Goal: Task Accomplishment & Management: Manage account settings

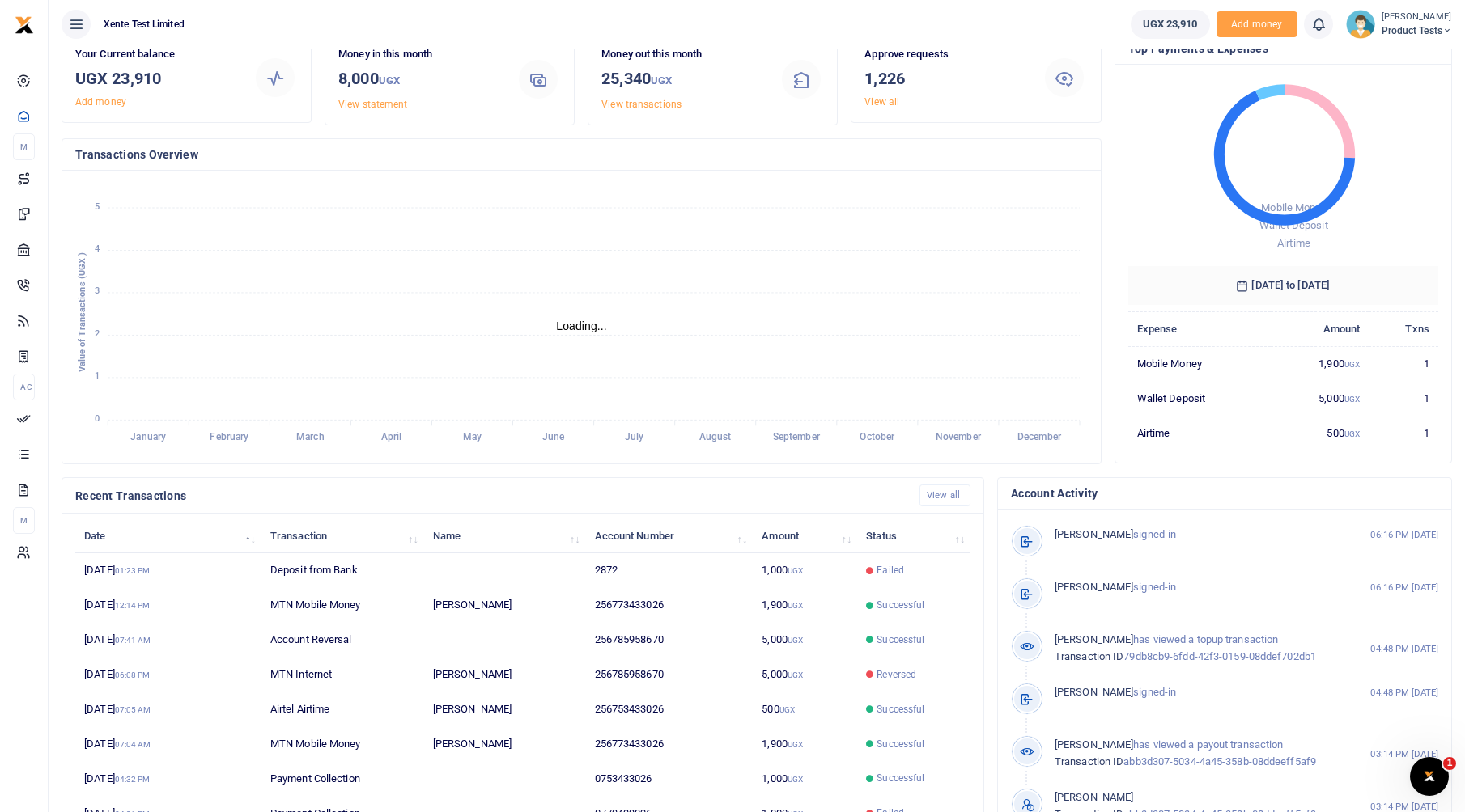
scroll to position [155, 0]
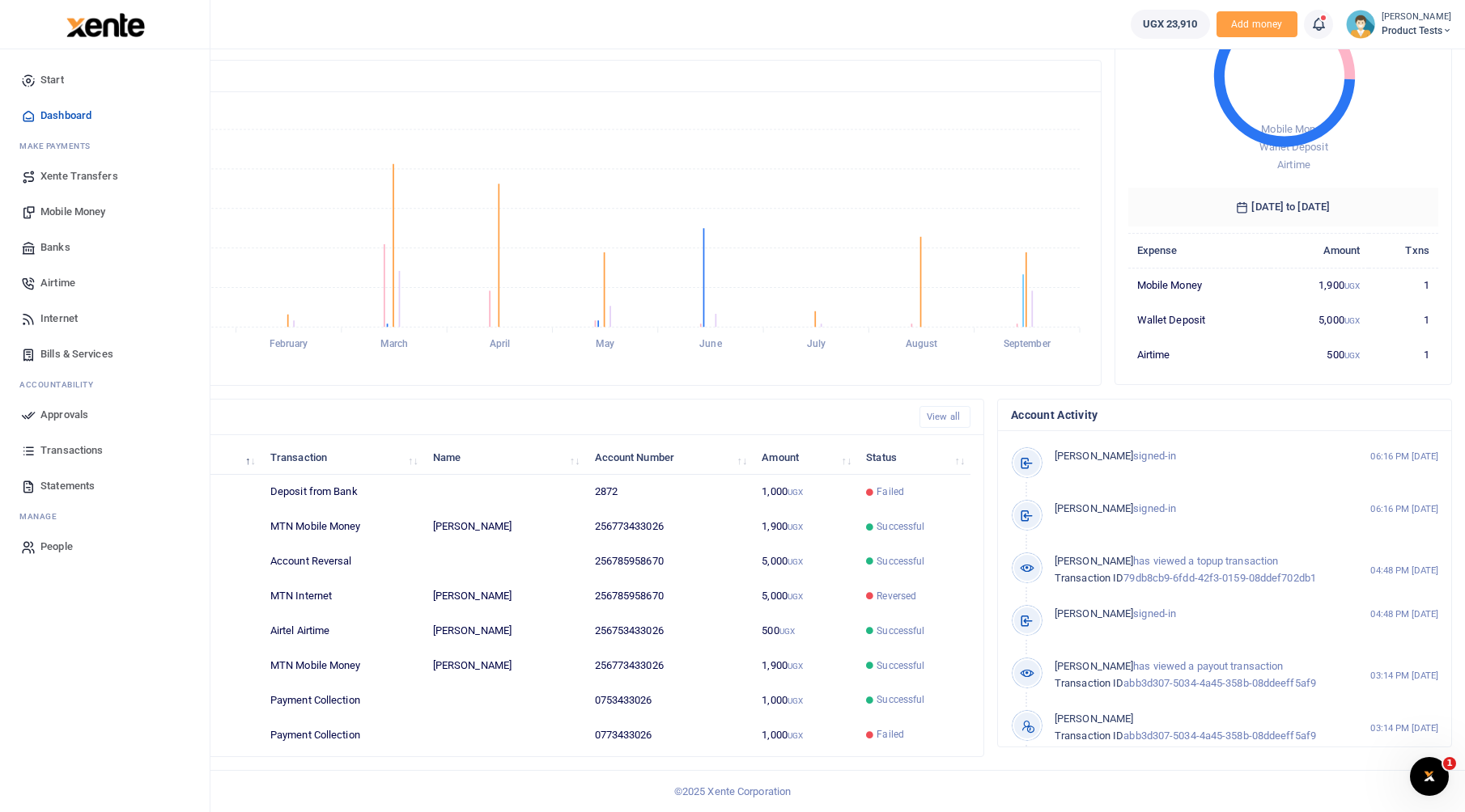
click at [40, 455] on span "Transactions" at bounding box center [71, 451] width 62 height 16
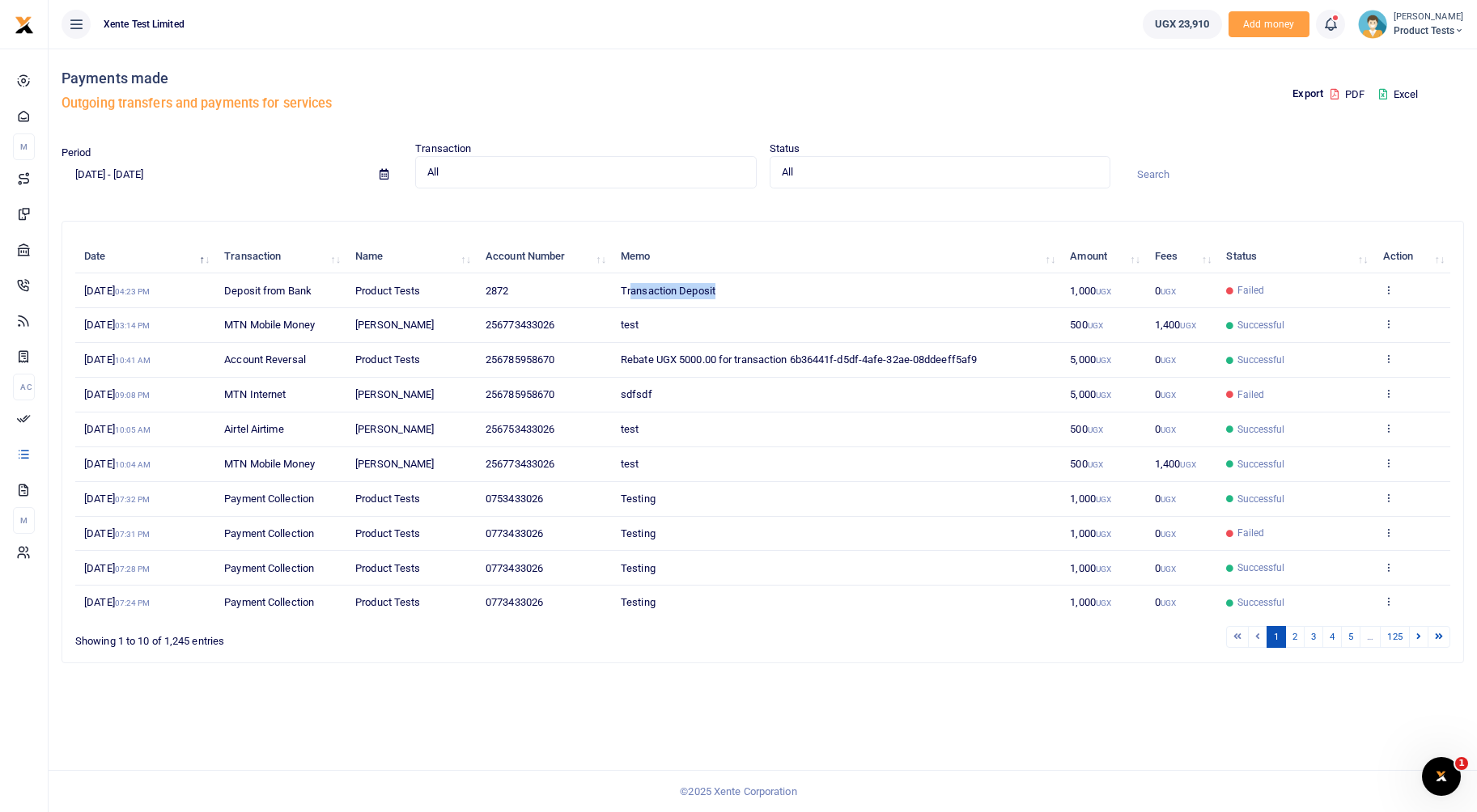
drag, startPoint x: 732, startPoint y: 292, endPoint x: 630, endPoint y: 293, distance: 102.0
click at [630, 293] on td "Transaction Deposit" at bounding box center [836, 290] width 449 height 35
drag, startPoint x: 630, startPoint y: 293, endPoint x: 851, endPoint y: 249, distance: 225.3
click at [851, 249] on th "Memo" at bounding box center [836, 256] width 449 height 35
drag, startPoint x: 733, startPoint y: 293, endPoint x: 614, endPoint y: 285, distance: 119.3
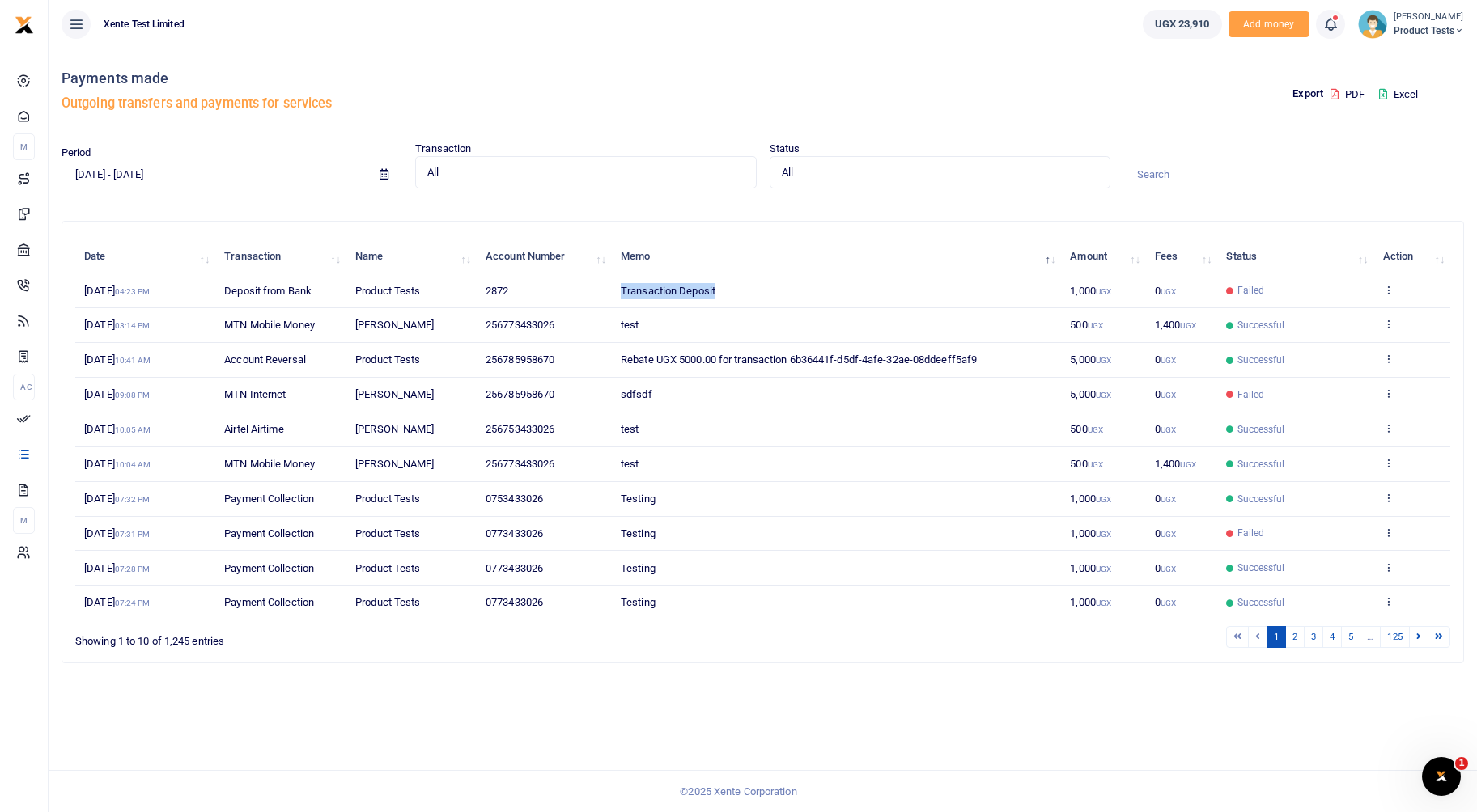
click at [614, 285] on td "Transaction Deposit" at bounding box center [836, 290] width 449 height 35
drag, startPoint x: 614, startPoint y: 285, endPoint x: 494, endPoint y: 211, distance: 141.0
click at [494, 211] on div "Payments made Outgoing transfers and payments for services Export PDF Excel Per…" at bounding box center [763, 363] width 1416 height 628
drag, startPoint x: 716, startPoint y: 290, endPoint x: 593, endPoint y: 290, distance: 123.0
click at [593, 290] on tr "24th Sep 2025 04:23 PM Deposit from Bank Product Tests 2872 Transaction Deposit…" at bounding box center [763, 290] width 1376 height 35
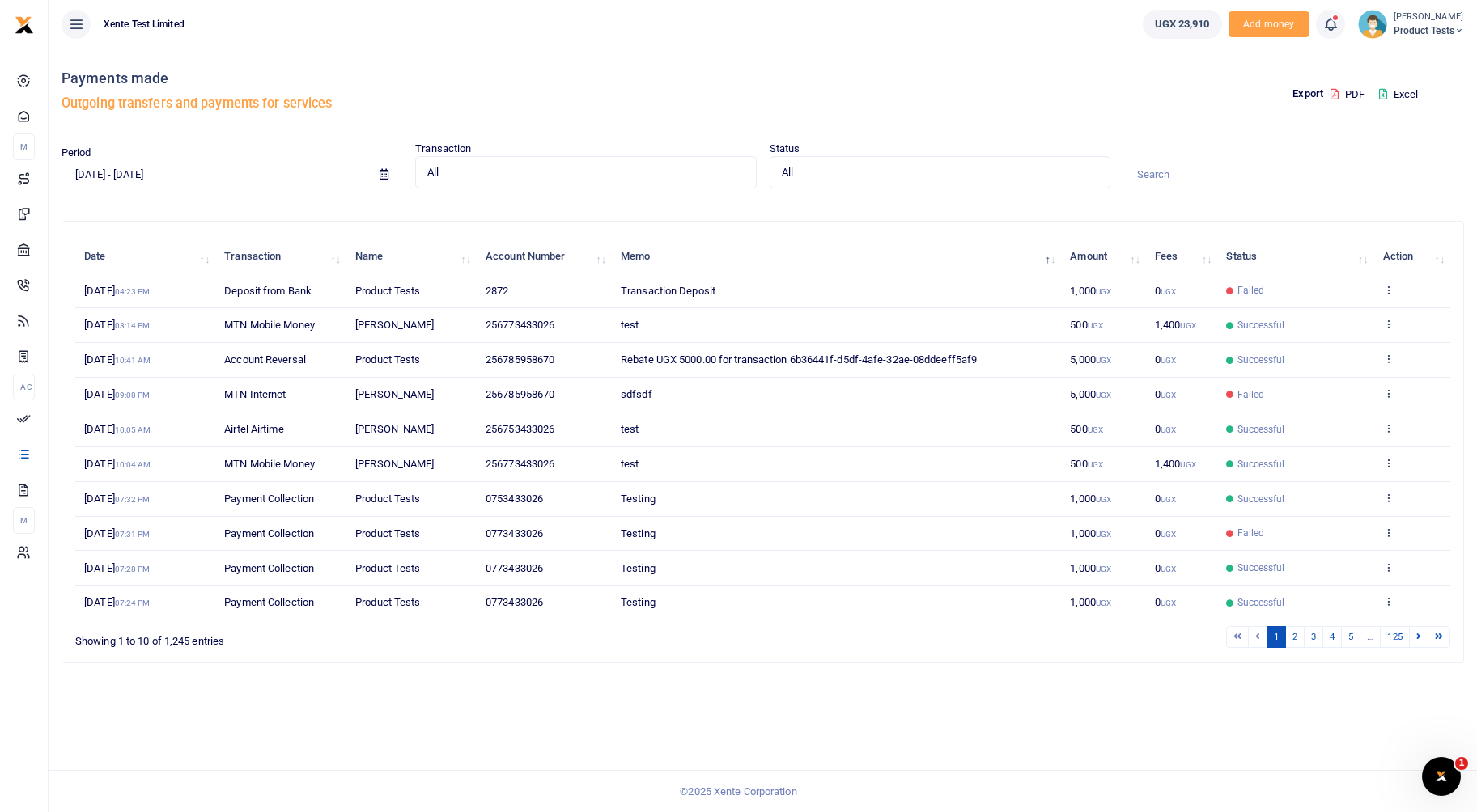
drag, startPoint x: 649, startPoint y: 217, endPoint x: 664, endPoint y: 222, distance: 15.8
click at [649, 217] on div "Payments made Outgoing transfers and payments for services Export PDF Excel Per…" at bounding box center [763, 363] width 1416 height 628
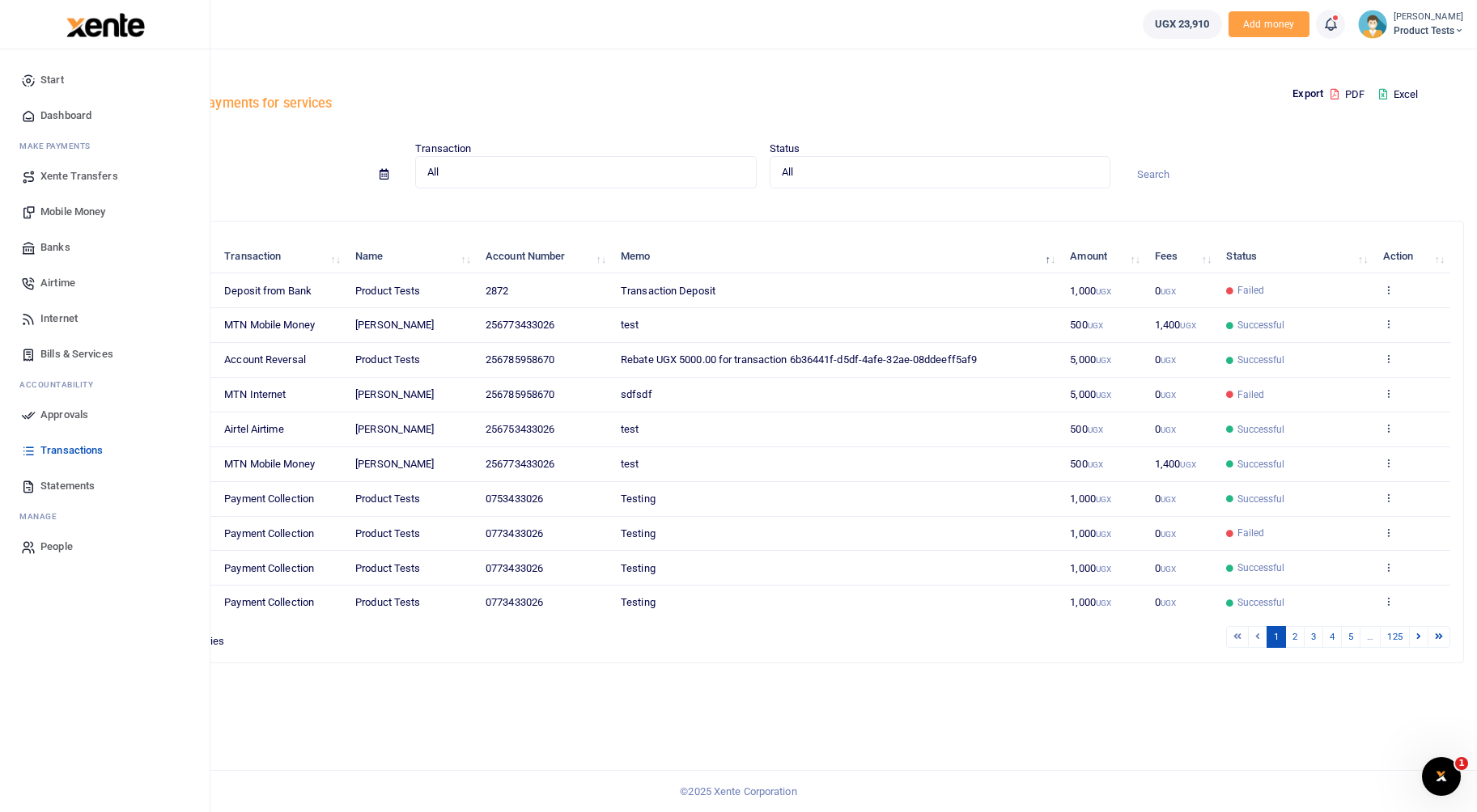
click at [72, 483] on span "Statements" at bounding box center [67, 486] width 54 height 16
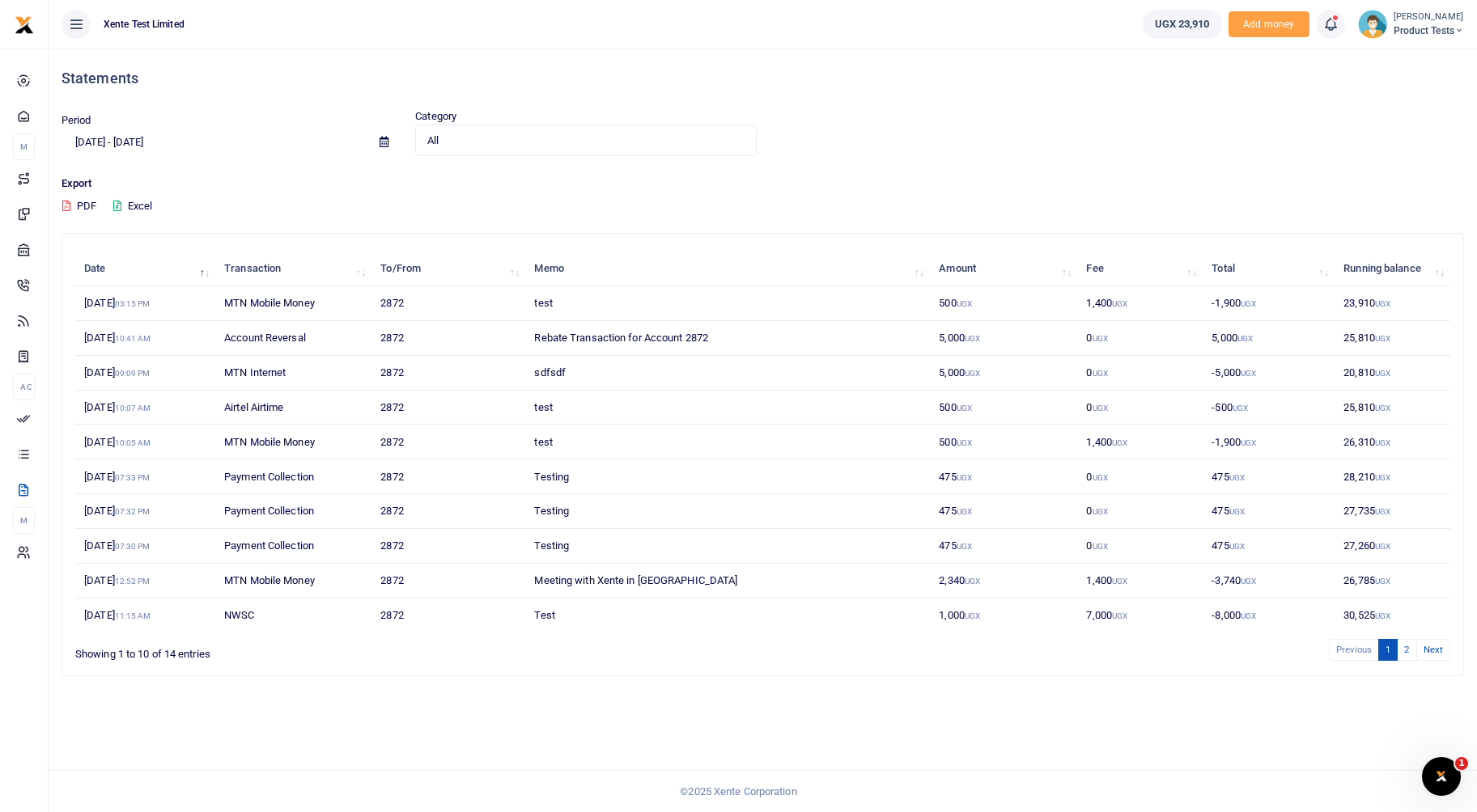
click at [472, 132] on div "All Select an option..." at bounding box center [585, 141] width 339 height 18
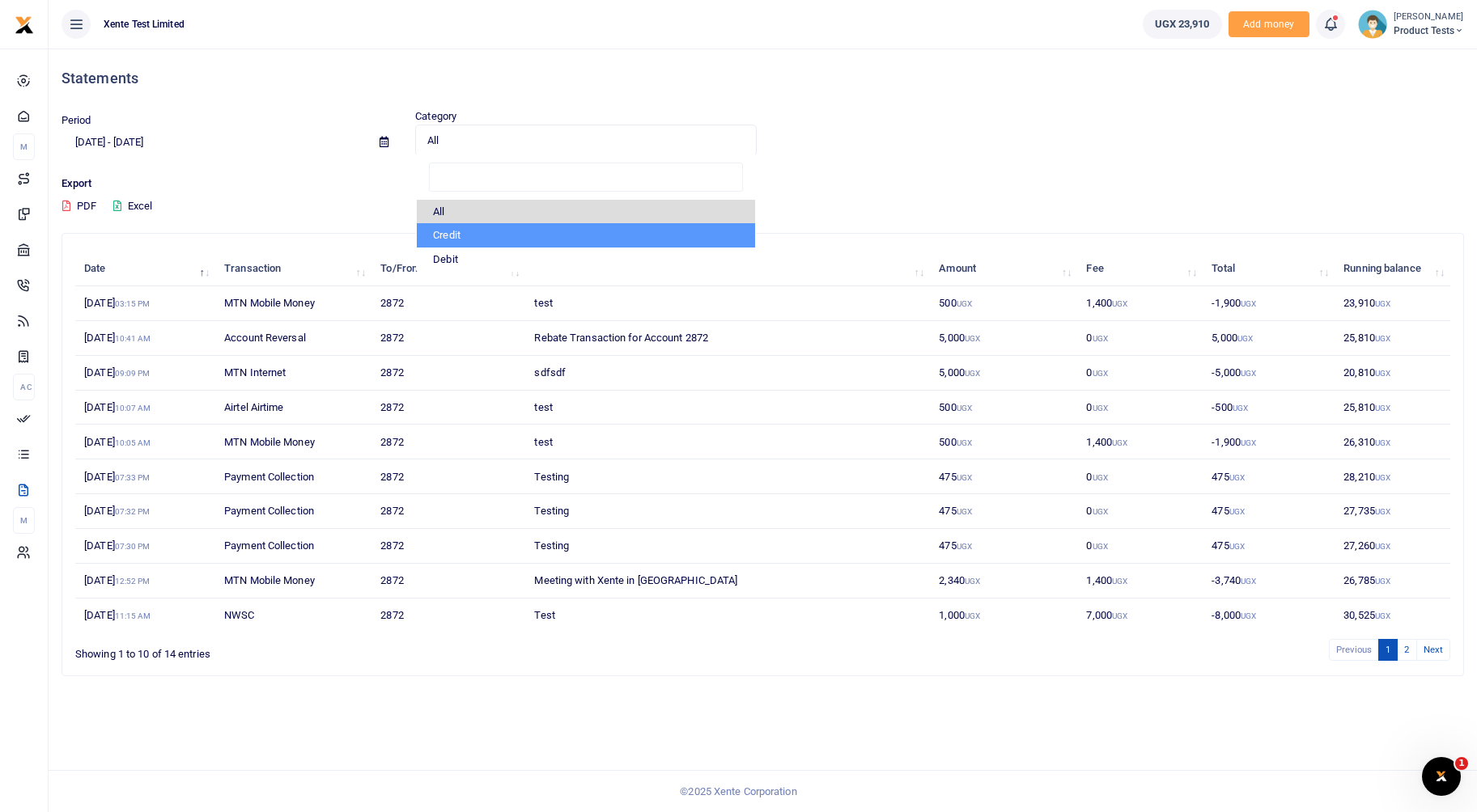
click at [453, 238] on li "Credit" at bounding box center [585, 235] width 337 height 24
select select "credit"
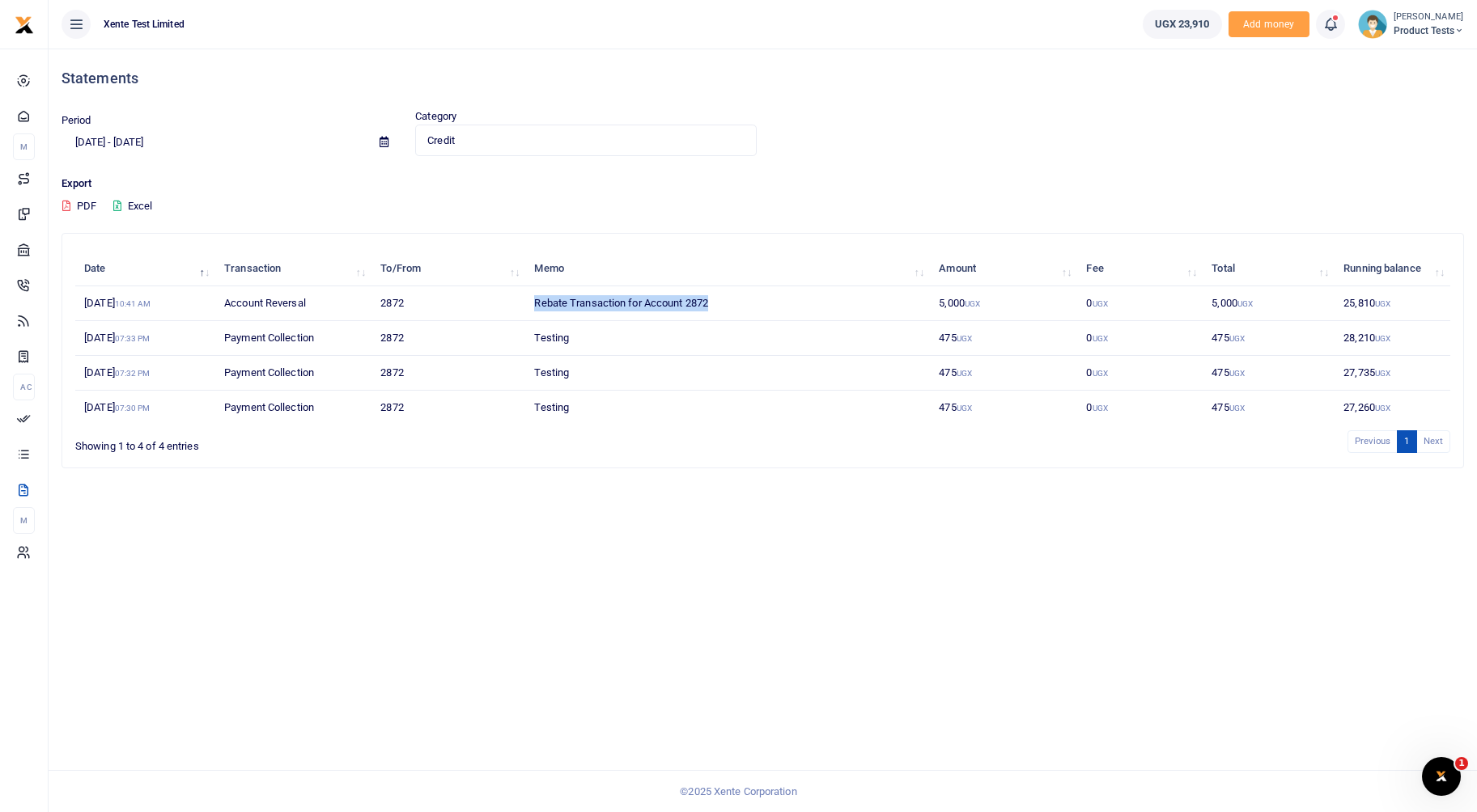
drag, startPoint x: 532, startPoint y: 310, endPoint x: 717, endPoint y: 310, distance: 185.0
click at [717, 310] on td "Rebate Transaction for Account 2872" at bounding box center [727, 303] width 405 height 35
drag, startPoint x: 526, startPoint y: 337, endPoint x: 580, endPoint y: 340, distance: 54.1
click at [580, 340] on td "Testing" at bounding box center [727, 338] width 405 height 35
drag, startPoint x: 525, startPoint y: 381, endPoint x: 623, endPoint y: 378, distance: 98.0
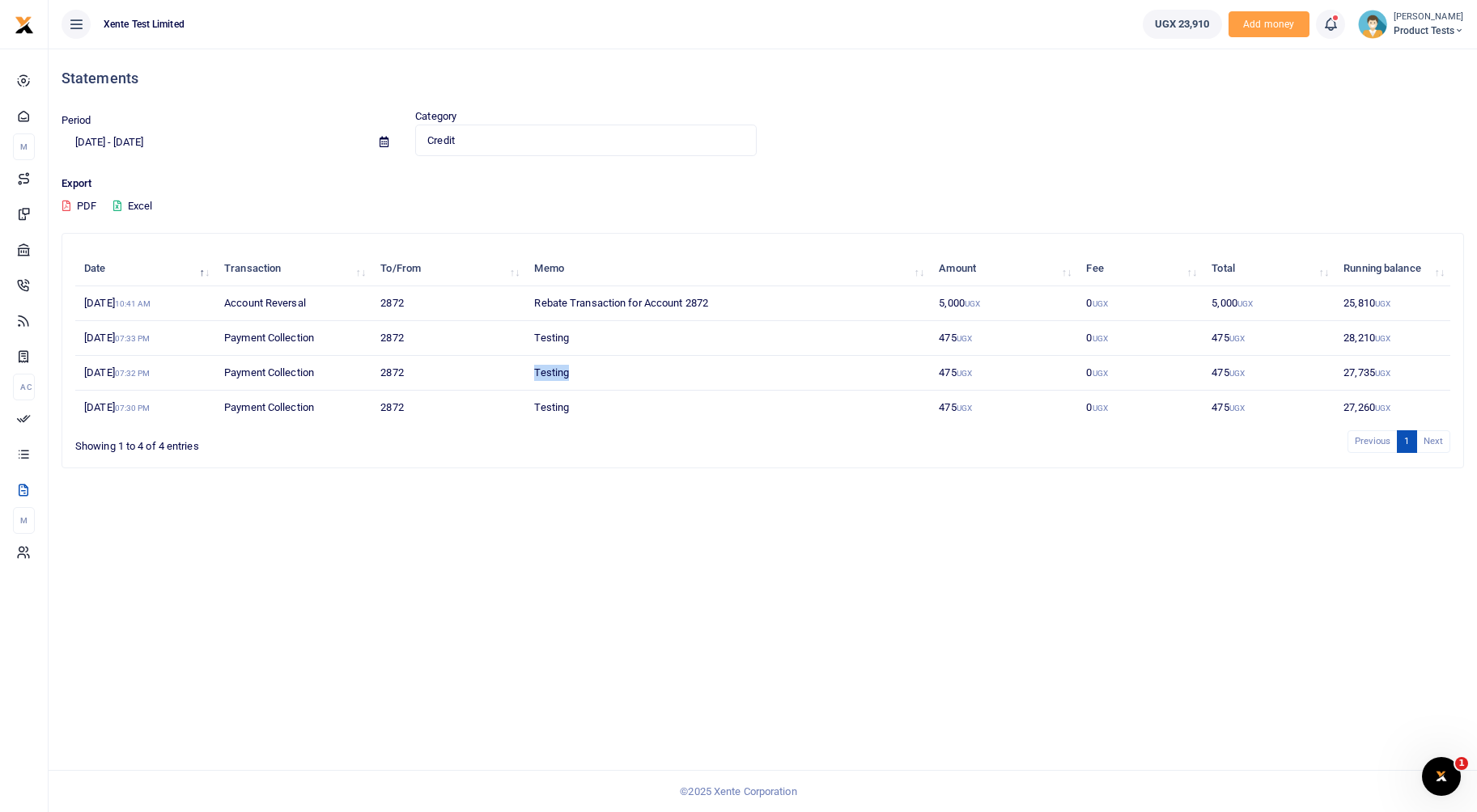
click at [623, 378] on tr "15th Sep 2025 07:32 PM Payment Collection 2872 Testing 475 UGX 0 UGX 475 UGX 27…" at bounding box center [763, 373] width 1376 height 35
click at [698, 480] on div "Date Transaction To/From Memo Amount Fee Total Running balance 22nd Sep 2025 10…" at bounding box center [763, 357] width 1416 height 247
click at [536, 145] on span "Credit" at bounding box center [579, 141] width 305 height 16
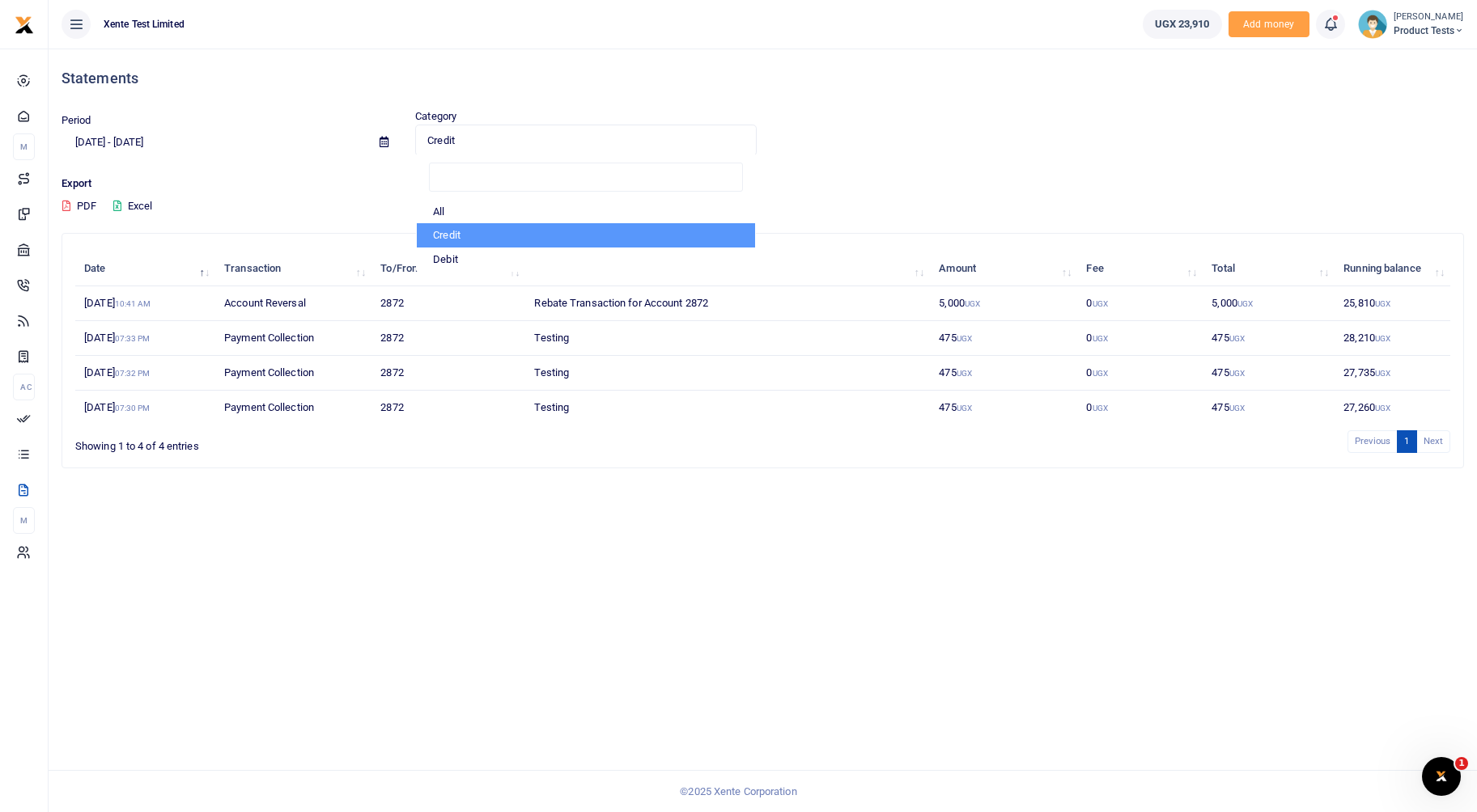
click at [267, 114] on div "Period 08/26/2025 - 09/24/2025" at bounding box center [232, 133] width 354 height 44
click at [386, 136] on span at bounding box center [383, 142] width 36 height 28
click at [375, 142] on span at bounding box center [383, 142] width 36 height 28
click at [383, 141] on icon at bounding box center [384, 142] width 9 height 11
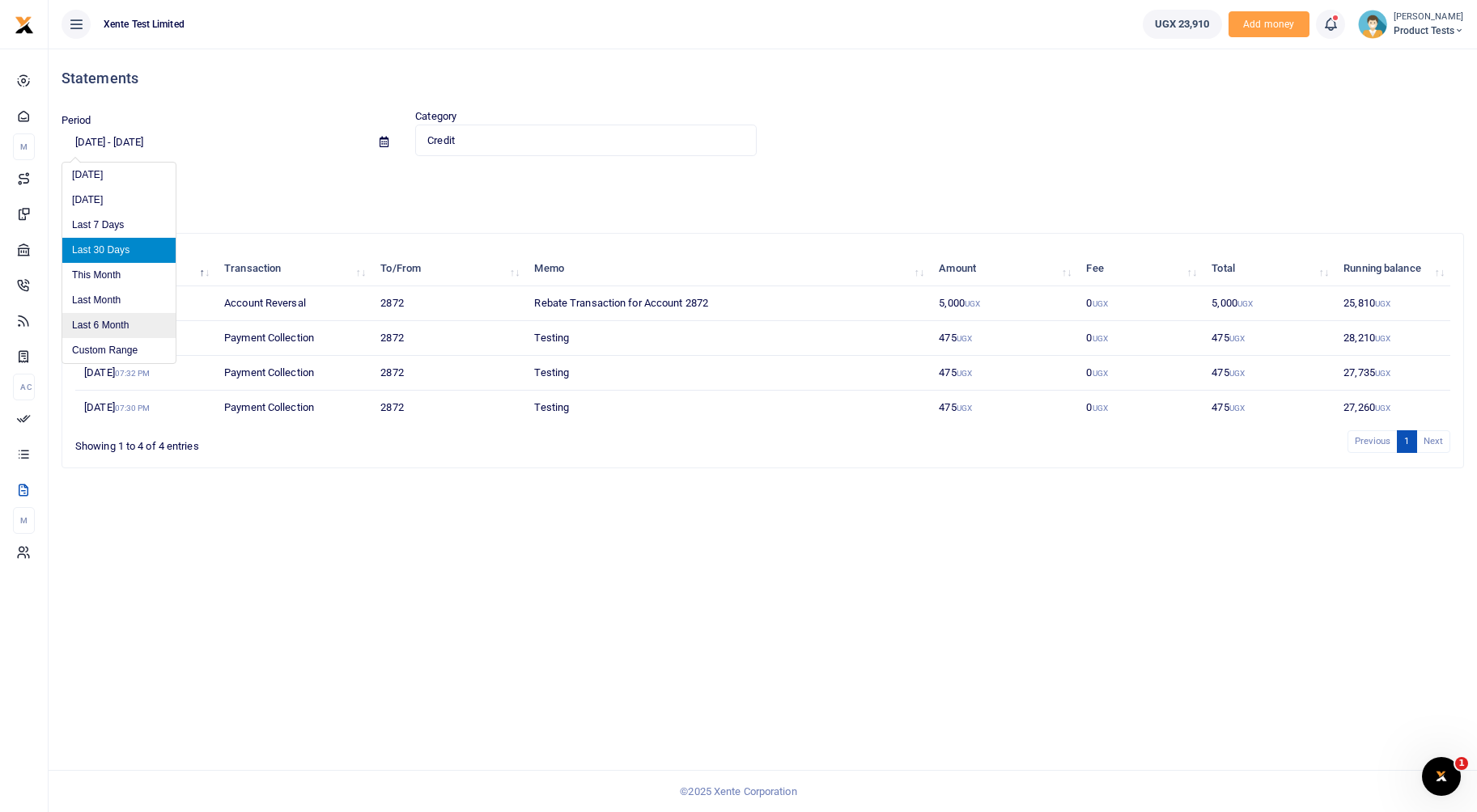
click at [146, 322] on li "Last 6 Month" at bounding box center [118, 326] width 113 height 25
type input "[DATE] - [DATE]"
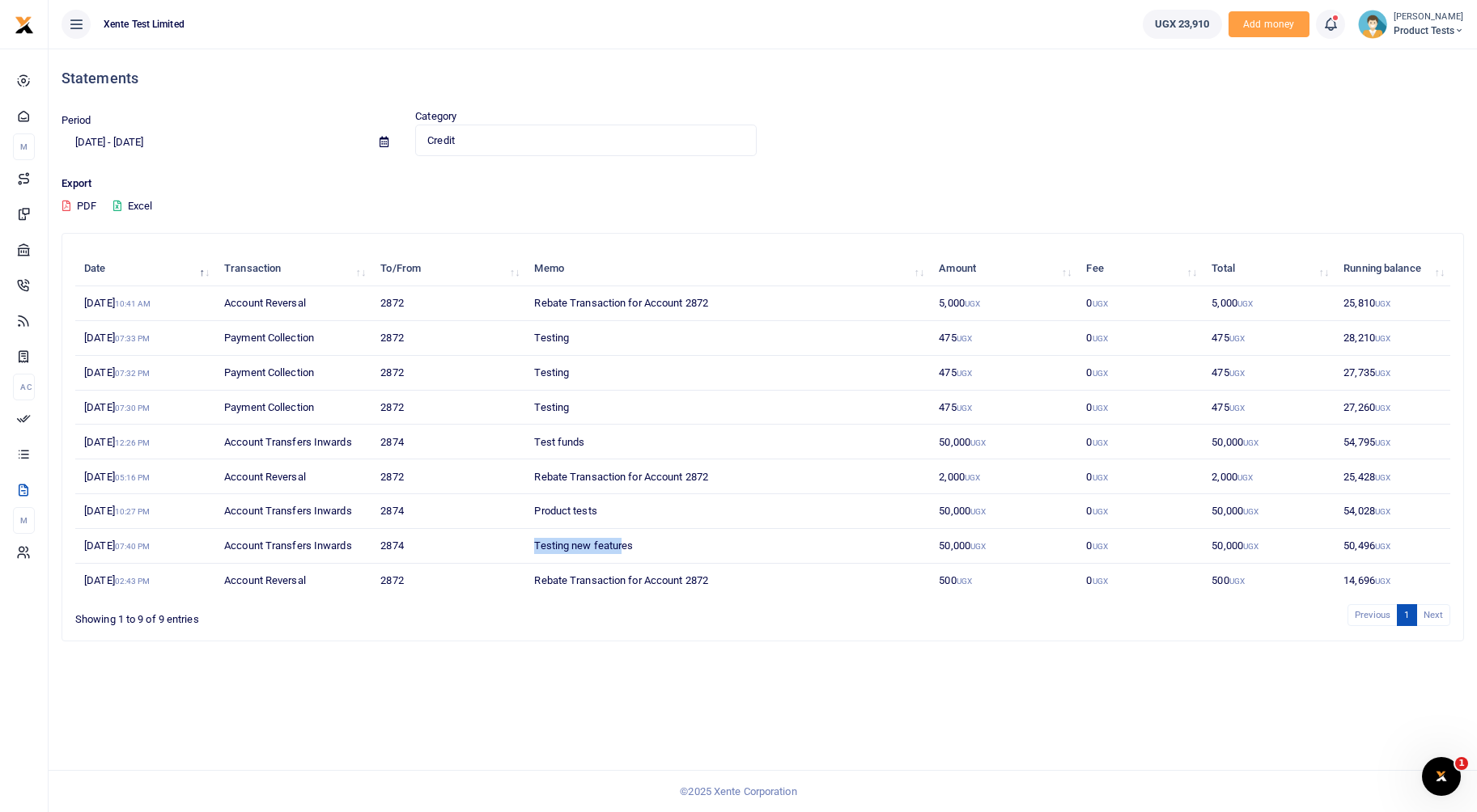
drag, startPoint x: 537, startPoint y: 542, endPoint x: 650, endPoint y: 542, distance: 113.0
click at [650, 542] on td "Testing new features" at bounding box center [727, 546] width 405 height 35
drag, startPoint x: 650, startPoint y: 542, endPoint x: 505, endPoint y: 596, distance: 154.7
click at [628, 653] on div "Statements Period 03/24/2025 - 09/24/2025 Category Credit Select an option... A…" at bounding box center [763, 430] width 1429 height 764
drag, startPoint x: 217, startPoint y: 511, endPoint x: 335, endPoint y: 525, distance: 118.8
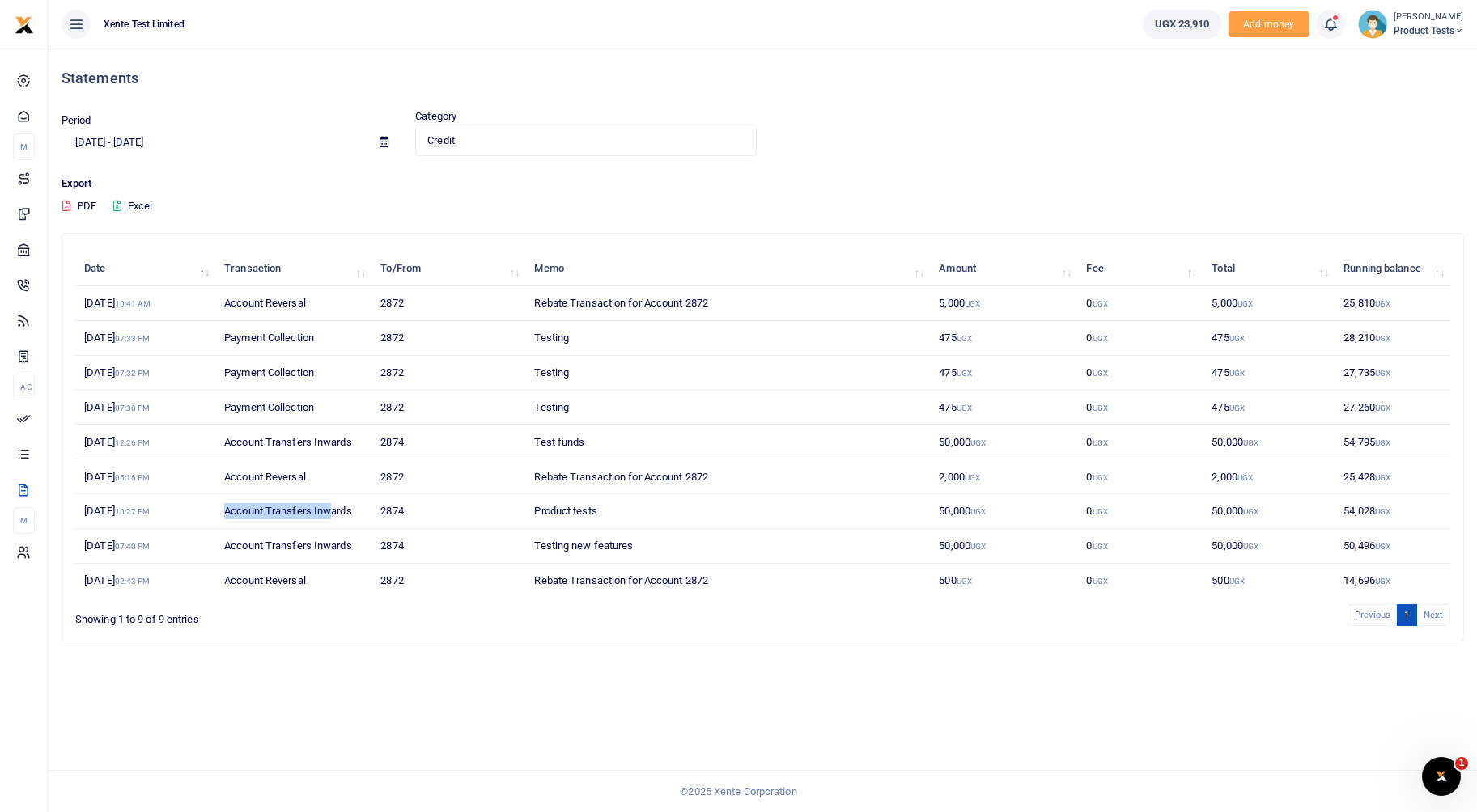
click at [335, 525] on td "Account Transfers Inwards" at bounding box center [294, 511] width 157 height 35
drag, startPoint x: 335, startPoint y: 525, endPoint x: 381, endPoint y: 594, distance: 82.9
click at [332, 624] on div "Showing 1 to 9 of 9 entries" at bounding box center [359, 615] width 567 height 25
click at [1398, 19] on small "[PERSON_NAME]" at bounding box center [1429, 17] width 70 height 13
click at [1392, 56] on link "Switch accounts" at bounding box center [1396, 59] width 141 height 22
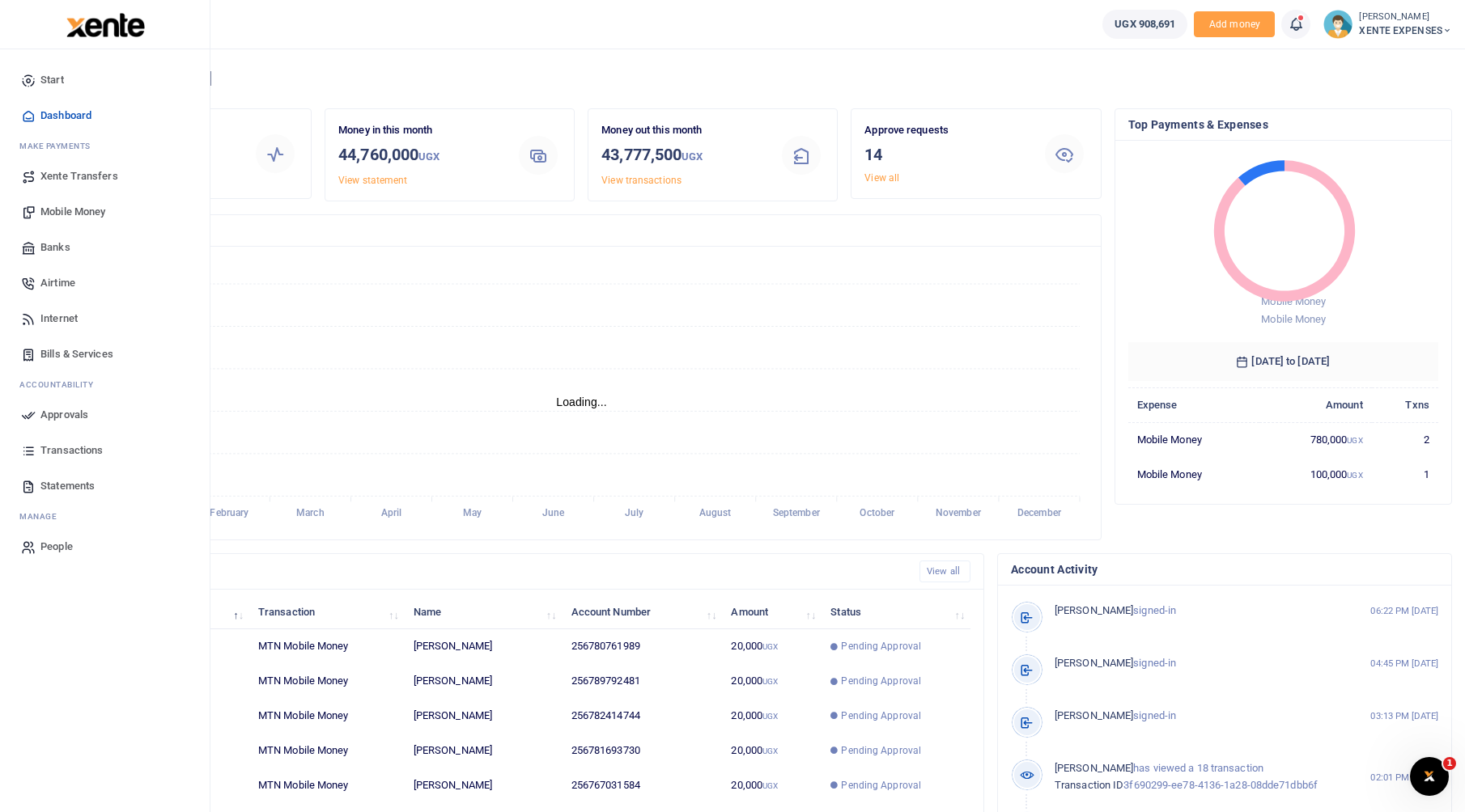
scroll to position [13, 13]
click at [60, 488] on span "Statements" at bounding box center [67, 486] width 54 height 16
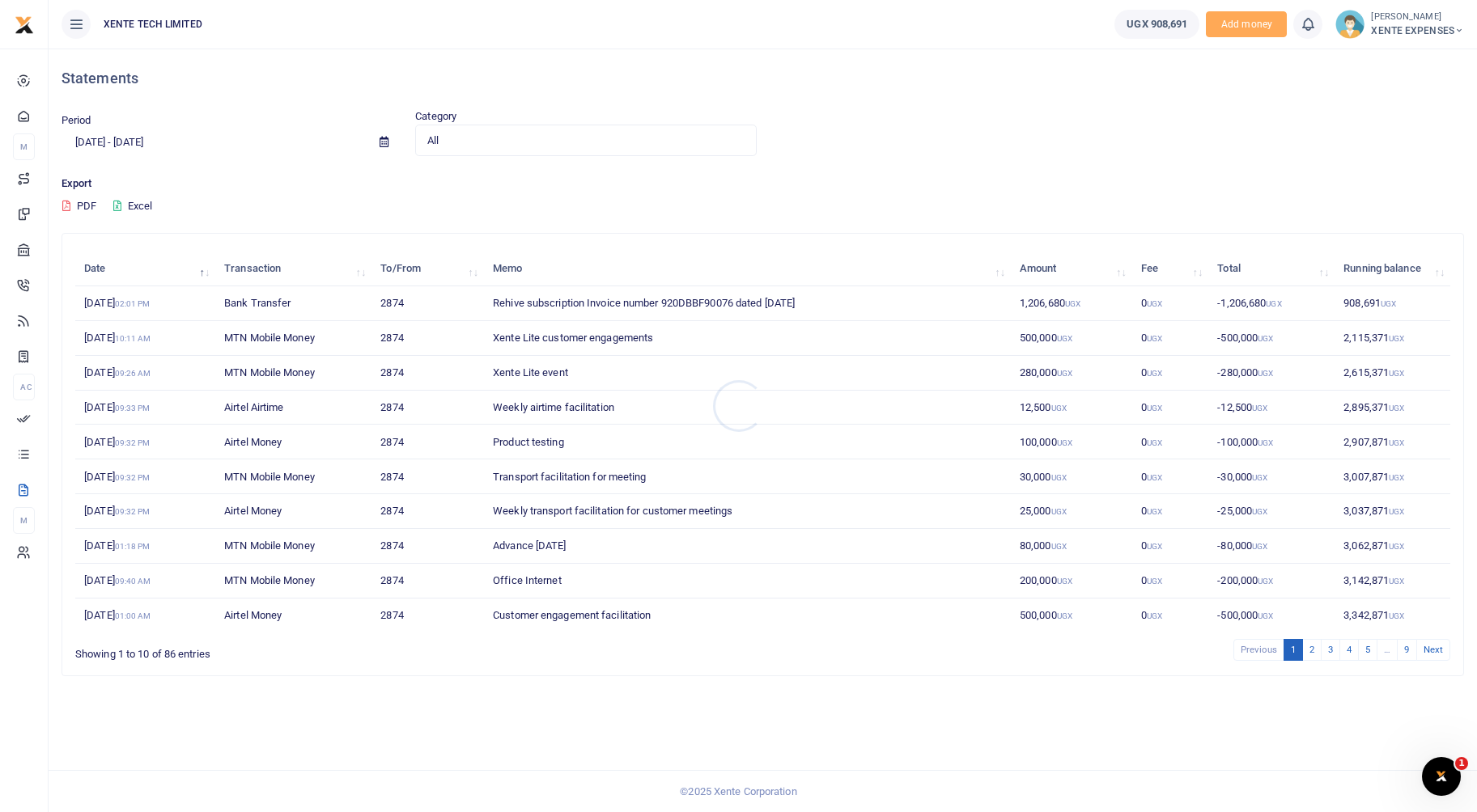
click at [464, 146] on div at bounding box center [738, 406] width 1477 height 812
click at [479, 149] on div "All Select an option... All Credit Debit" at bounding box center [585, 141] width 341 height 32
click at [462, 148] on span "All" at bounding box center [579, 141] width 305 height 16
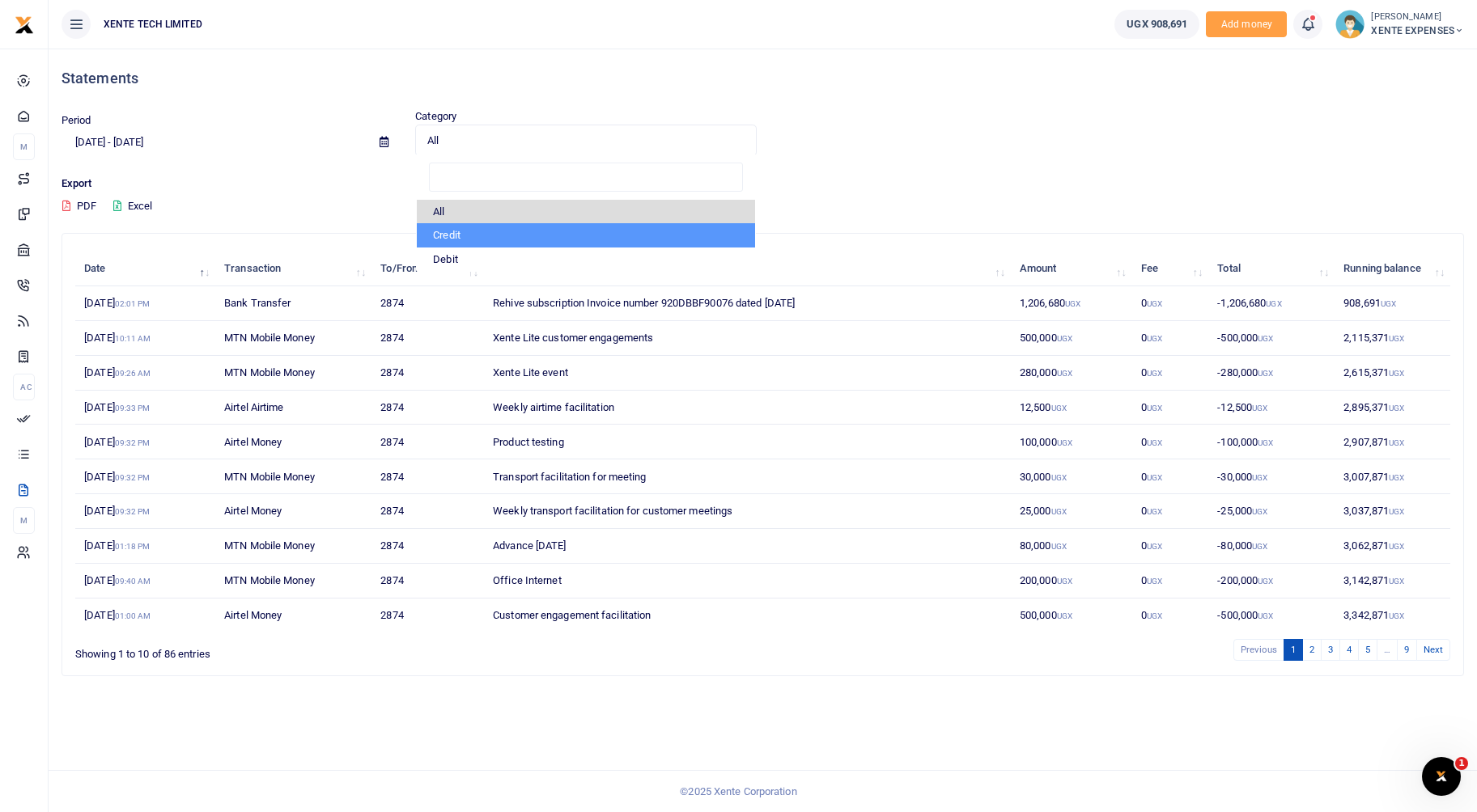
click at [457, 229] on li "Credit" at bounding box center [585, 235] width 337 height 24
select select "credit"
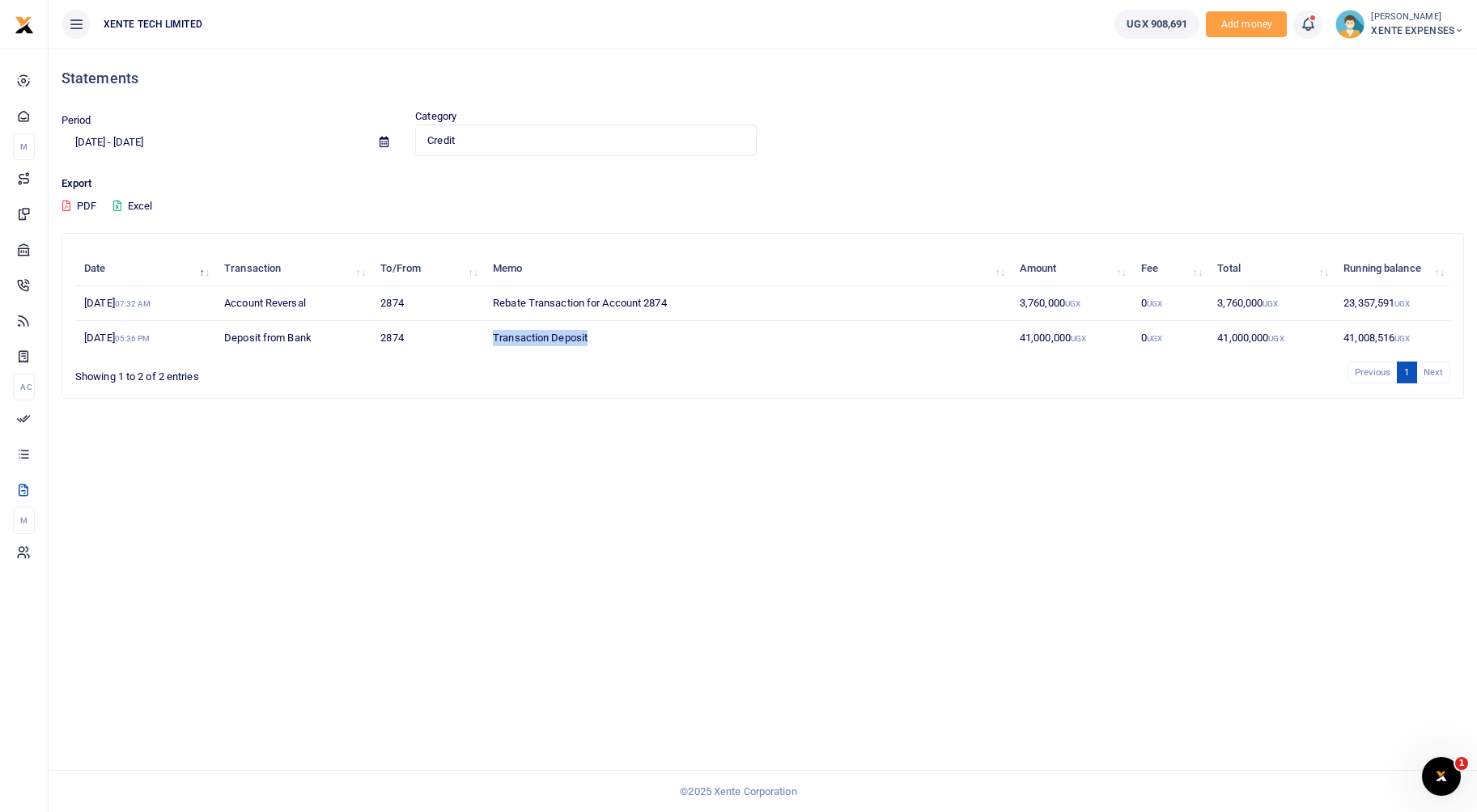
drag, startPoint x: 489, startPoint y: 336, endPoint x: 588, endPoint y: 338, distance: 99.0
click at [588, 338] on td "Transaction Deposit" at bounding box center [747, 338] width 527 height 34
drag, startPoint x: 588, startPoint y: 338, endPoint x: 550, endPoint y: 454, distance: 122.1
click at [657, 492] on div "Statements Period [DATE] - [DATE] Category Credit Select an option... All Credi…" at bounding box center [763, 430] width 1429 height 764
drag, startPoint x: 222, startPoint y: 340, endPoint x: 317, endPoint y: 340, distance: 95.0
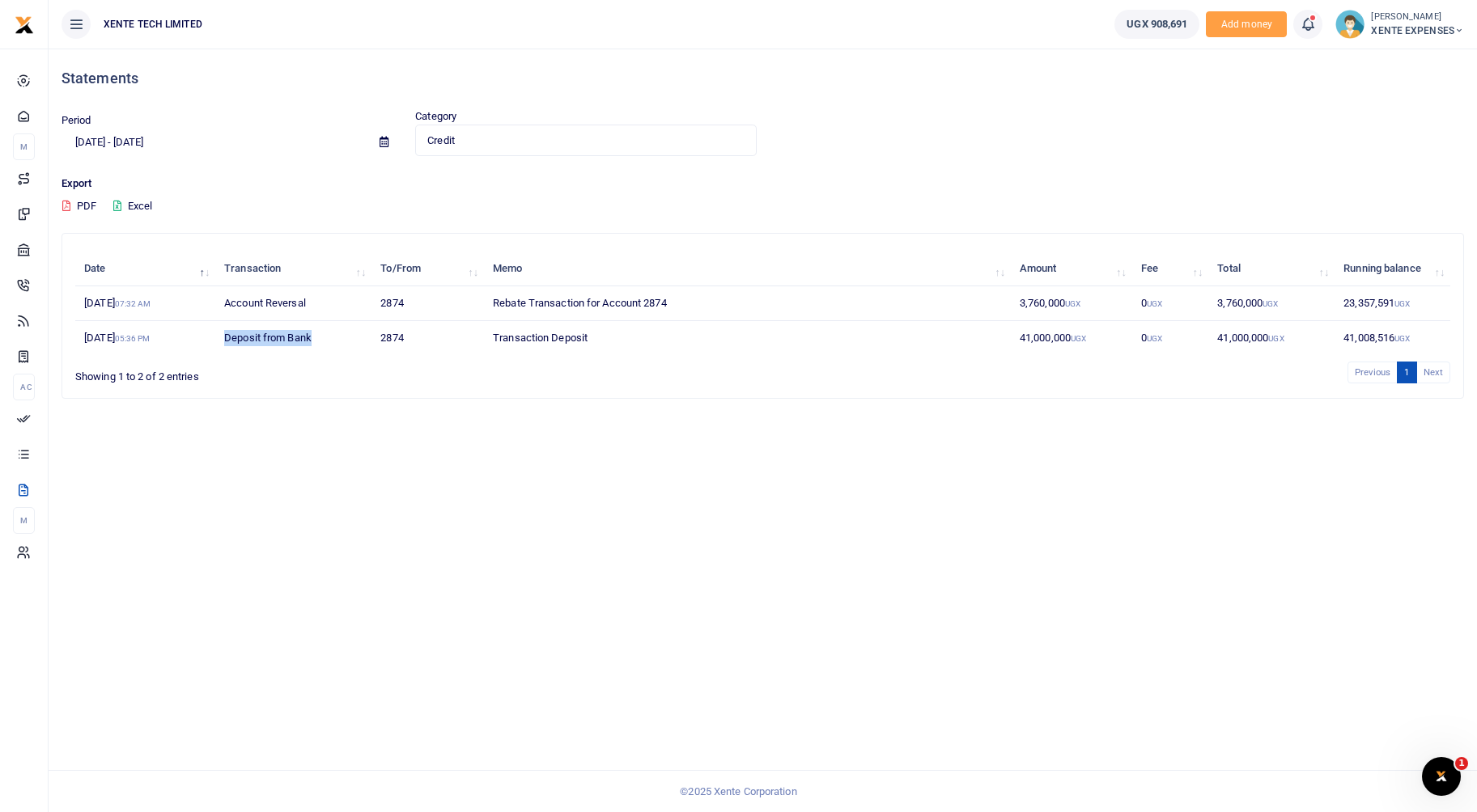
click at [317, 340] on td "Deposit from Bank" at bounding box center [294, 338] width 157 height 34
drag, startPoint x: 165, startPoint y: 135, endPoint x: 168, endPoint y: 151, distance: 16.3
click at [165, 143] on input "08/26/2025 - 09/24/2025" at bounding box center [214, 142] width 305 height 28
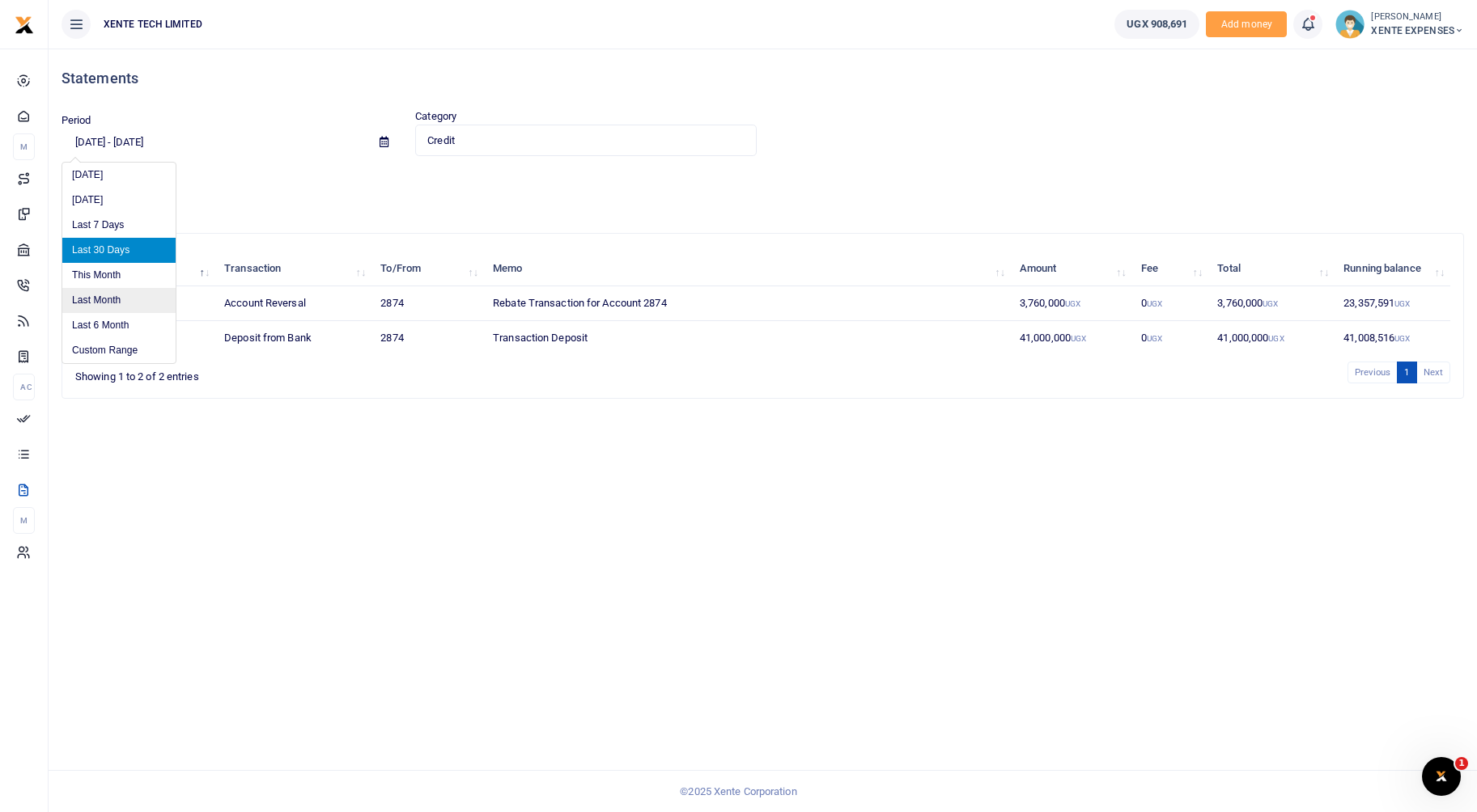
click at [133, 310] on li "Last Month" at bounding box center [118, 301] width 113 height 25
click at [153, 147] on input "08/01/2025 - 08/31/2025" at bounding box center [214, 142] width 305 height 28
click at [133, 323] on li "Last 6 Month" at bounding box center [118, 326] width 113 height 25
type input "03/24/2025 - 09/24/2025"
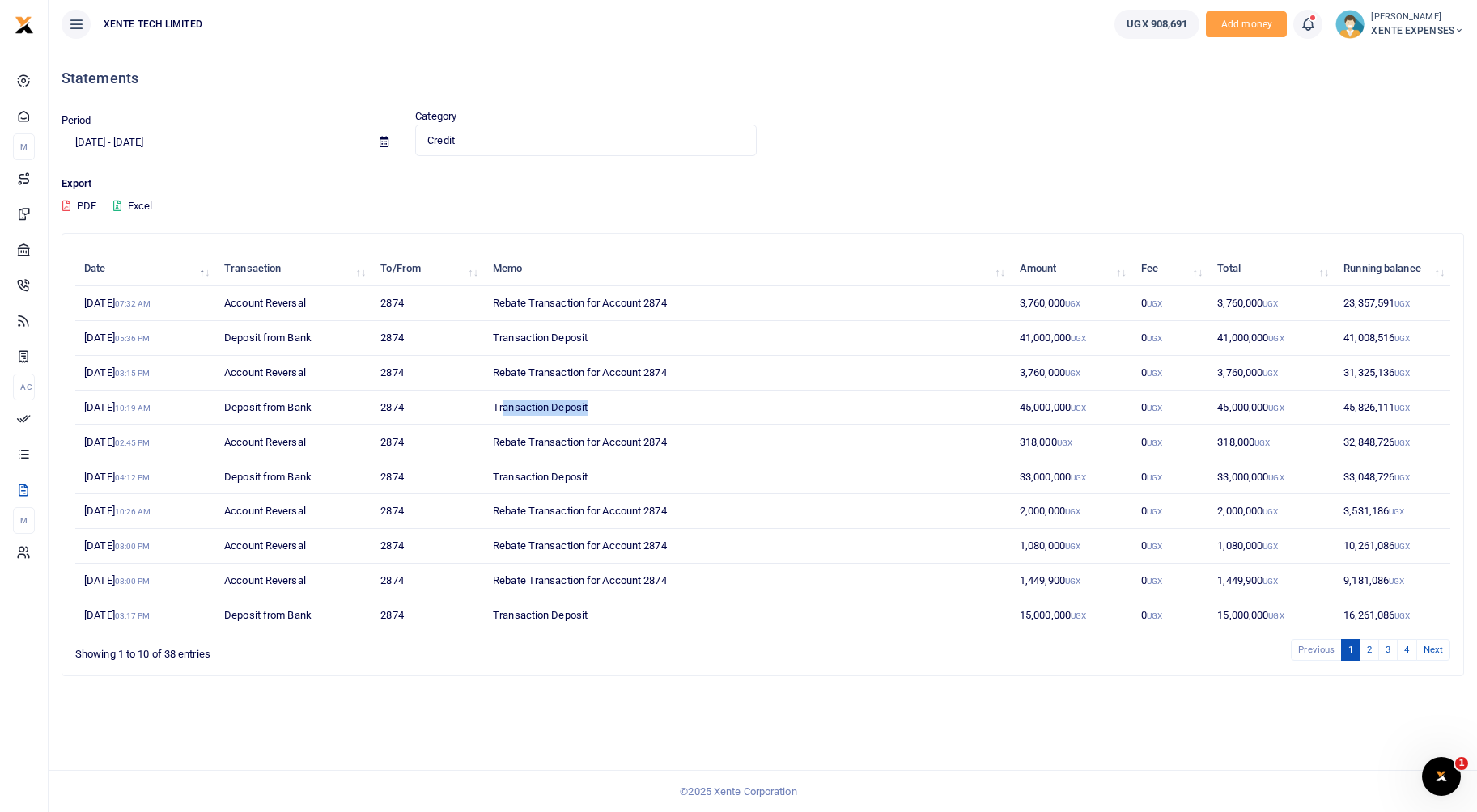
drag, startPoint x: 591, startPoint y: 412, endPoint x: 504, endPoint y: 407, distance: 87.1
click at [504, 407] on td "Transaction Deposit" at bounding box center [747, 407] width 527 height 35
drag, startPoint x: 241, startPoint y: 404, endPoint x: 328, endPoint y: 405, distance: 87.0
click at [328, 405] on td "Deposit from Bank" at bounding box center [294, 407] width 157 height 35
drag, startPoint x: 492, startPoint y: 406, endPoint x: 643, endPoint y: 403, distance: 151.0
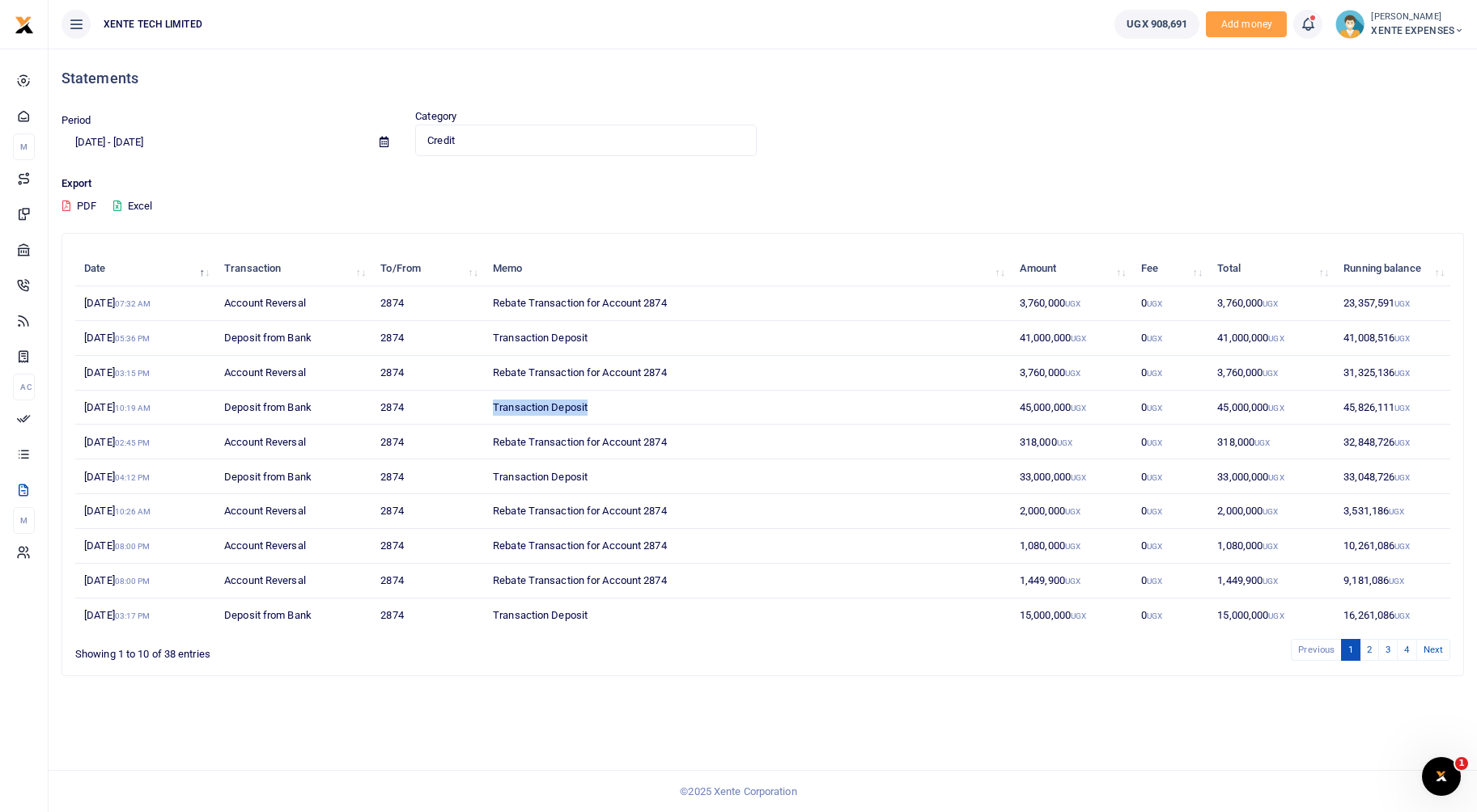
click at [643, 403] on td "Transaction Deposit" at bounding box center [747, 407] width 527 height 35
drag, startPoint x: 496, startPoint y: 511, endPoint x: 646, endPoint y: 506, distance: 150.1
click at [646, 506] on td "Rebate Transaction for Account 2874" at bounding box center [747, 511] width 527 height 35
drag, startPoint x: 504, startPoint y: 269, endPoint x: 541, endPoint y: 268, distance: 37.0
click at [539, 267] on th "Memo" at bounding box center [747, 269] width 527 height 35
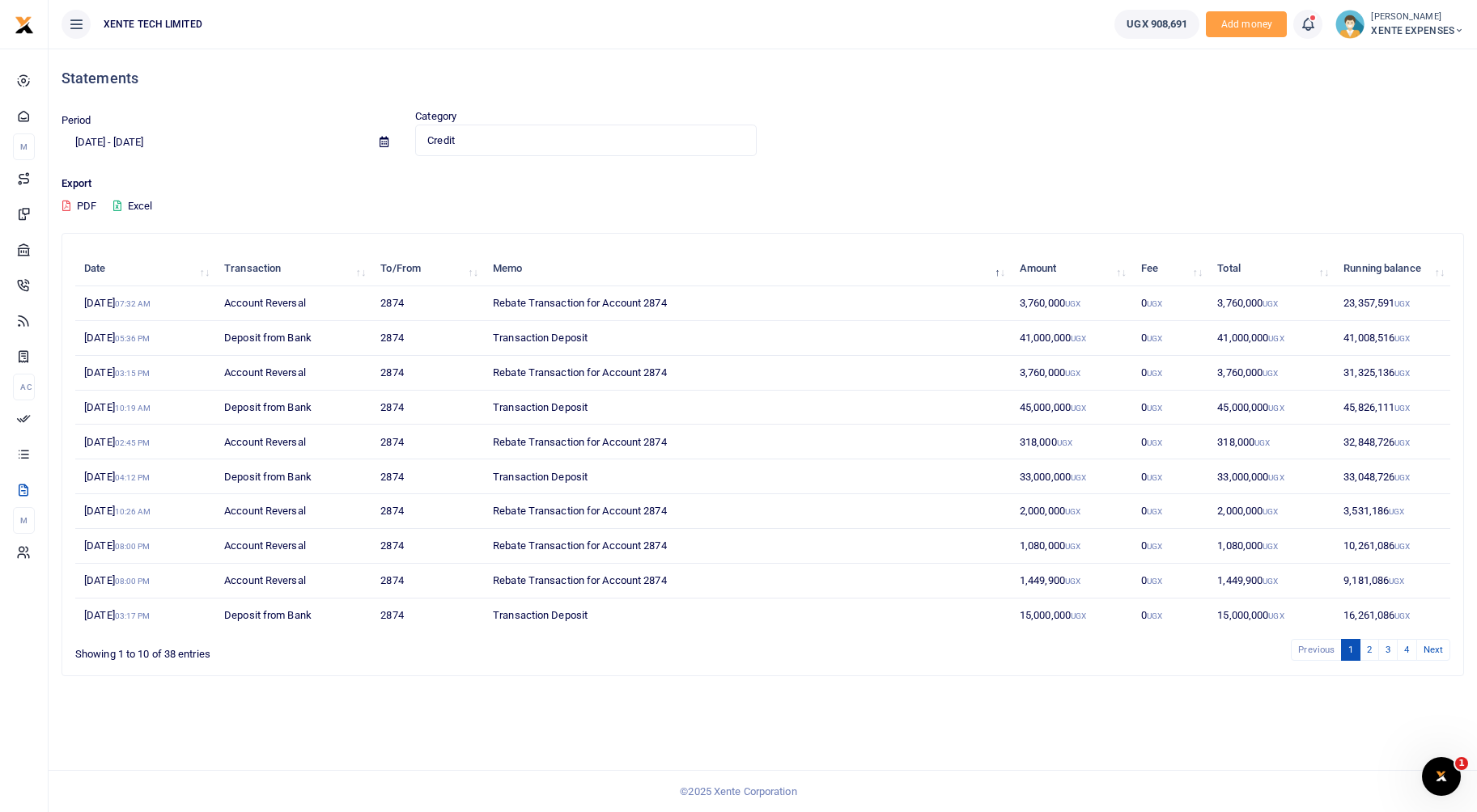
click at [1434, 28] on span "XENTE EXPENSES" at bounding box center [1417, 30] width 93 height 14
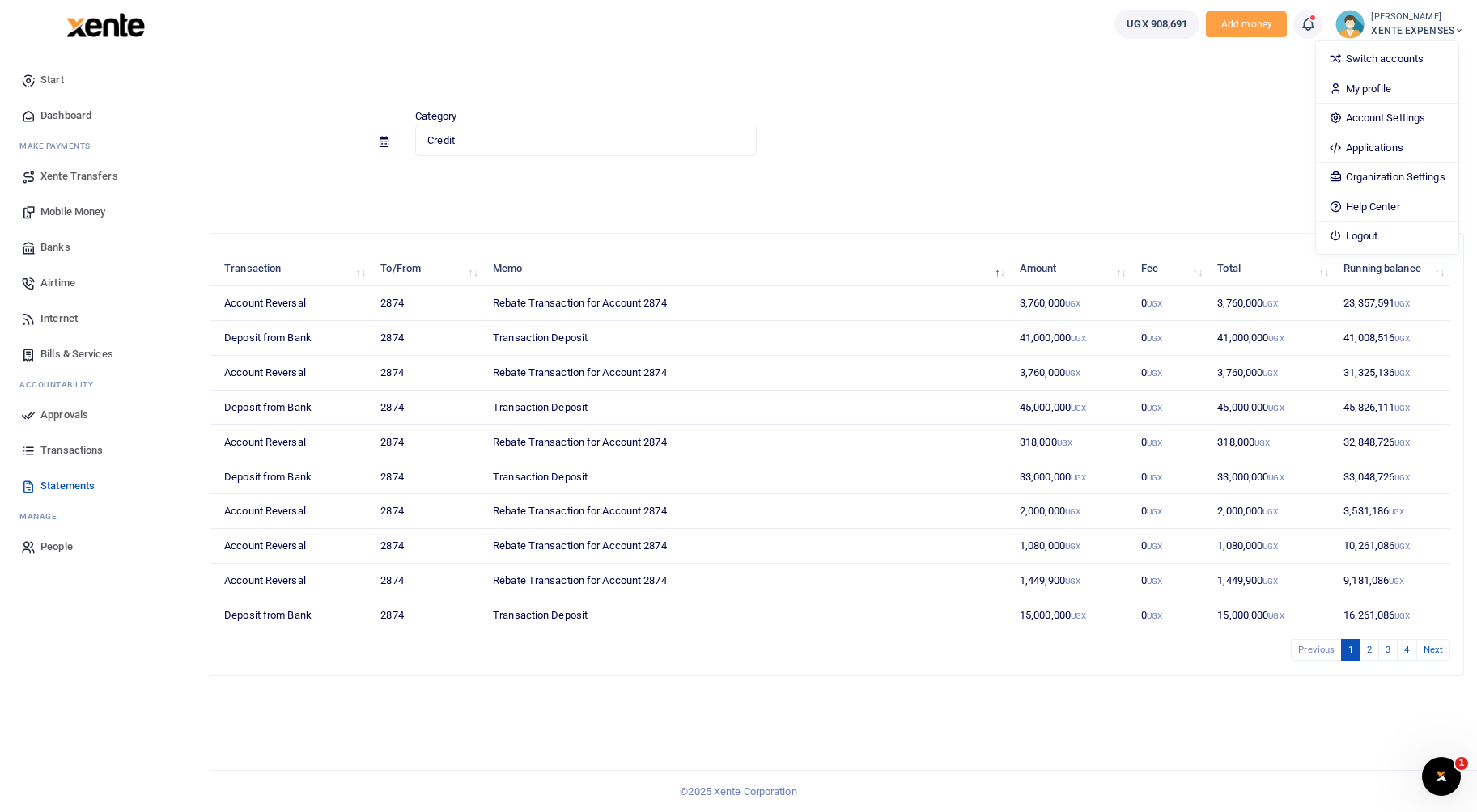
click at [71, 206] on span "Mobile Money" at bounding box center [72, 212] width 65 height 16
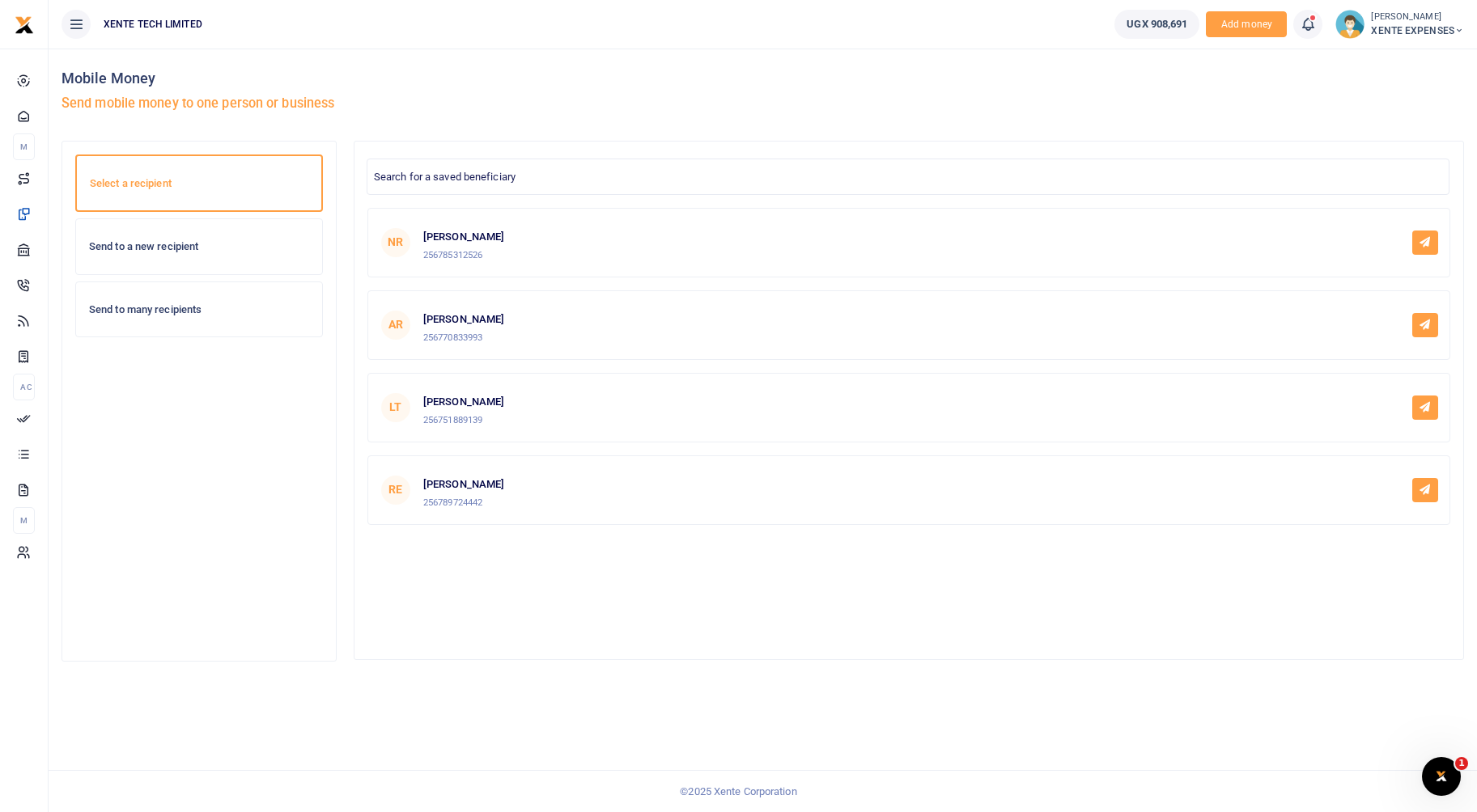
click at [136, 266] on div "Send to a new recipient" at bounding box center [199, 247] width 246 height 55
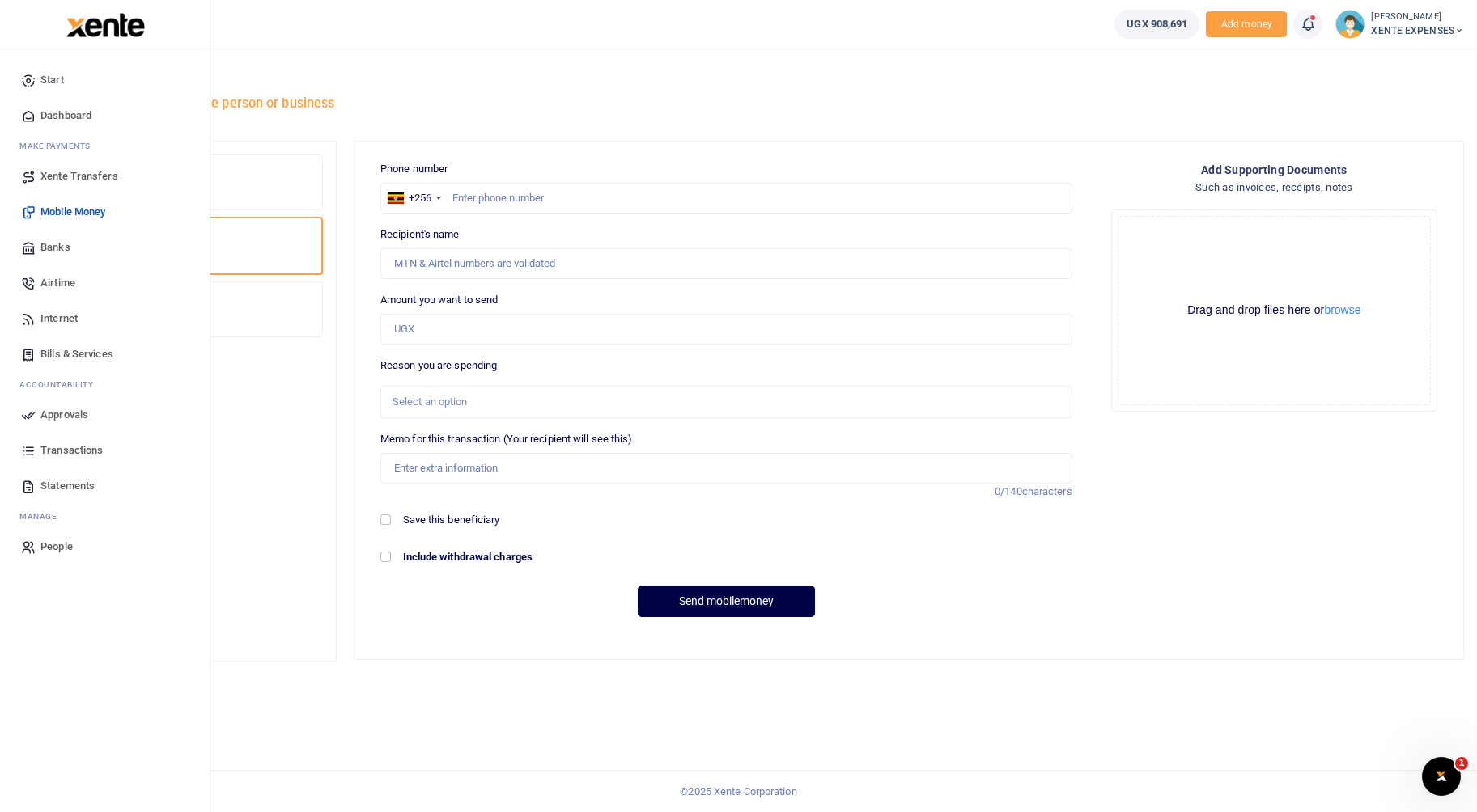
click at [58, 247] on span "Banks" at bounding box center [55, 247] width 30 height 16
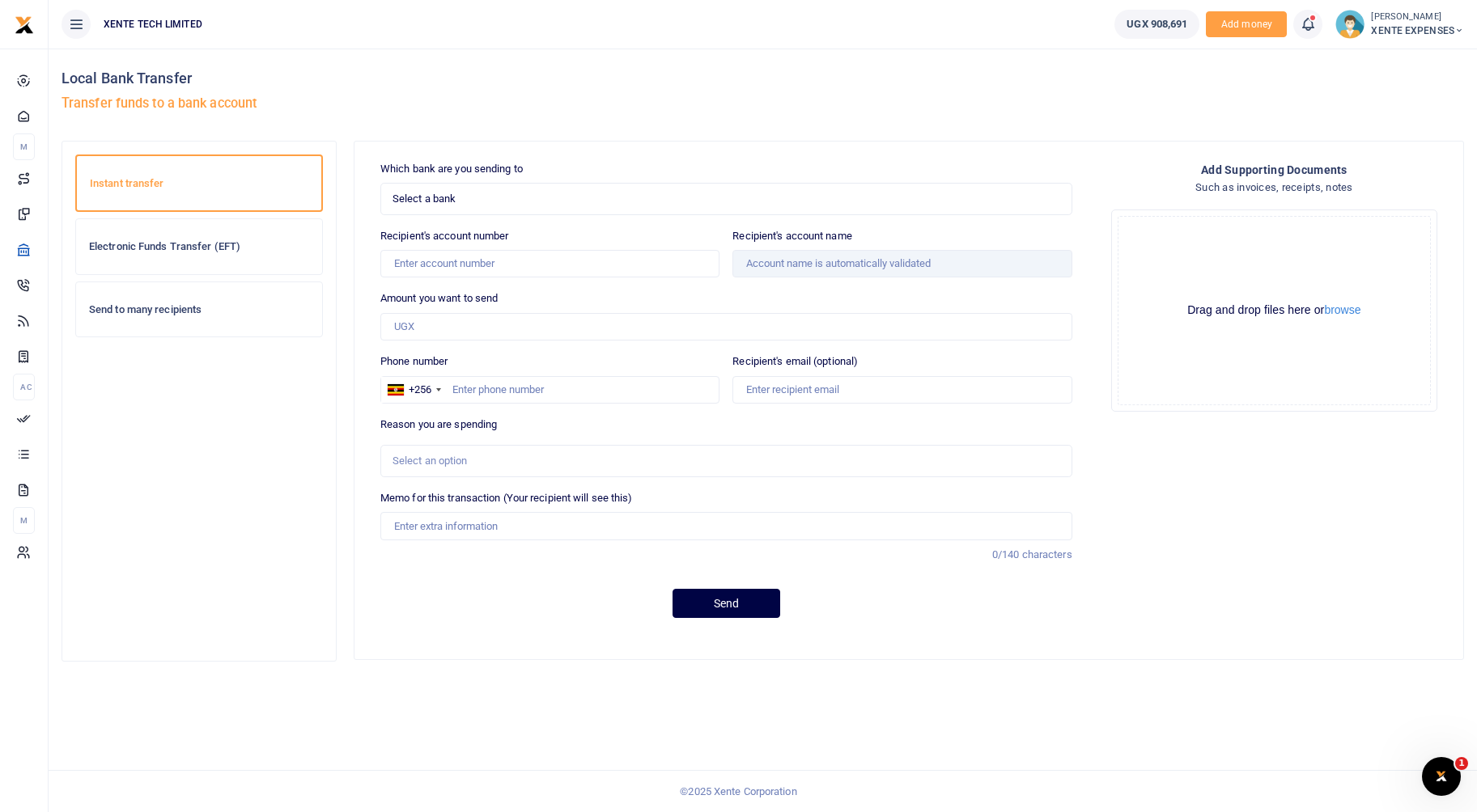
click at [145, 254] on div "Electronic Funds Transfer (EFT)" at bounding box center [199, 247] width 246 height 55
drag, startPoint x: 60, startPoint y: 76, endPoint x: 195, endPoint y: 76, distance: 135.0
click at [195, 76] on div "Local Bank Transfer Transfer funds to a bank account" at bounding box center [409, 95] width 708 height 92
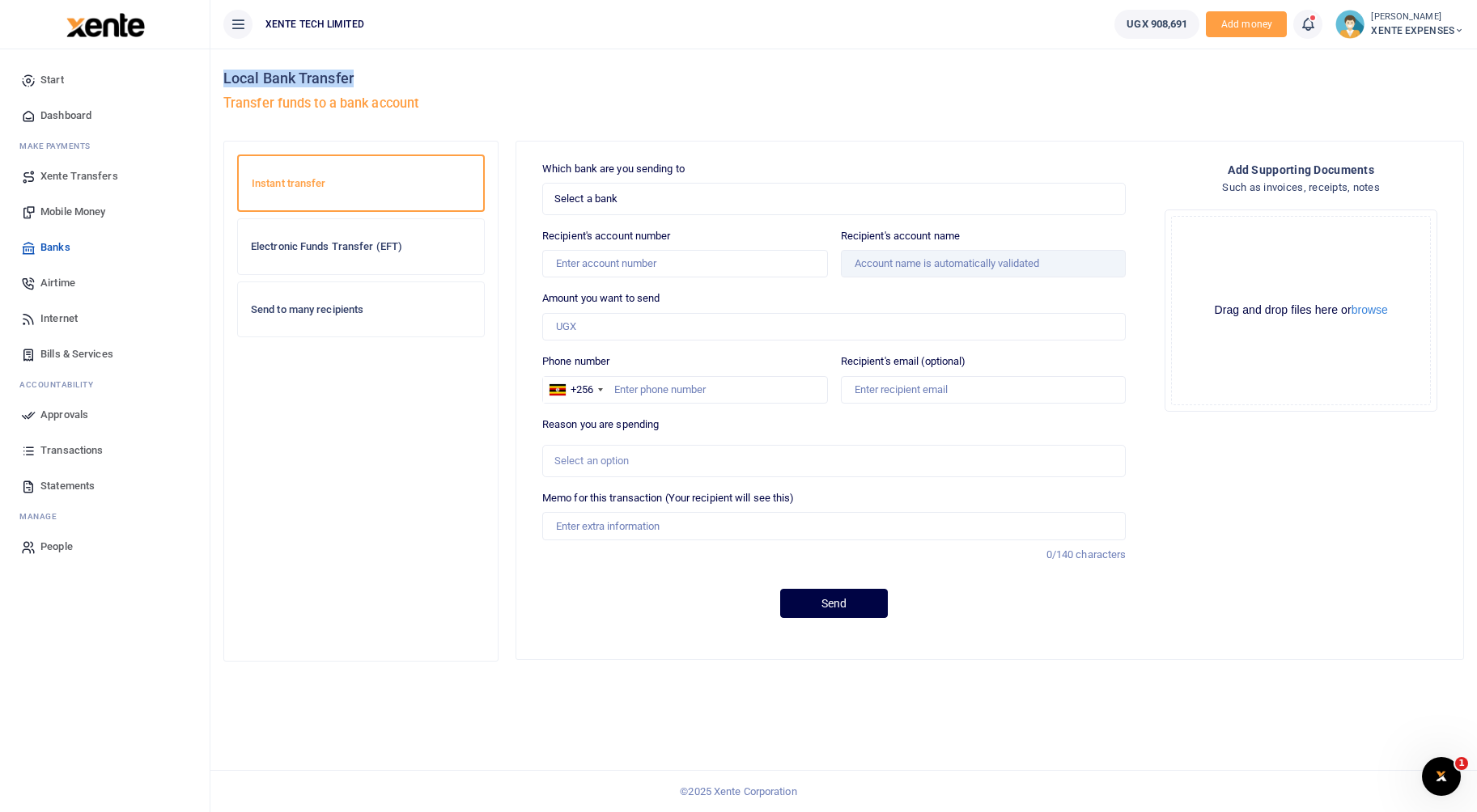
click at [230, 20] on icon at bounding box center [238, 24] width 16 height 18
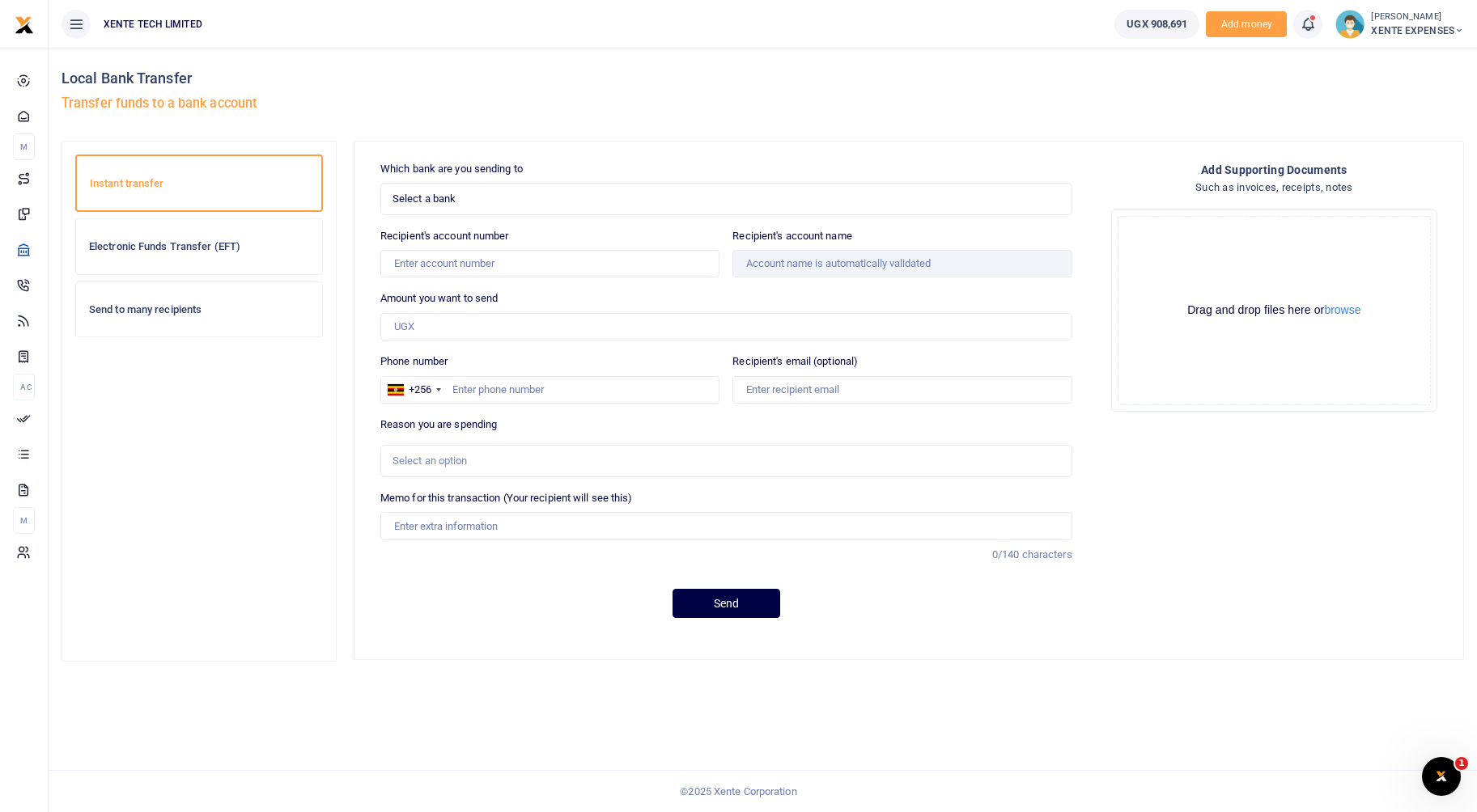
click at [249, 103] on h5 "Transfer funds to a bank account" at bounding box center [408, 103] width 695 height 16
click at [417, 109] on h5 "Transfer funds to a bank account" at bounding box center [408, 103] width 695 height 16
click at [206, 430] on div "Instant transfer Electronic Funds Transfer (EFT) Send to many recipients" at bounding box center [199, 401] width 247 height 494
click at [172, 241] on h6 "Electronic Funds Transfer (EFT)" at bounding box center [198, 246] width 220 height 13
click at [213, 242] on div at bounding box center [738, 406] width 1477 height 812
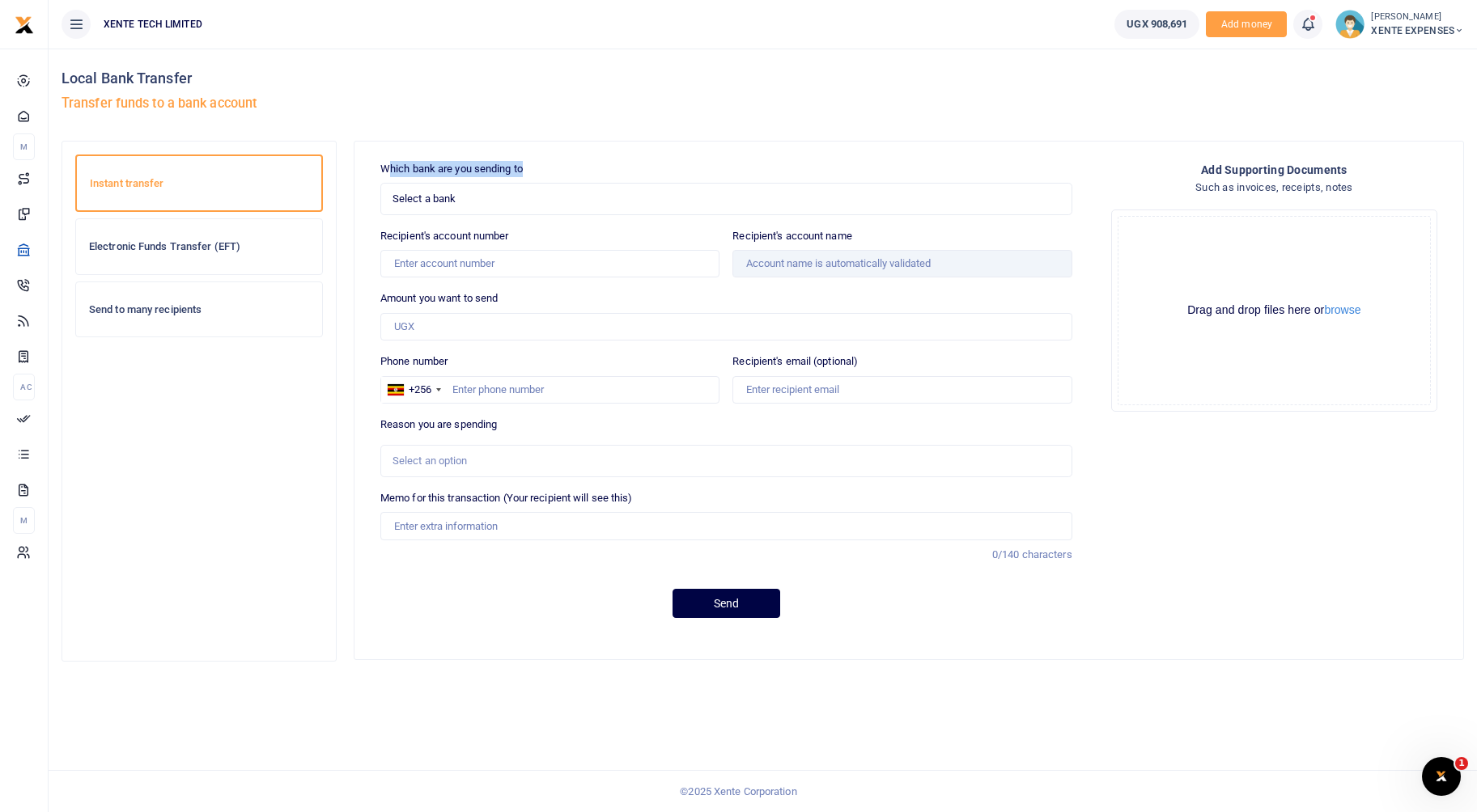
drag, startPoint x: 386, startPoint y: 165, endPoint x: 536, endPoint y: 163, distance: 150.0
click at [536, 163] on div "Which bank are you sending to Select a bank Select an option... Select a bank A…" at bounding box center [727, 188] width 692 height 54
drag, startPoint x: 417, startPoint y: 234, endPoint x: 505, endPoint y: 229, distance: 88.1
click at [505, 229] on label "Recipient's account number" at bounding box center [445, 237] width 129 height 16
drag, startPoint x: 505, startPoint y: 229, endPoint x: 520, endPoint y: 291, distance: 63.8
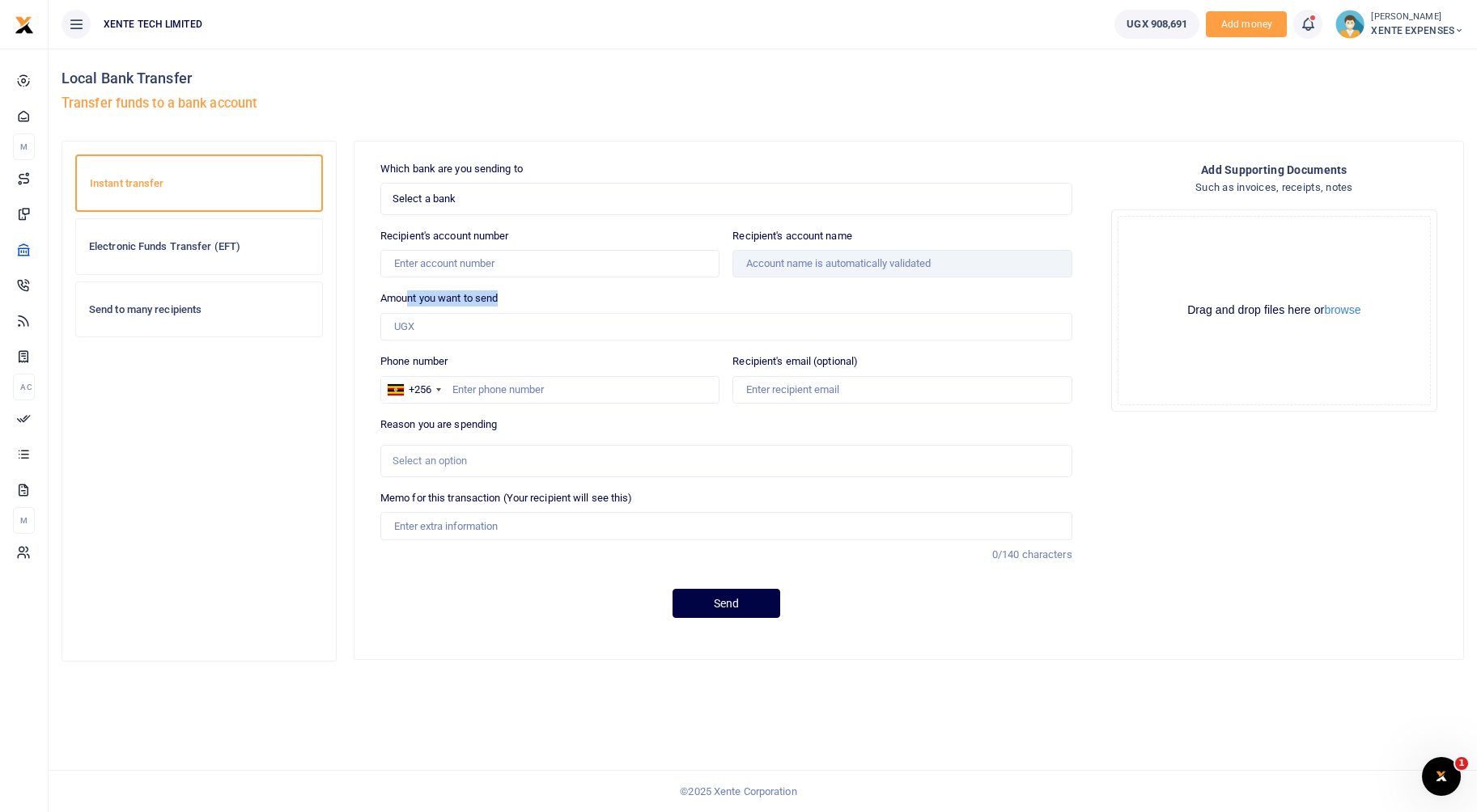
click at [520, 291] on div "Amount you want to send Amount is required." at bounding box center [727, 316] width 692 height 50
drag, startPoint x: 520, startPoint y: 291, endPoint x: 543, endPoint y: 354, distance: 67.1
click at [543, 354] on div "Phone number +256 Uganda +256" at bounding box center [550, 379] width 339 height 50
drag, startPoint x: 884, startPoint y: 349, endPoint x: 723, endPoint y: 357, distance: 161.2
click at [723, 357] on div "Which bank are you sending to Select a bank Select an option... Select a bank A…" at bounding box center [726, 396] width 705 height 470
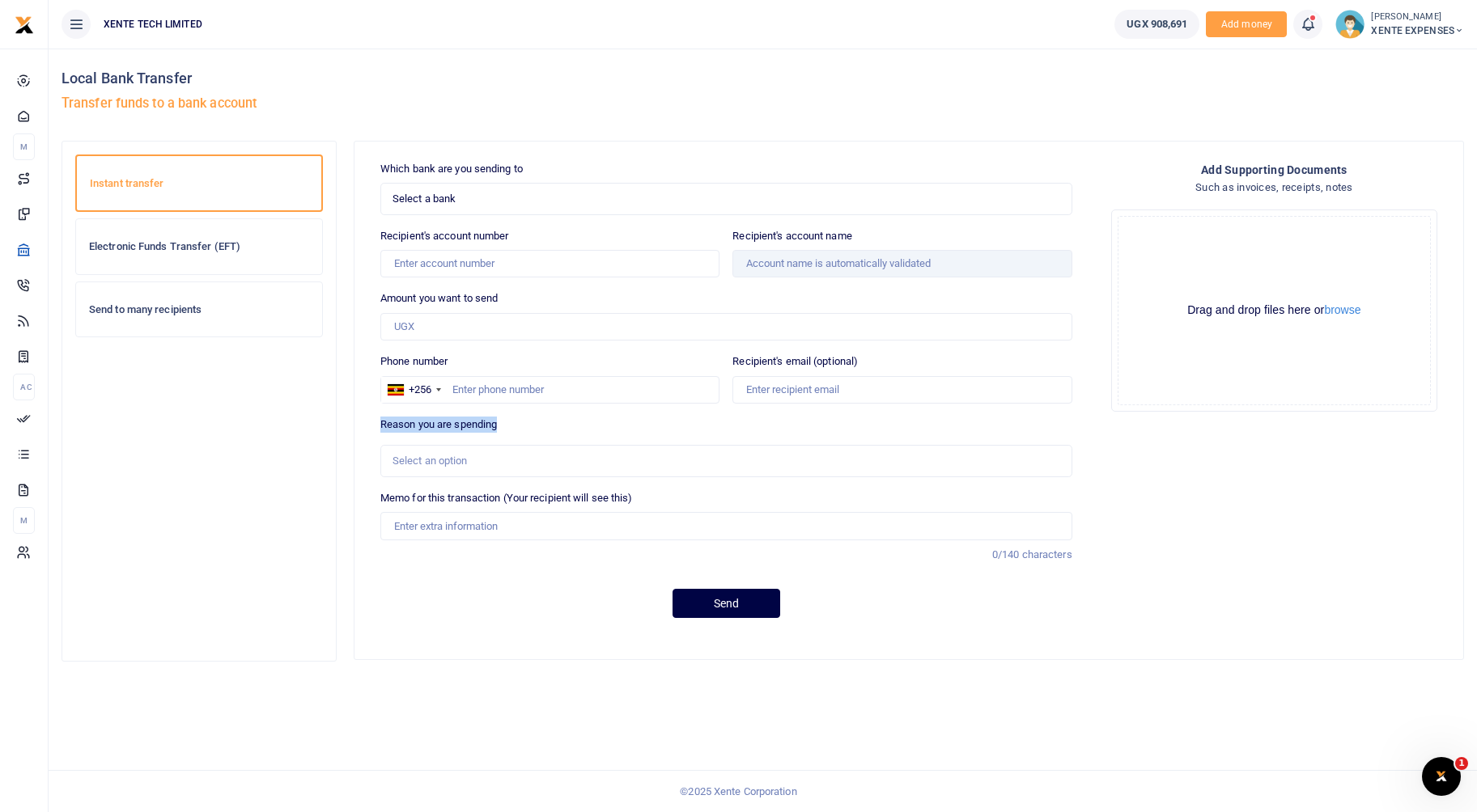
drag, startPoint x: 515, startPoint y: 423, endPoint x: 365, endPoint y: 431, distance: 150.2
click at [365, 431] on div "Which bank are you sending to Select a bank Select an option... Select a bank A…" at bounding box center [726, 396] width 730 height 470
drag, startPoint x: 927, startPoint y: 345, endPoint x: 719, endPoint y: 367, distance: 209.2
click at [719, 367] on div "Which bank are you sending to Select a bank Select an option... Select a bank A…" at bounding box center [726, 396] width 705 height 470
drag, startPoint x: 719, startPoint y: 367, endPoint x: 478, endPoint y: 349, distance: 241.7
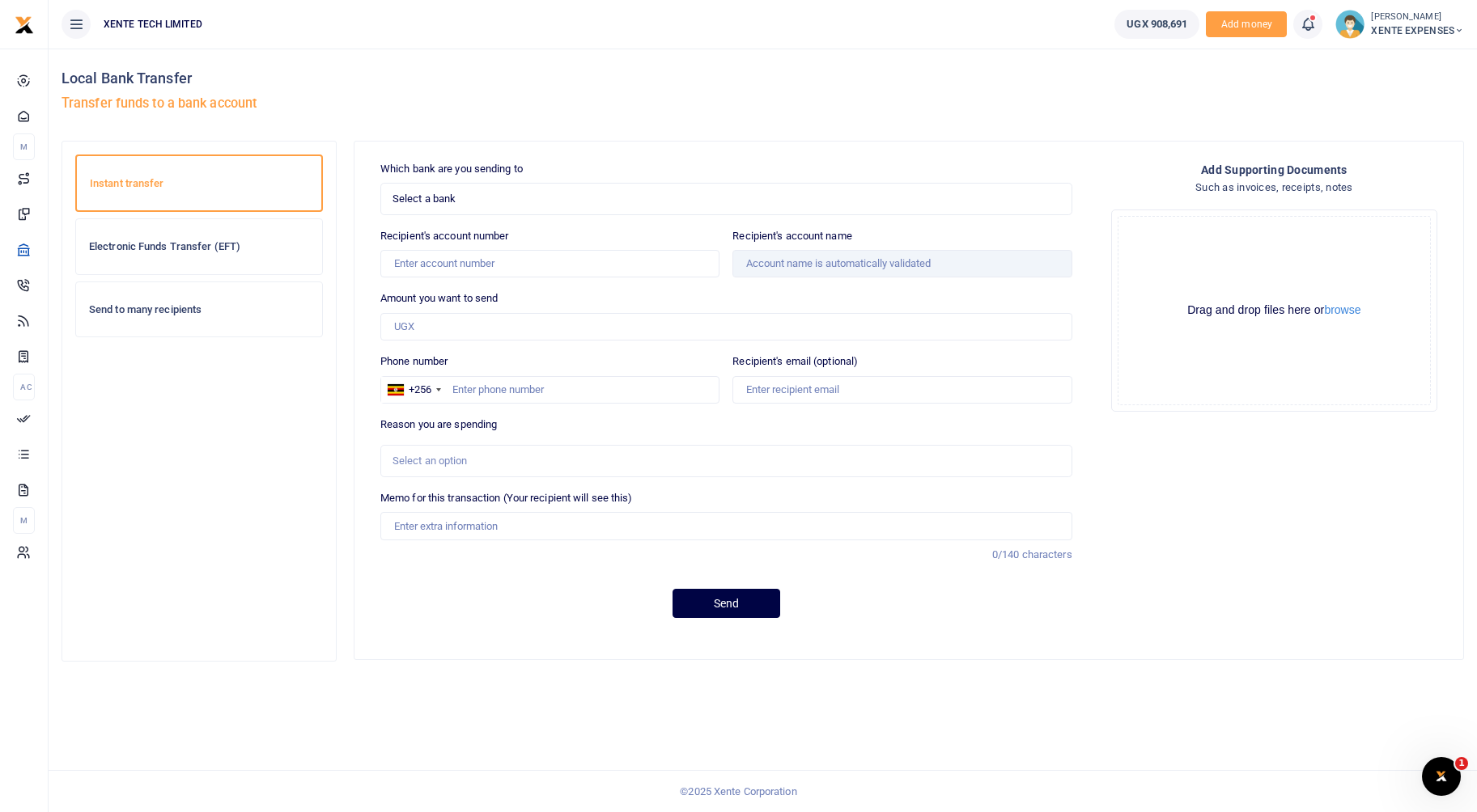
click at [505, 352] on div "Which bank are you sending to Select a bank Select an option... Select a bank A…" at bounding box center [726, 396] width 705 height 470
click at [172, 244] on h6 "Electronic Funds Transfer (EFT)" at bounding box center [198, 246] width 220 height 13
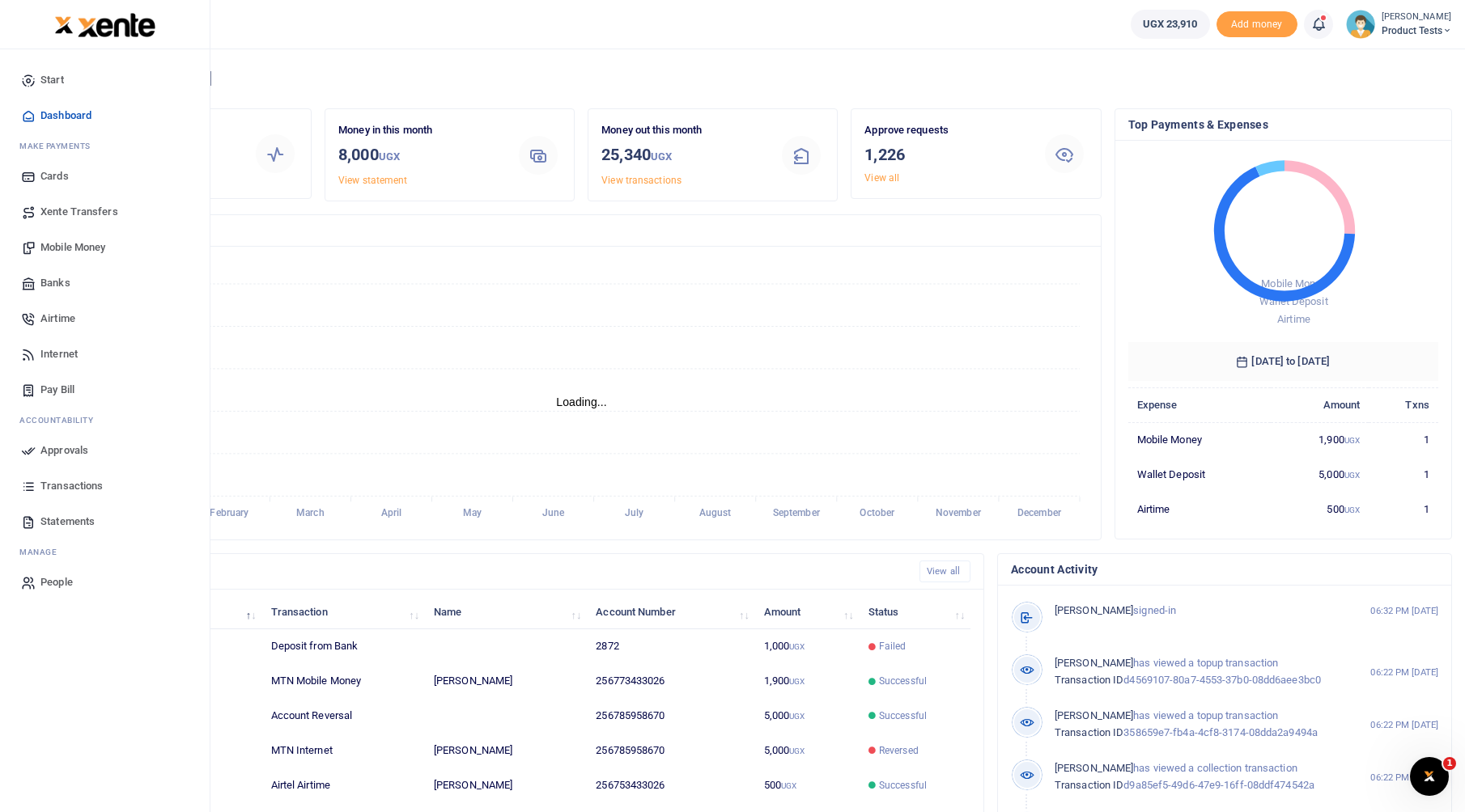
scroll to position [13, 13]
click at [52, 283] on span "Banks" at bounding box center [55, 283] width 30 height 16
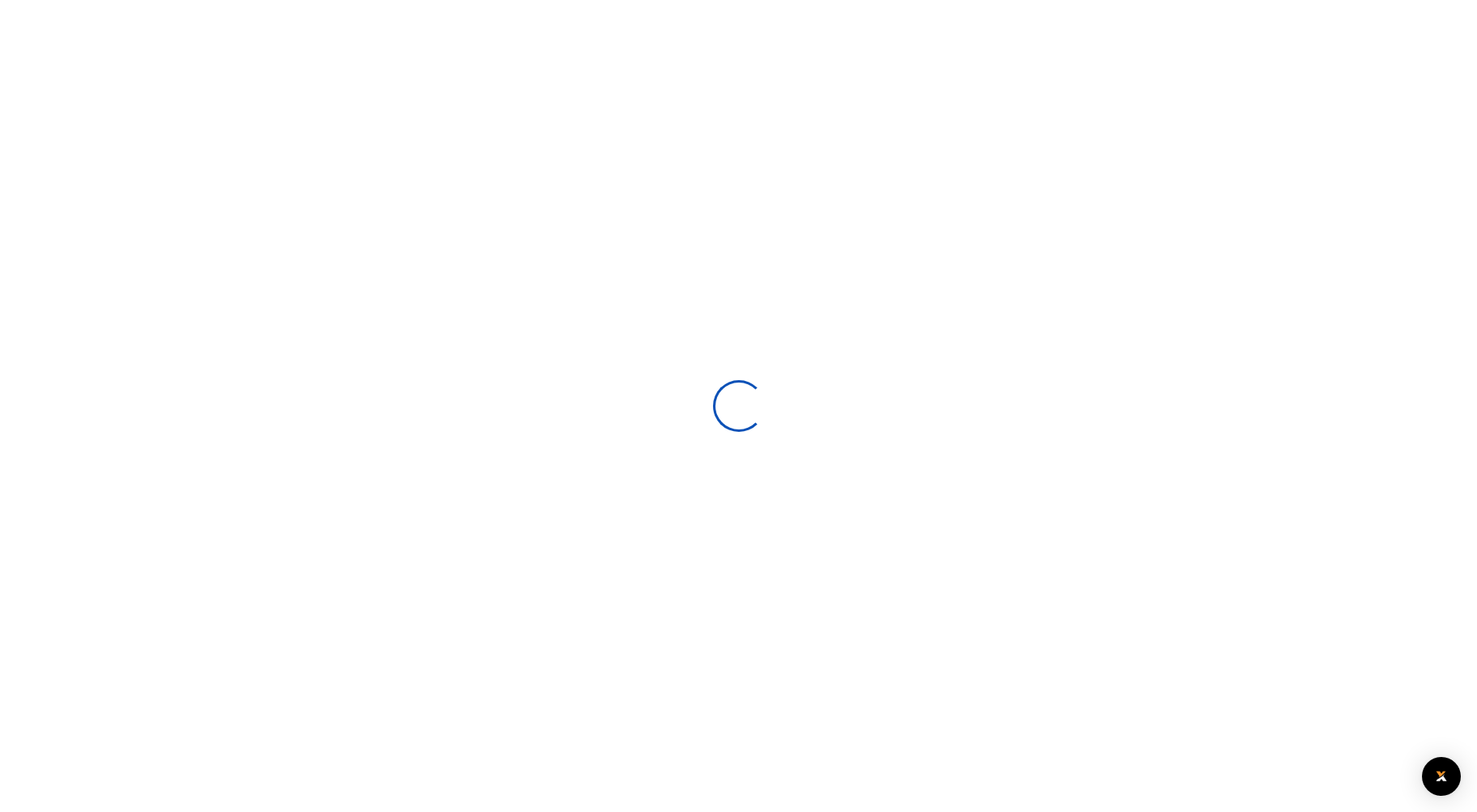
select select
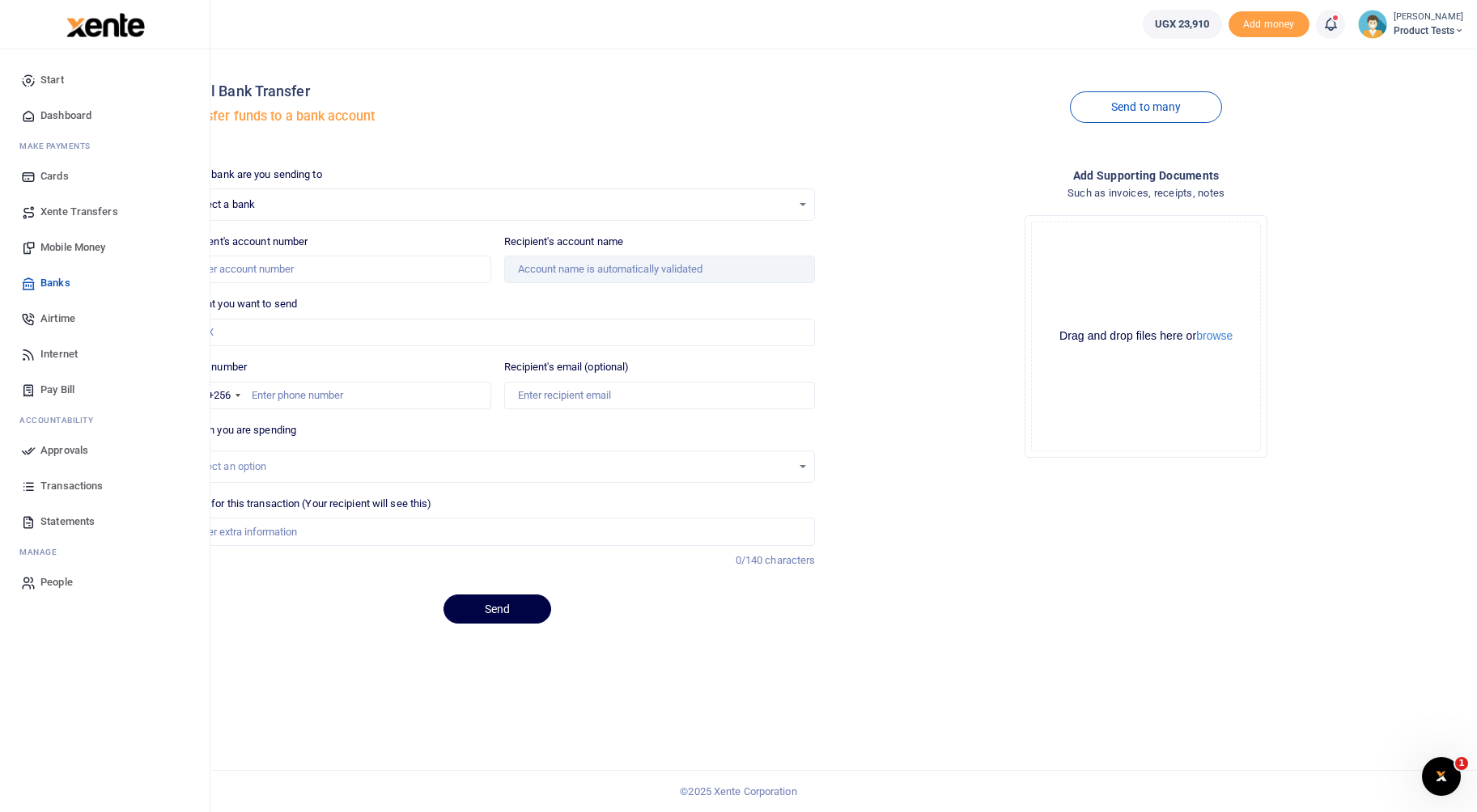
click at [58, 382] on span "Pay Bill" at bounding box center [57, 390] width 34 height 16
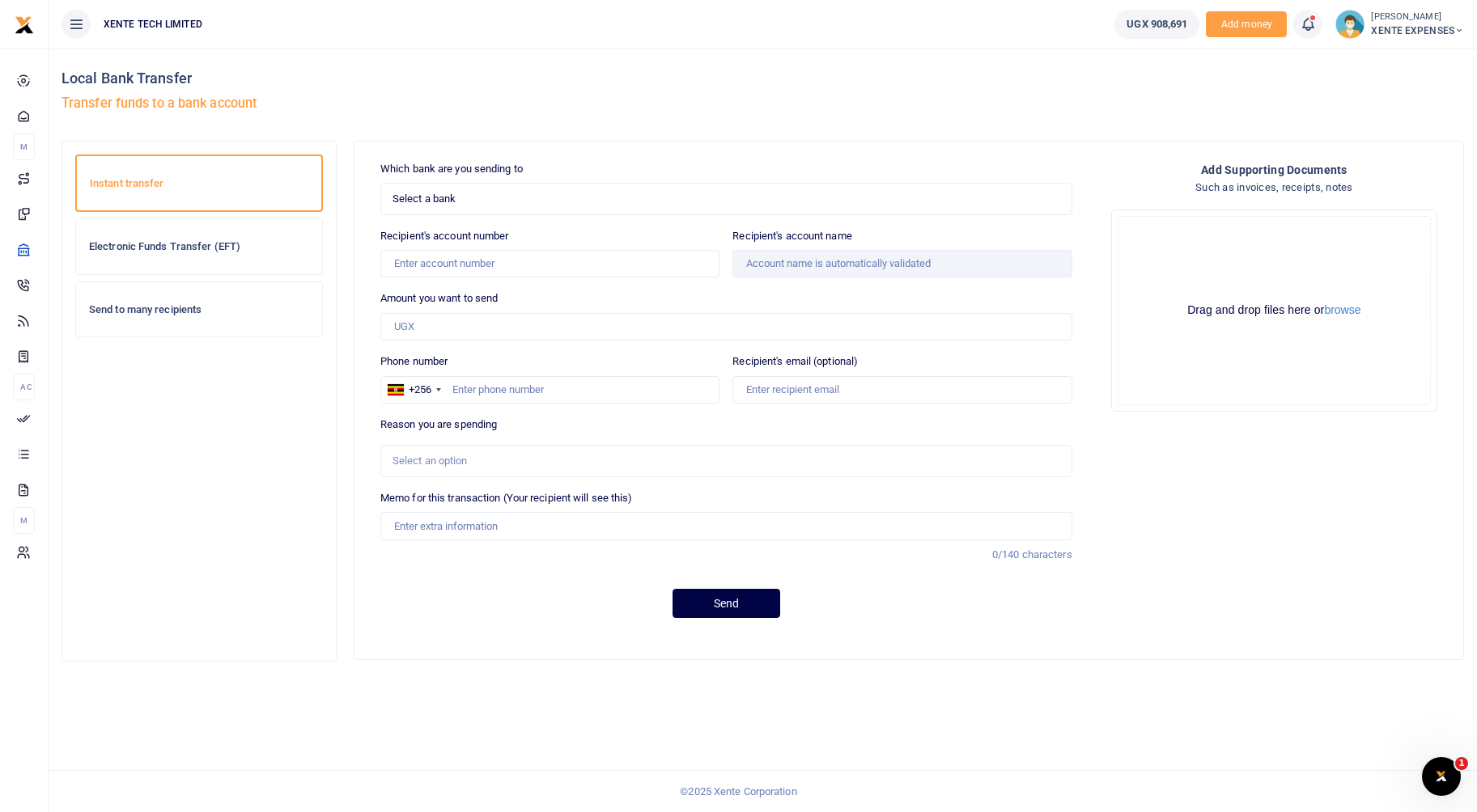
click at [130, 311] on h6 "Send to many recipients" at bounding box center [198, 310] width 220 height 13
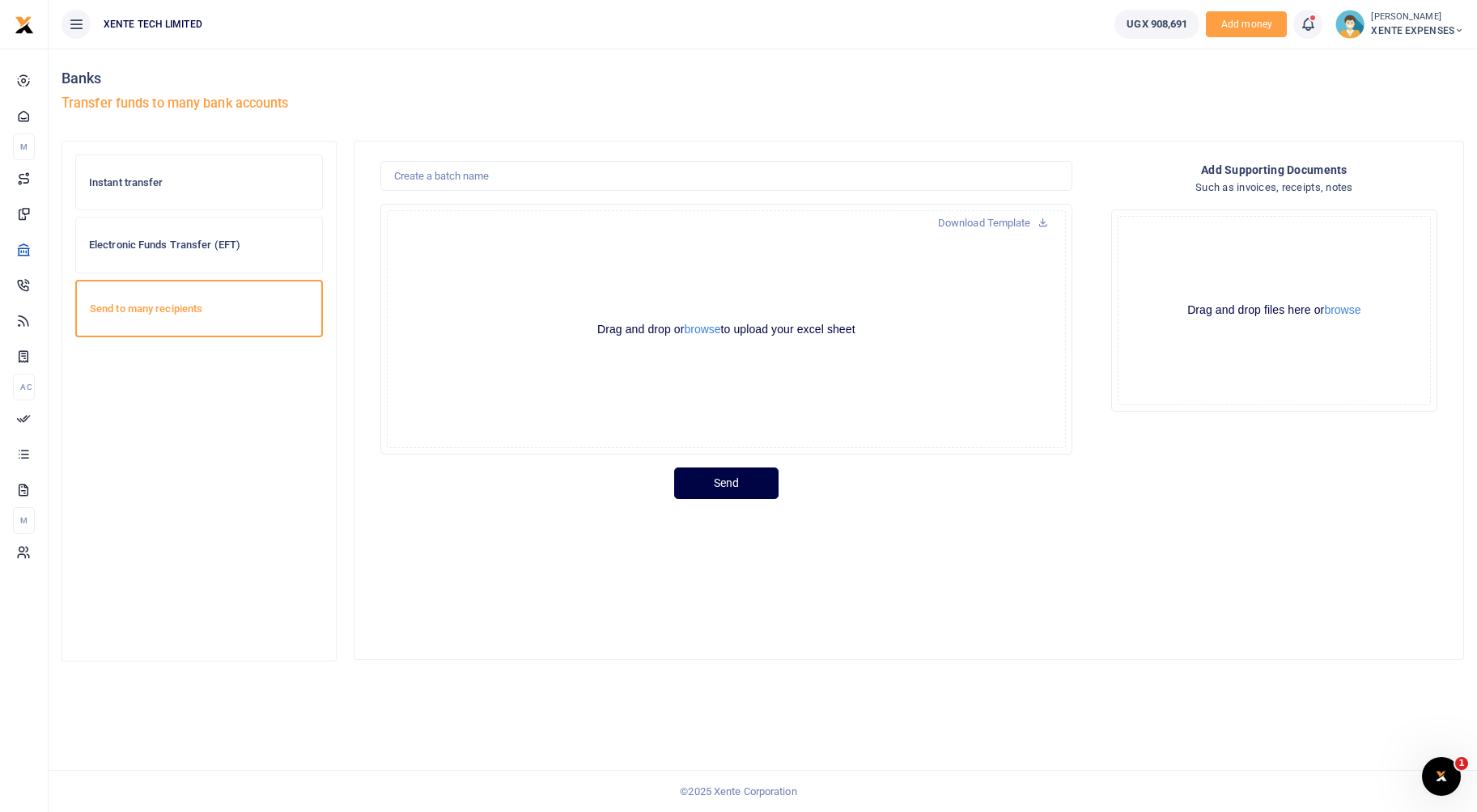
click at [128, 256] on div "Electronic Funds Transfer (EFT)" at bounding box center [199, 245] width 246 height 55
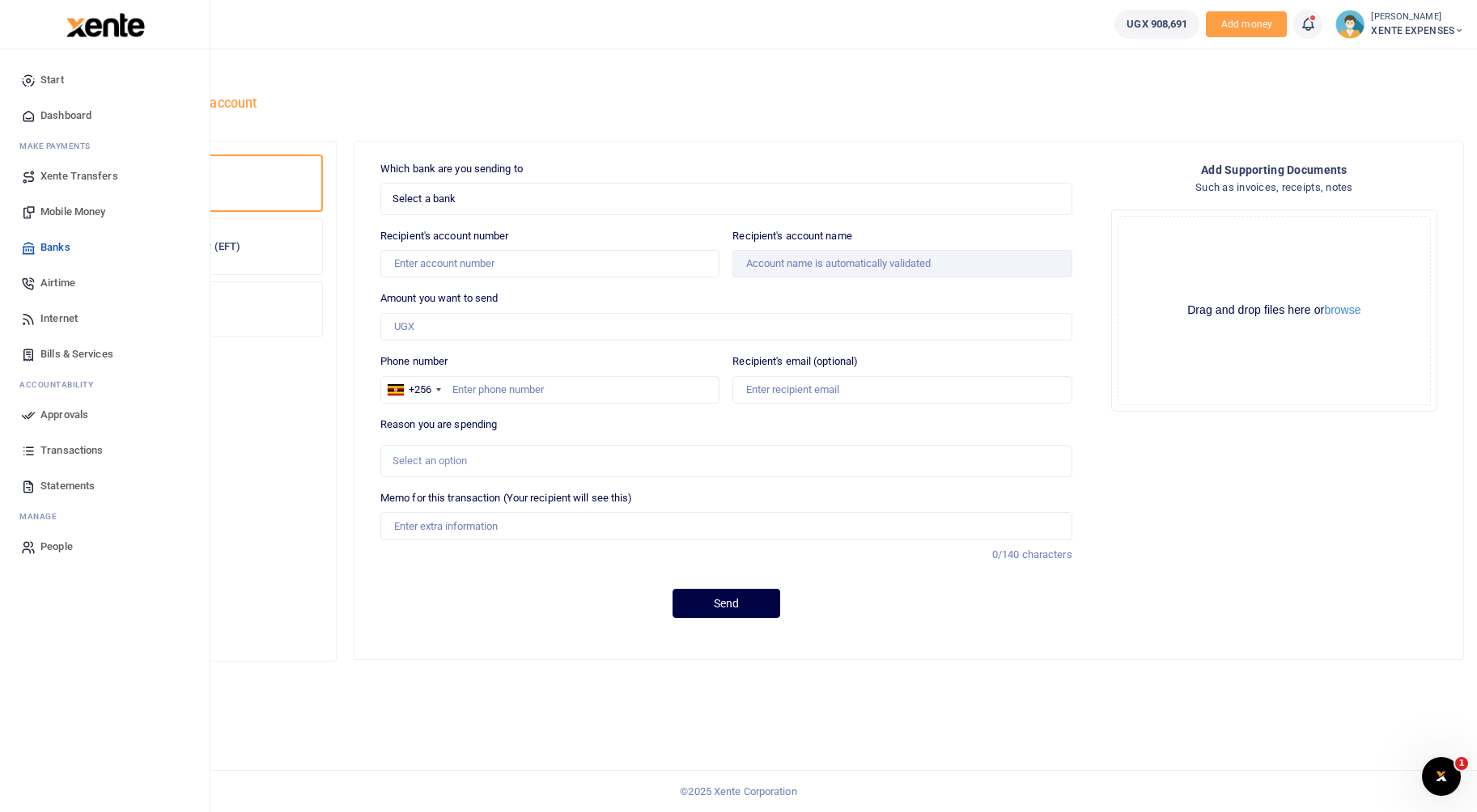
click at [72, 347] on span "Bills & Services" at bounding box center [77, 354] width 73 height 16
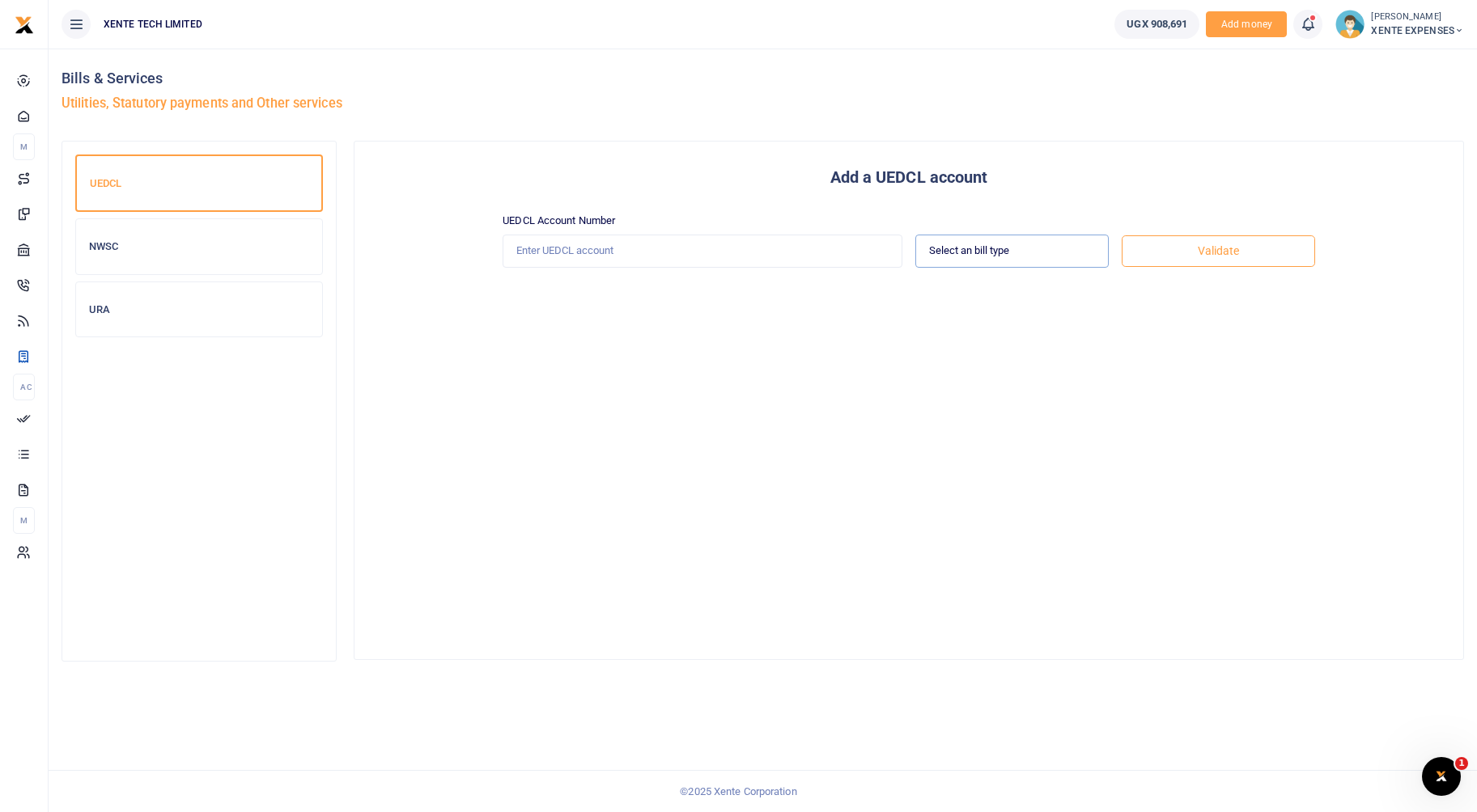
click at [1006, 237] on select "Select an bill type Prepaid Postpaid" at bounding box center [1012, 251] width 193 height 33
click at [898, 404] on div "Add a UEDCL account UEDCL Account Number Select an bill type Prepaid Postpaid A…" at bounding box center [908, 400] width 1109 height 518
click at [171, 250] on h6 "NWSC" at bounding box center [198, 246] width 220 height 13
click at [154, 313] on h6 "URA" at bounding box center [198, 310] width 220 height 13
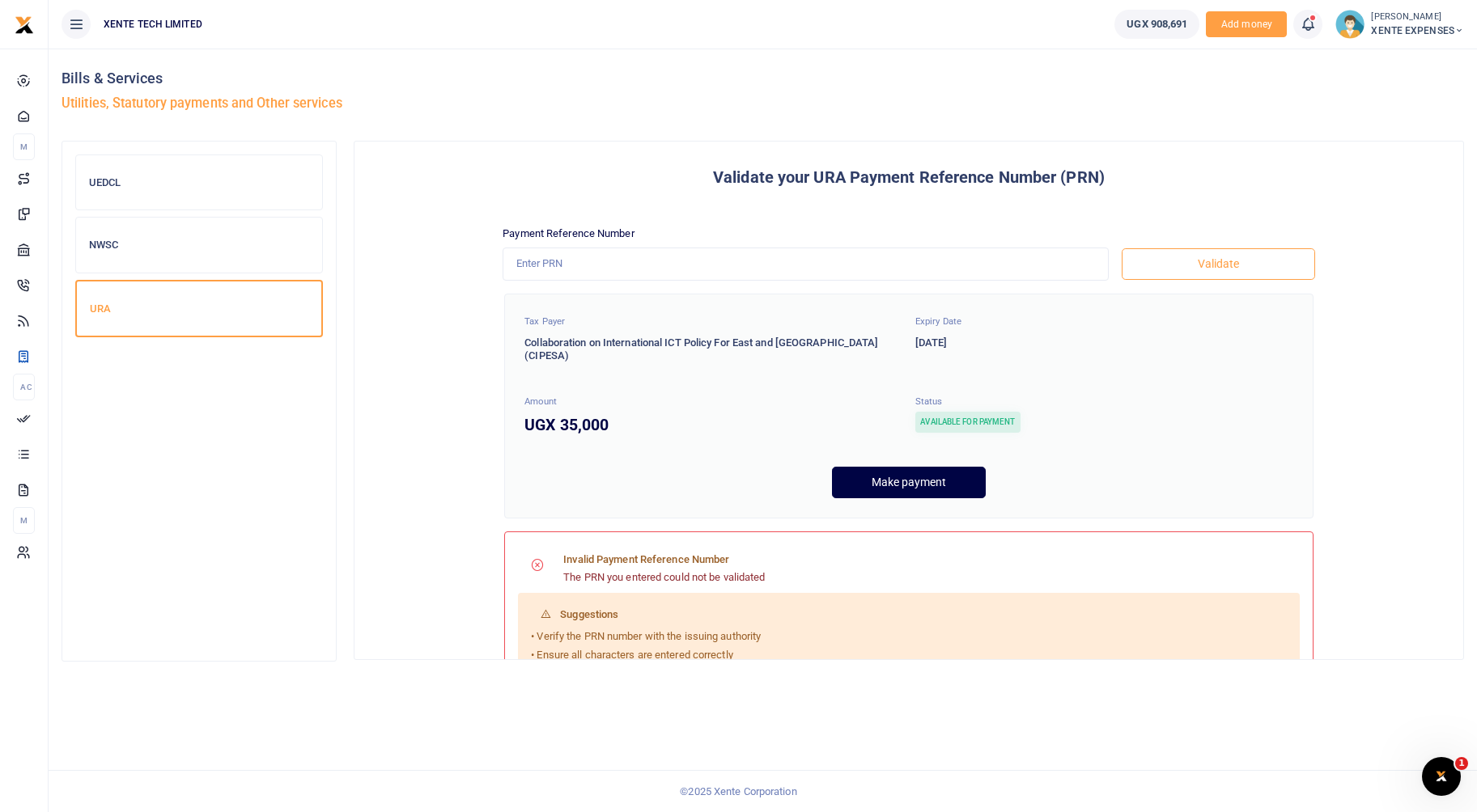
click at [1425, 21] on small "[PERSON_NAME]" at bounding box center [1417, 17] width 93 height 13
click at [1386, 67] on link "Switch accounts" at bounding box center [1386, 59] width 141 height 22
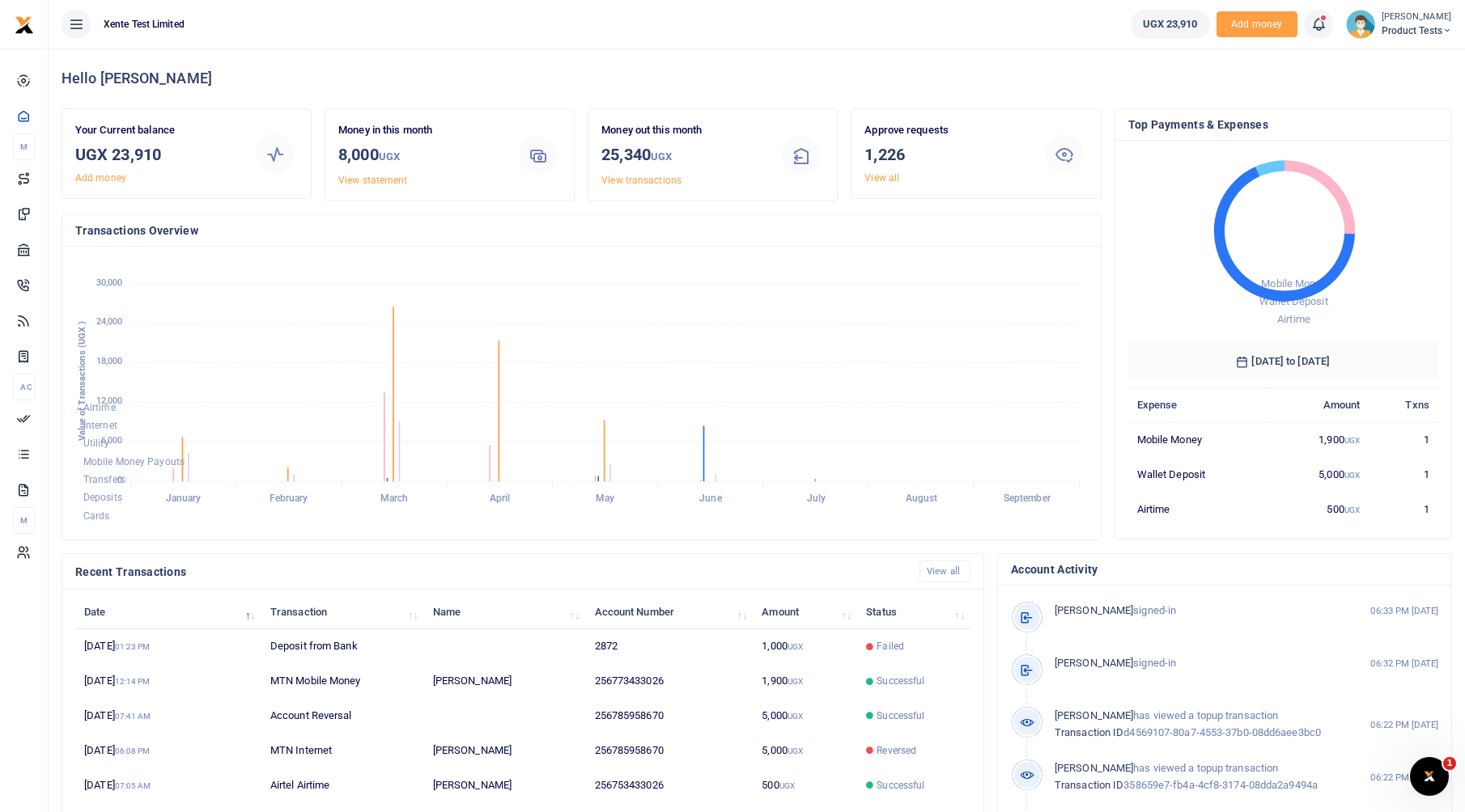
scroll to position [13, 13]
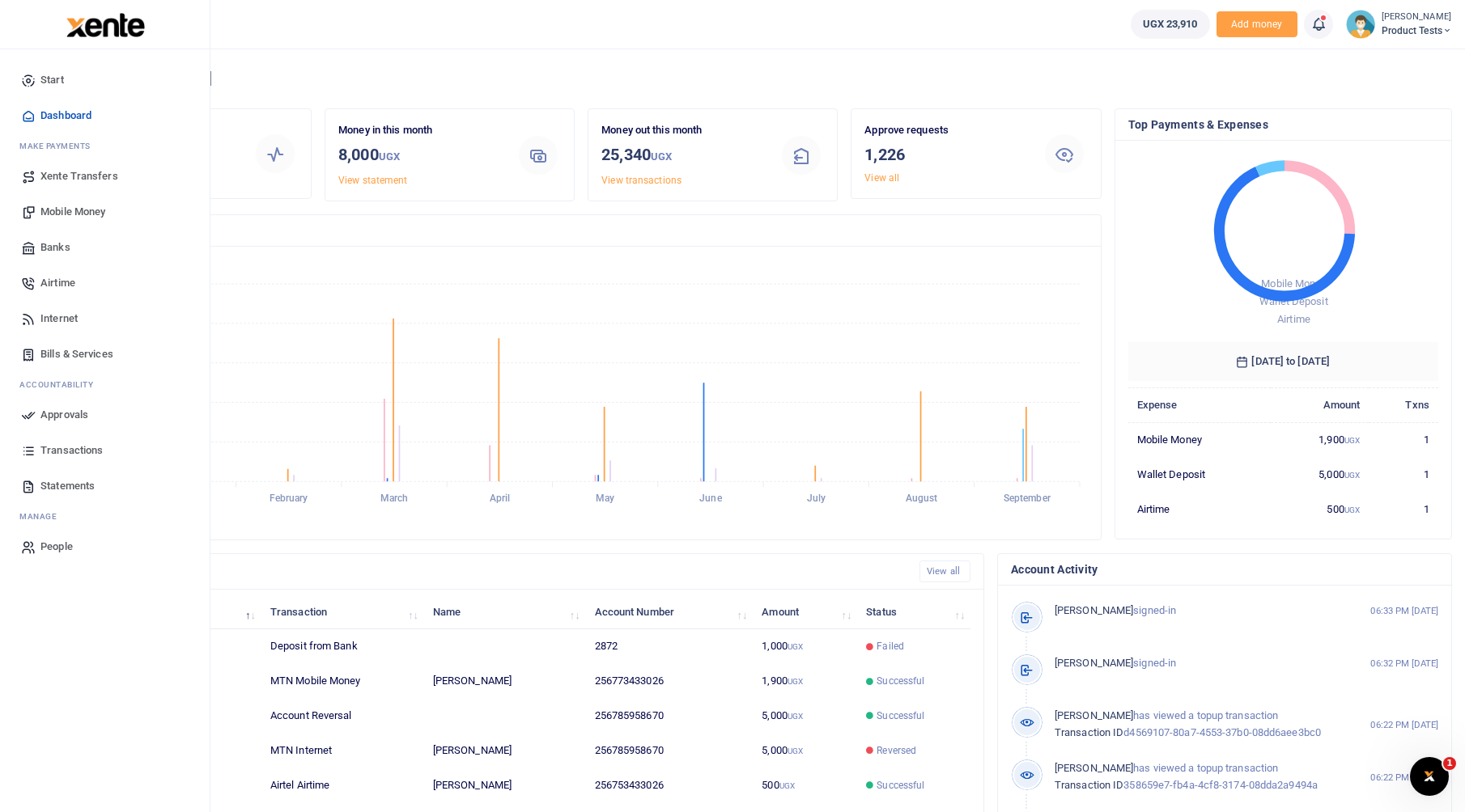
click at [48, 344] on link "Bills & Services" at bounding box center [105, 354] width 184 height 36
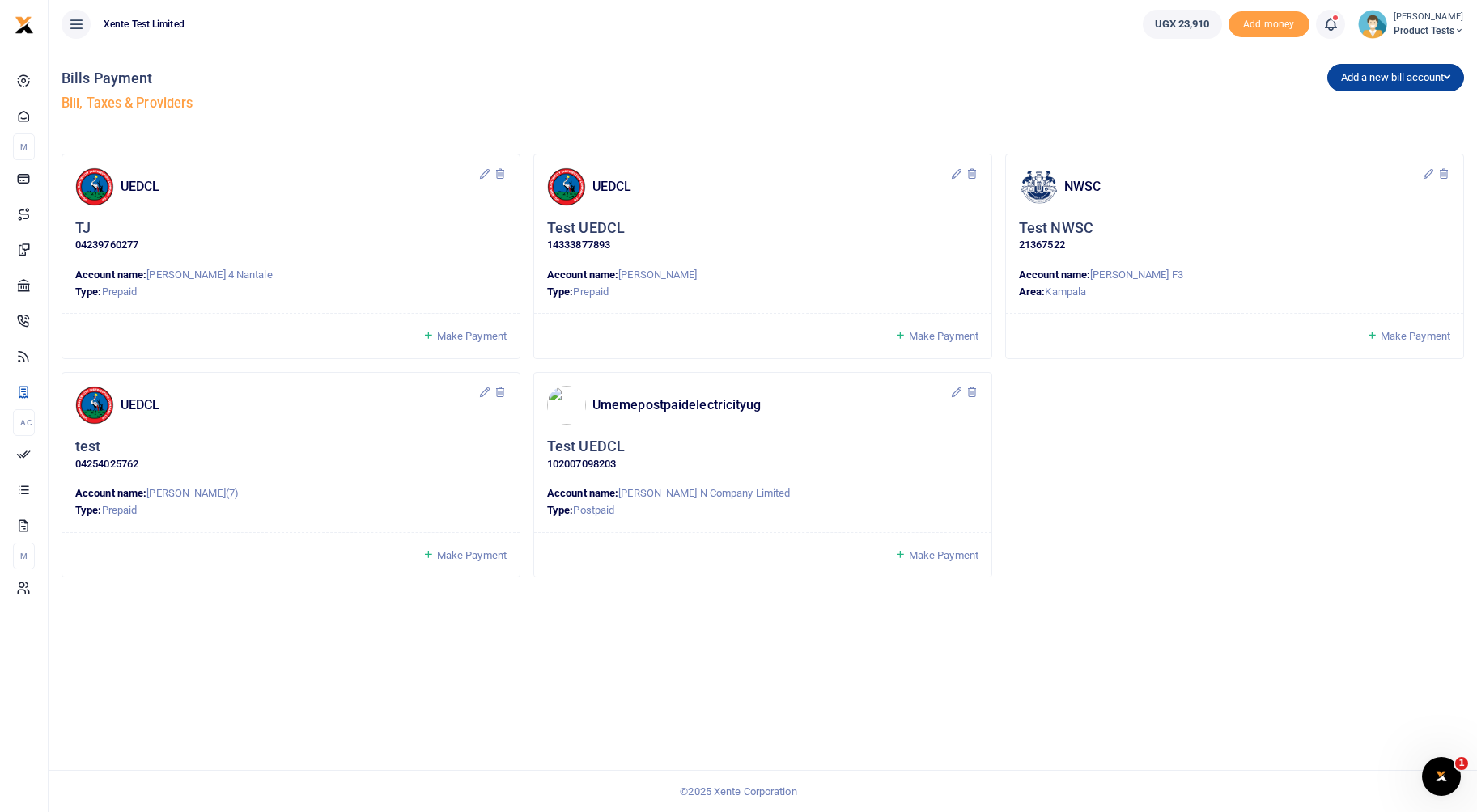
click at [1374, 73] on button "Add a new bill account" at bounding box center [1396, 77] width 137 height 28
click at [1355, 132] on link "NWSC" at bounding box center [1392, 133] width 128 height 22
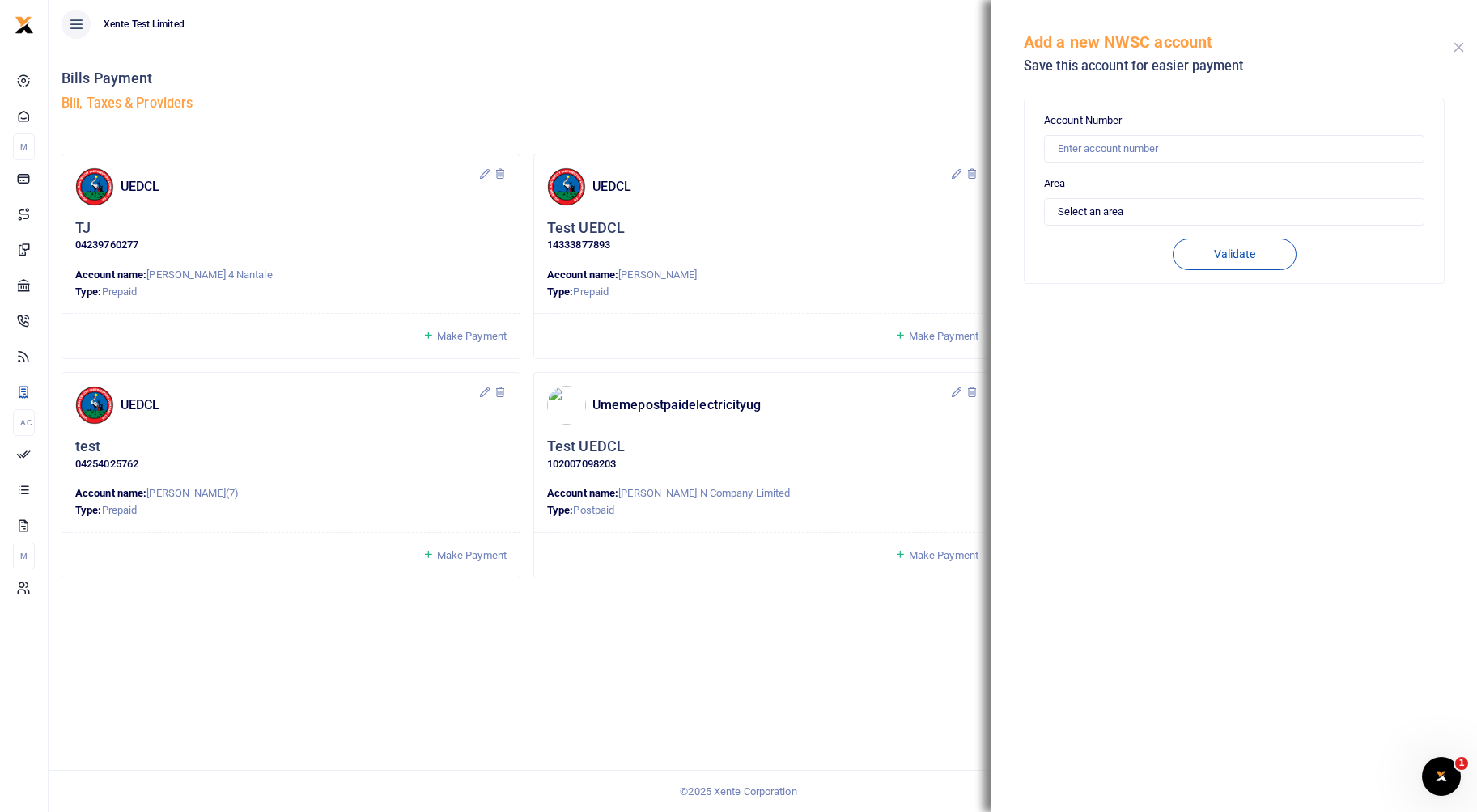
click at [1457, 50] on button "Close" at bounding box center [1459, 47] width 11 height 11
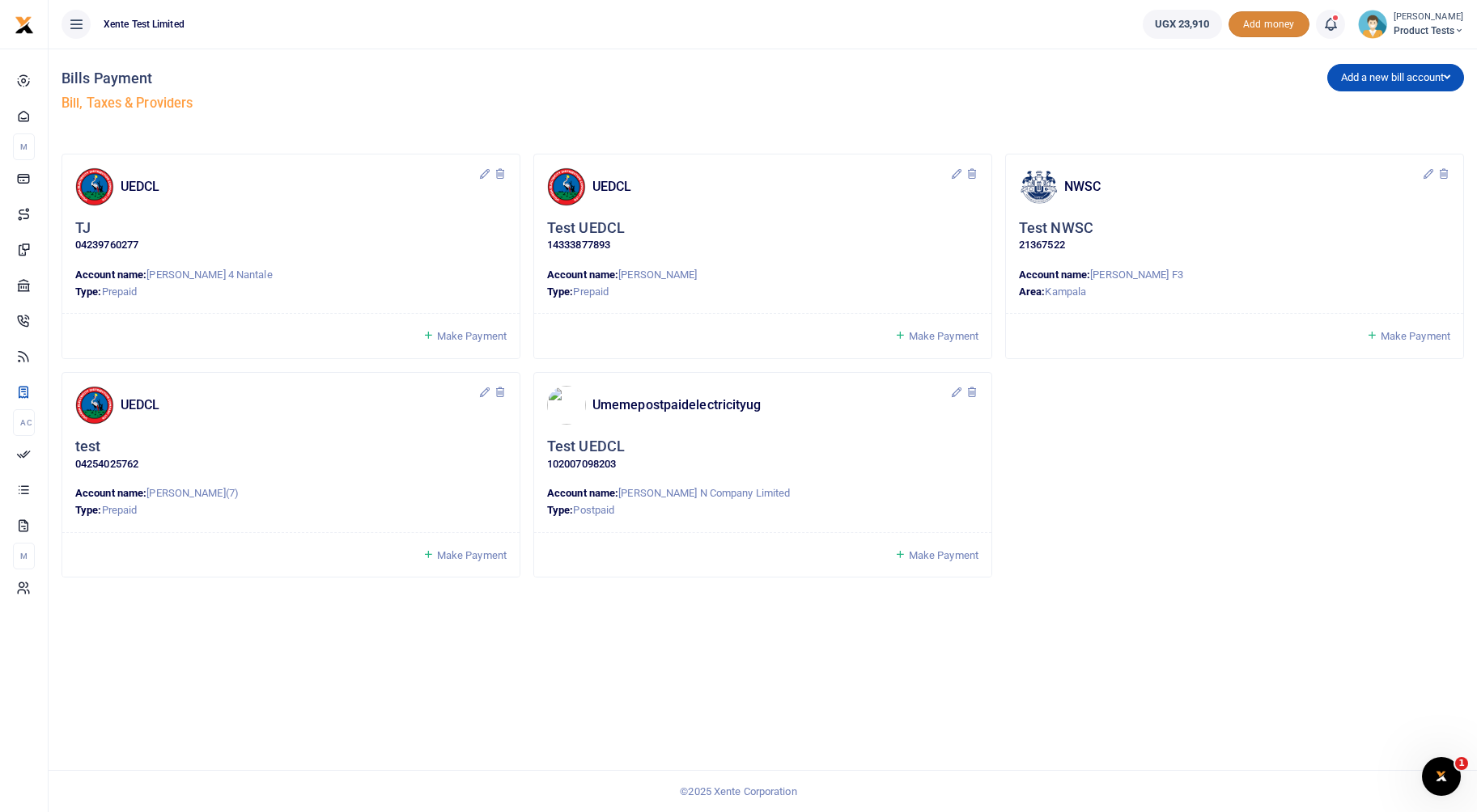
click at [1267, 21] on span "Add money" at bounding box center [1269, 25] width 81 height 27
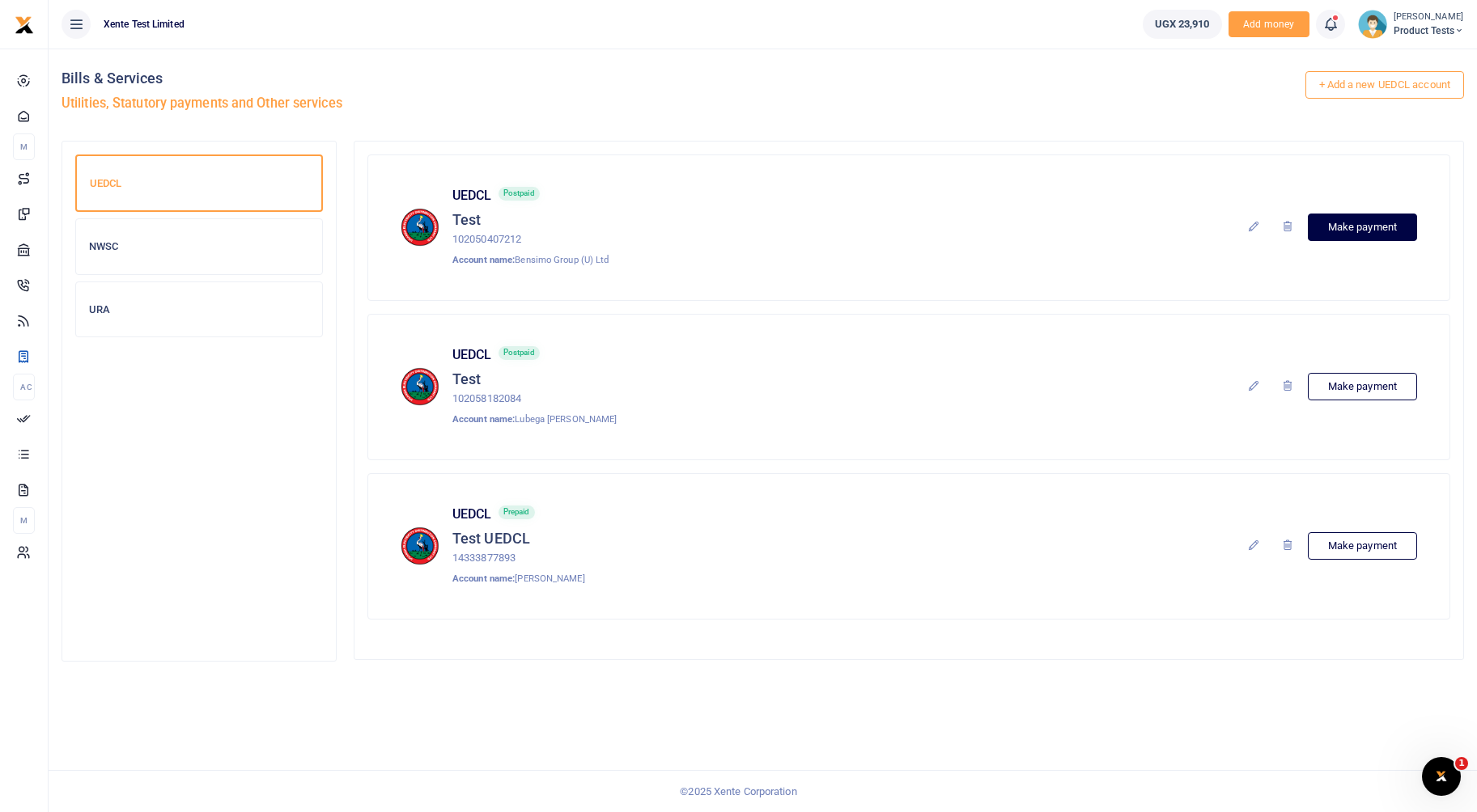
click at [1402, 229] on link "Make payment" at bounding box center [1362, 227] width 109 height 28
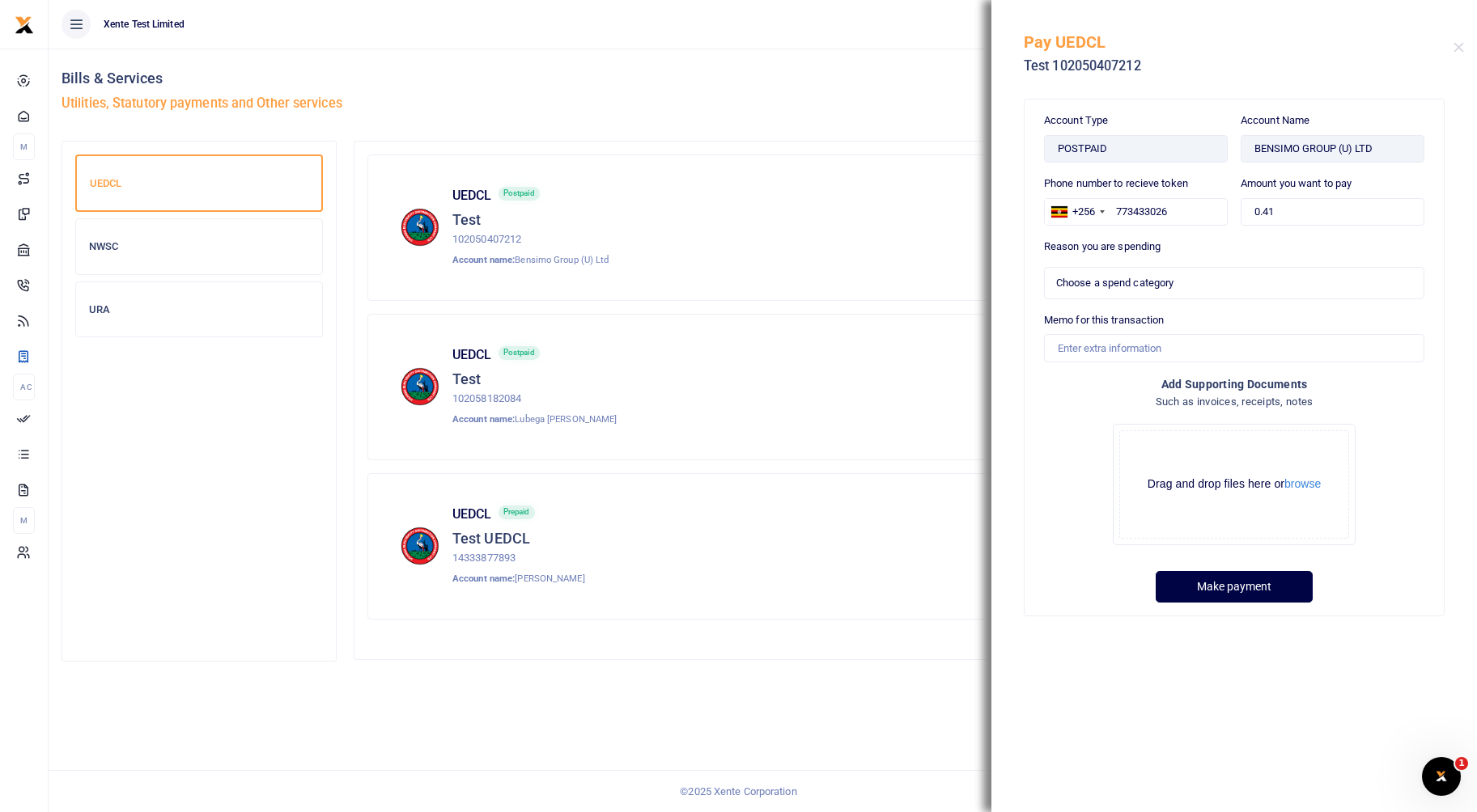
select select
click at [1459, 49] on button "Close" at bounding box center [1459, 47] width 11 height 11
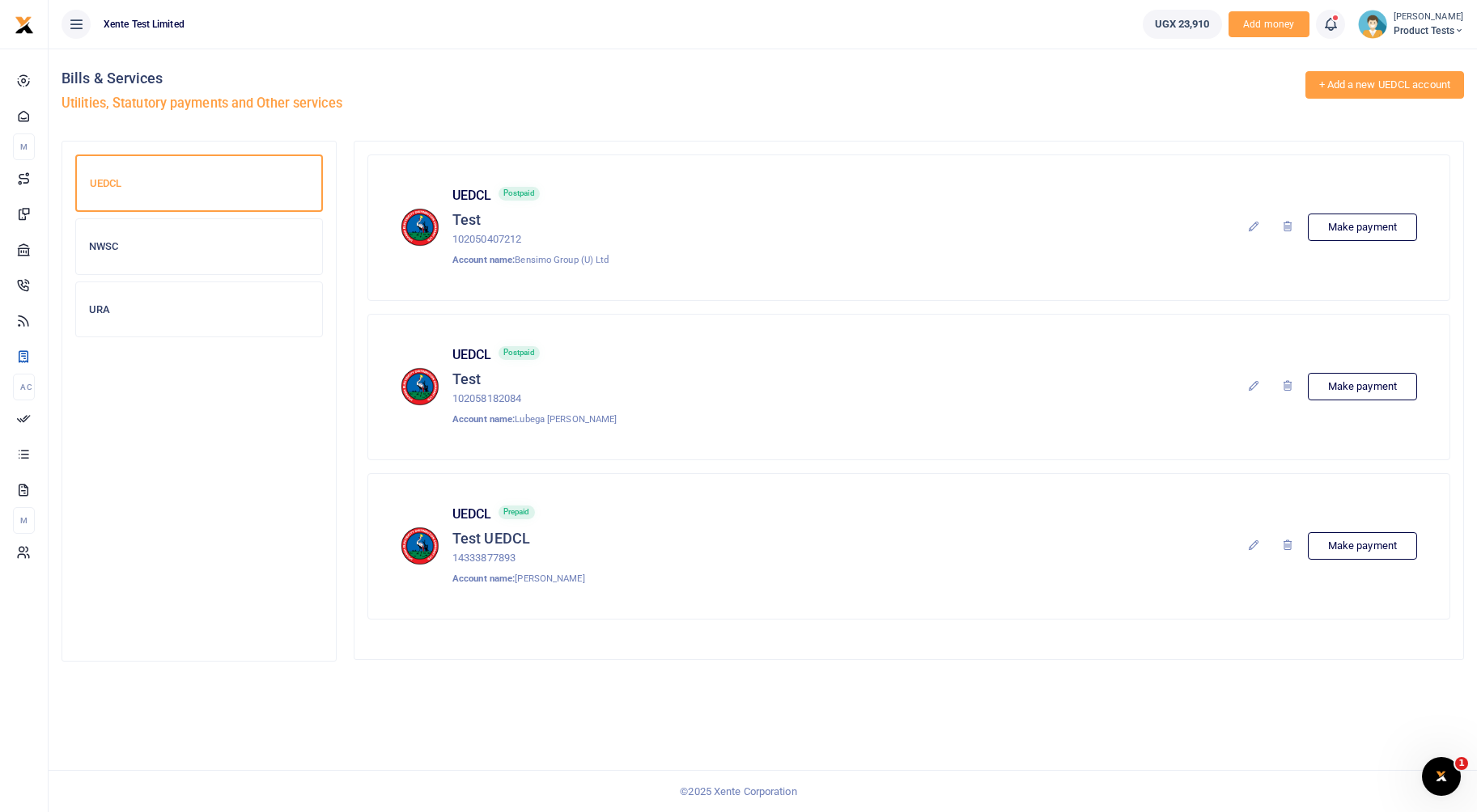
click at [1381, 75] on link "+ Add a new UEDCL account" at bounding box center [1384, 84] width 159 height 28
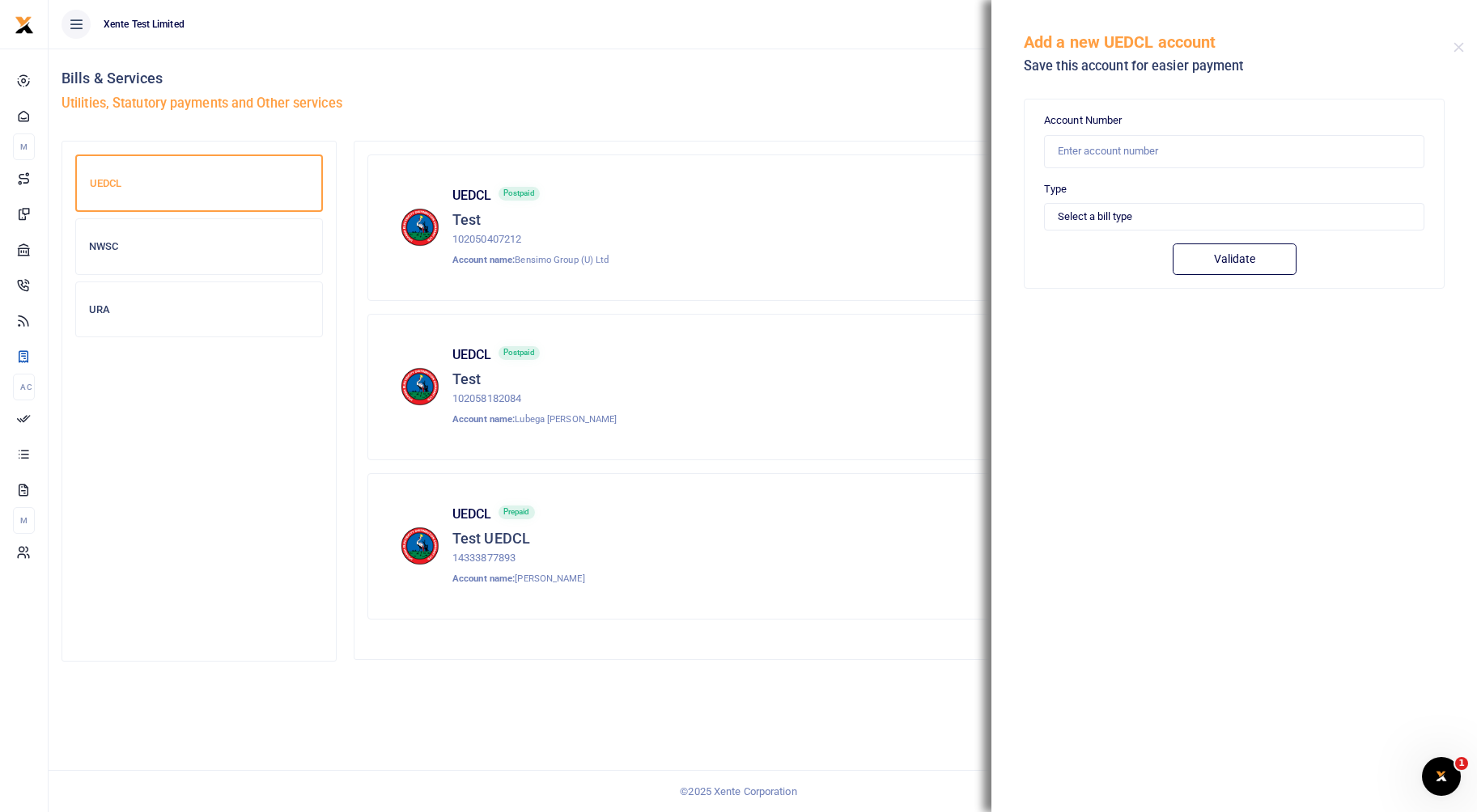
click at [1455, 41] on div "Add a new UEDCL account Save this account for easier payment" at bounding box center [1234, 44] width 486 height 90
click at [1463, 44] on button "Close" at bounding box center [1459, 47] width 11 height 11
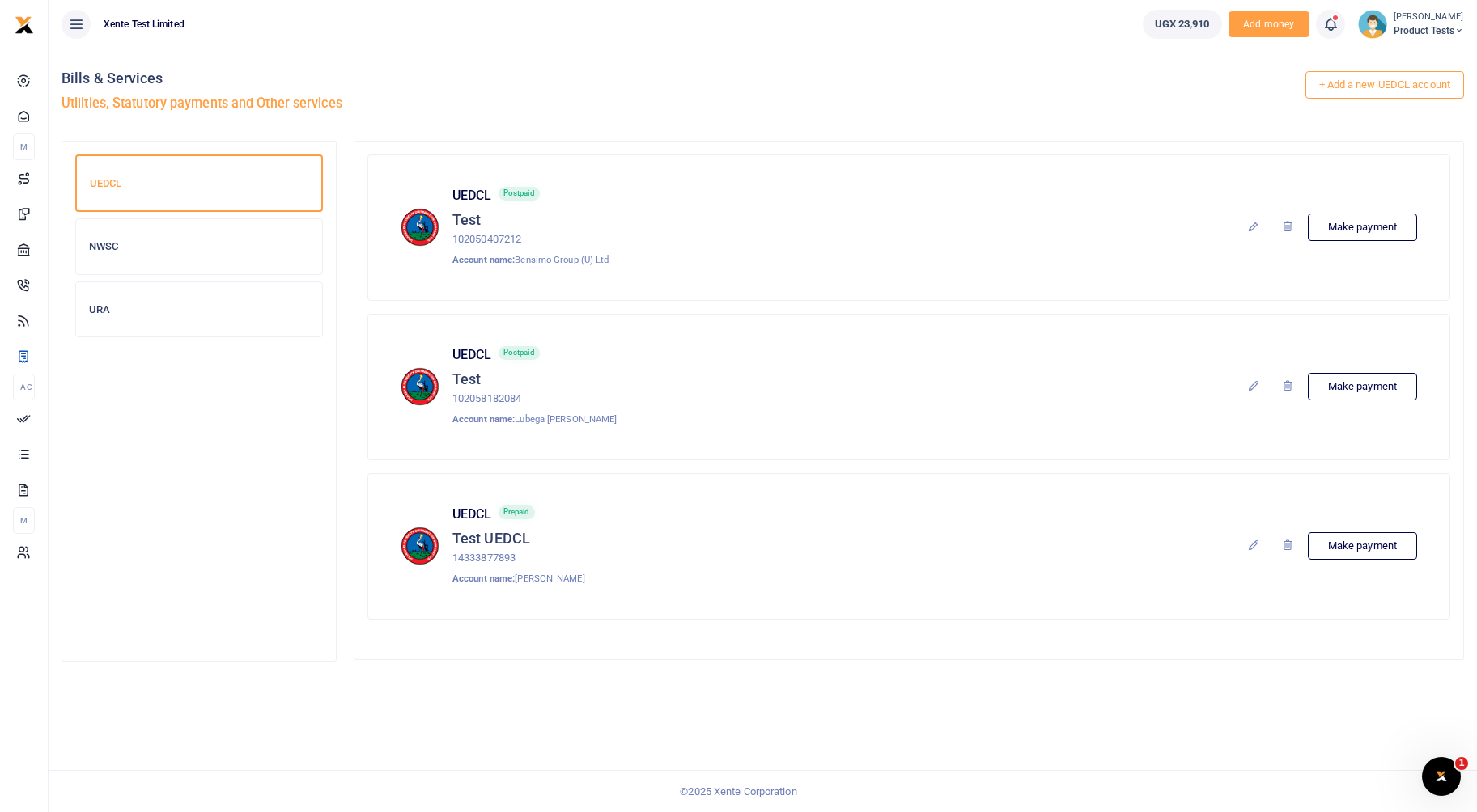
click at [113, 270] on div "NWSC" at bounding box center [199, 247] width 246 height 55
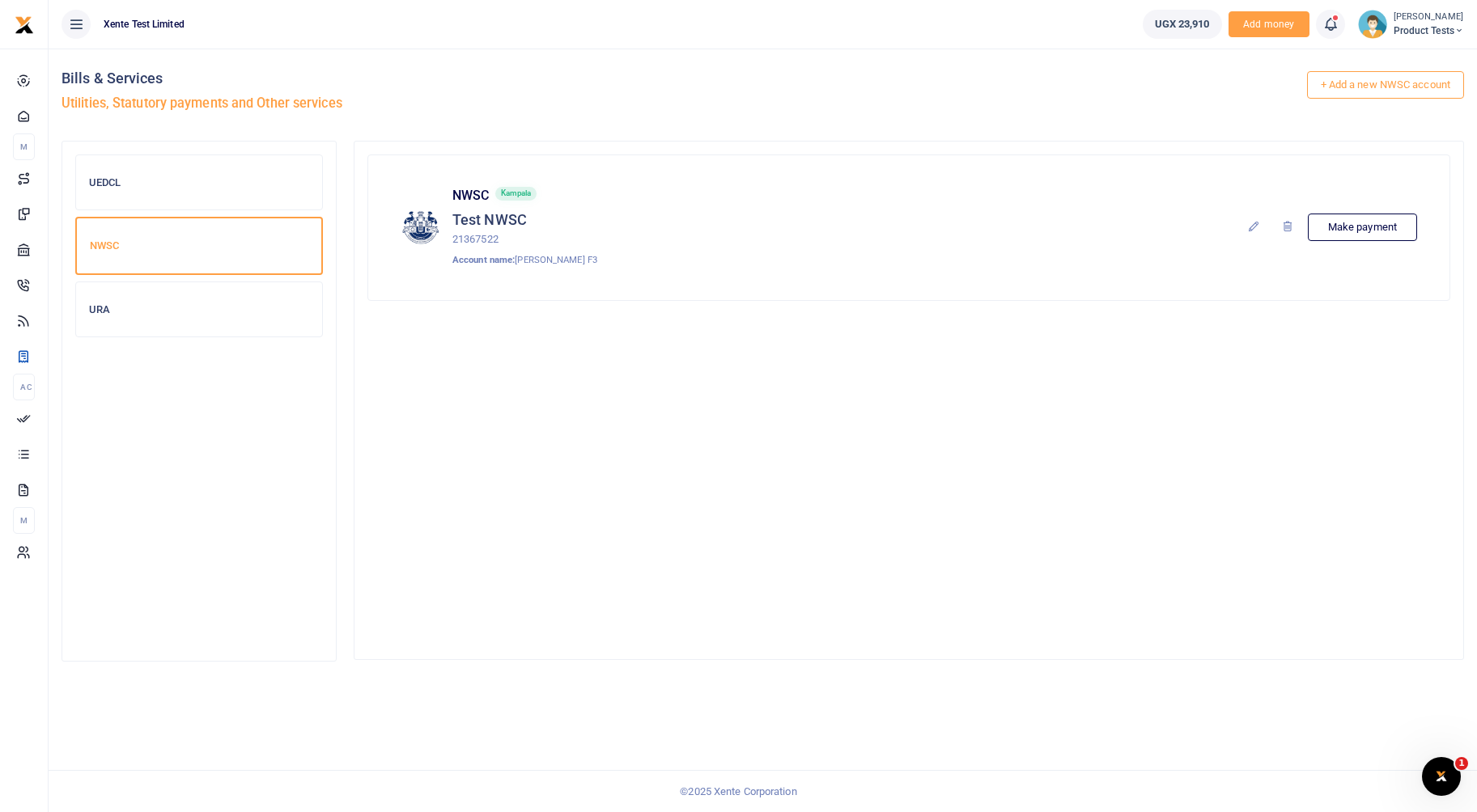
click at [1361, 225] on link "Make payment" at bounding box center [1362, 227] width 109 height 28
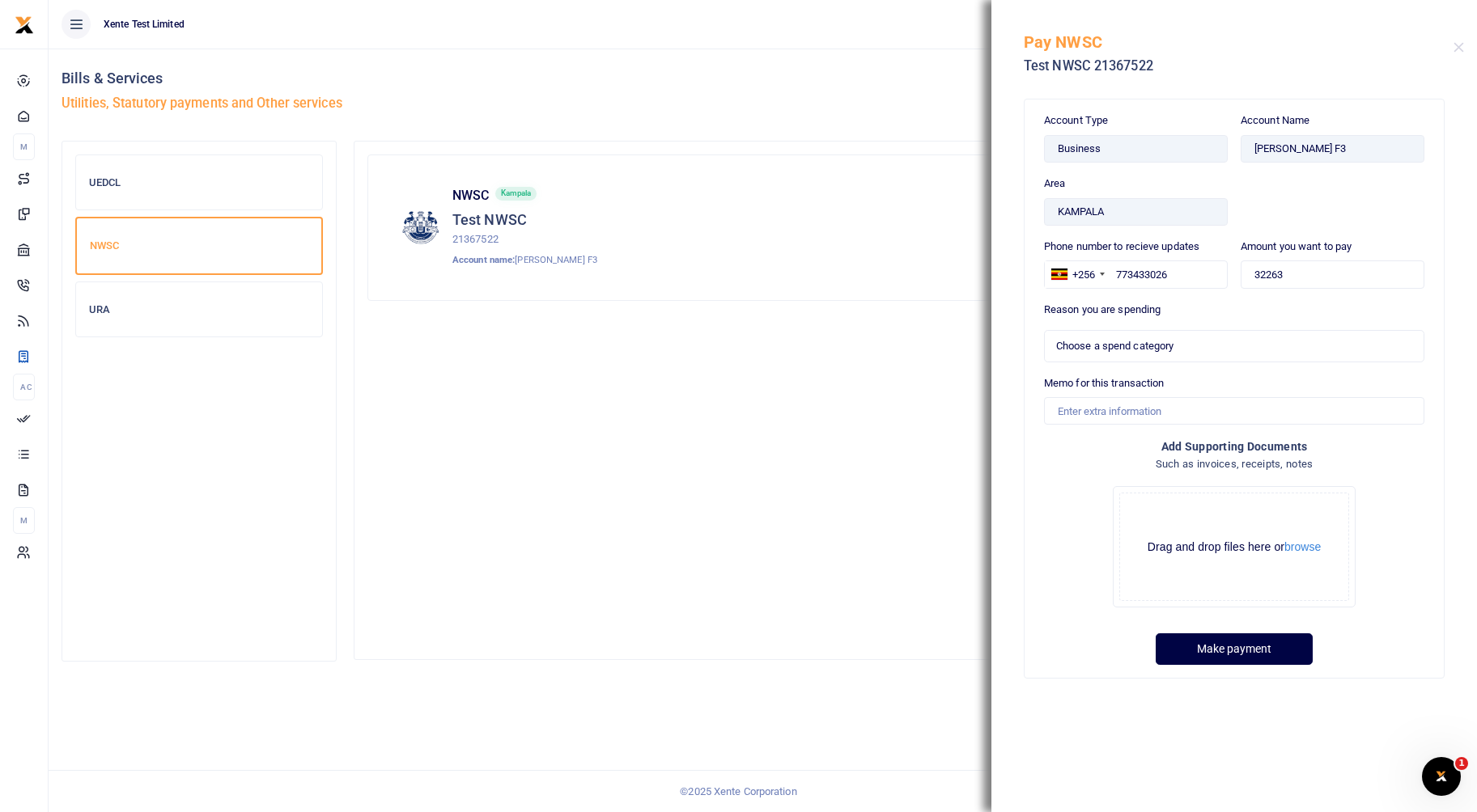
select select
click at [1457, 43] on button "Close" at bounding box center [1459, 47] width 11 height 11
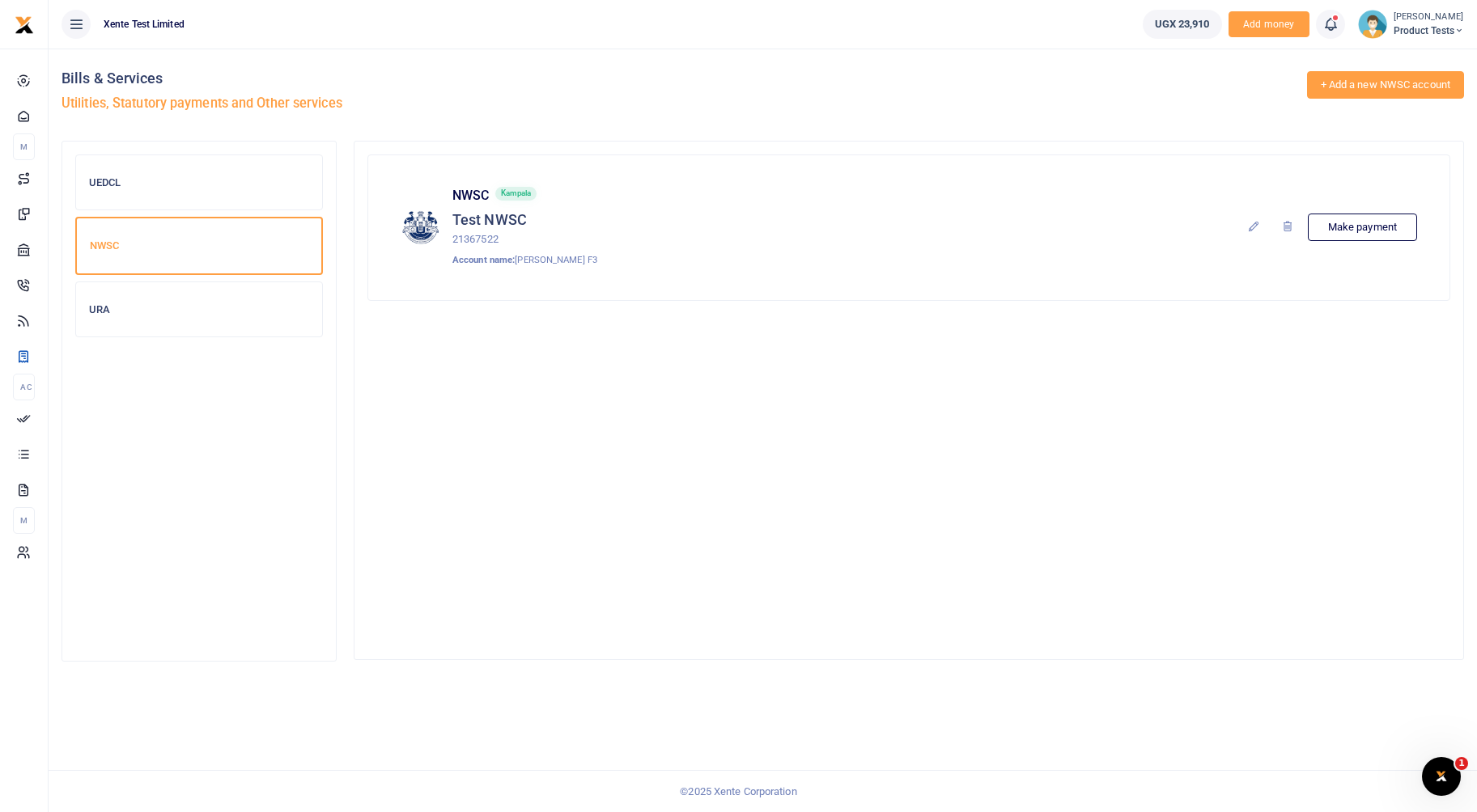
click at [1372, 94] on link "+ Add a new NWSC account" at bounding box center [1385, 84] width 157 height 28
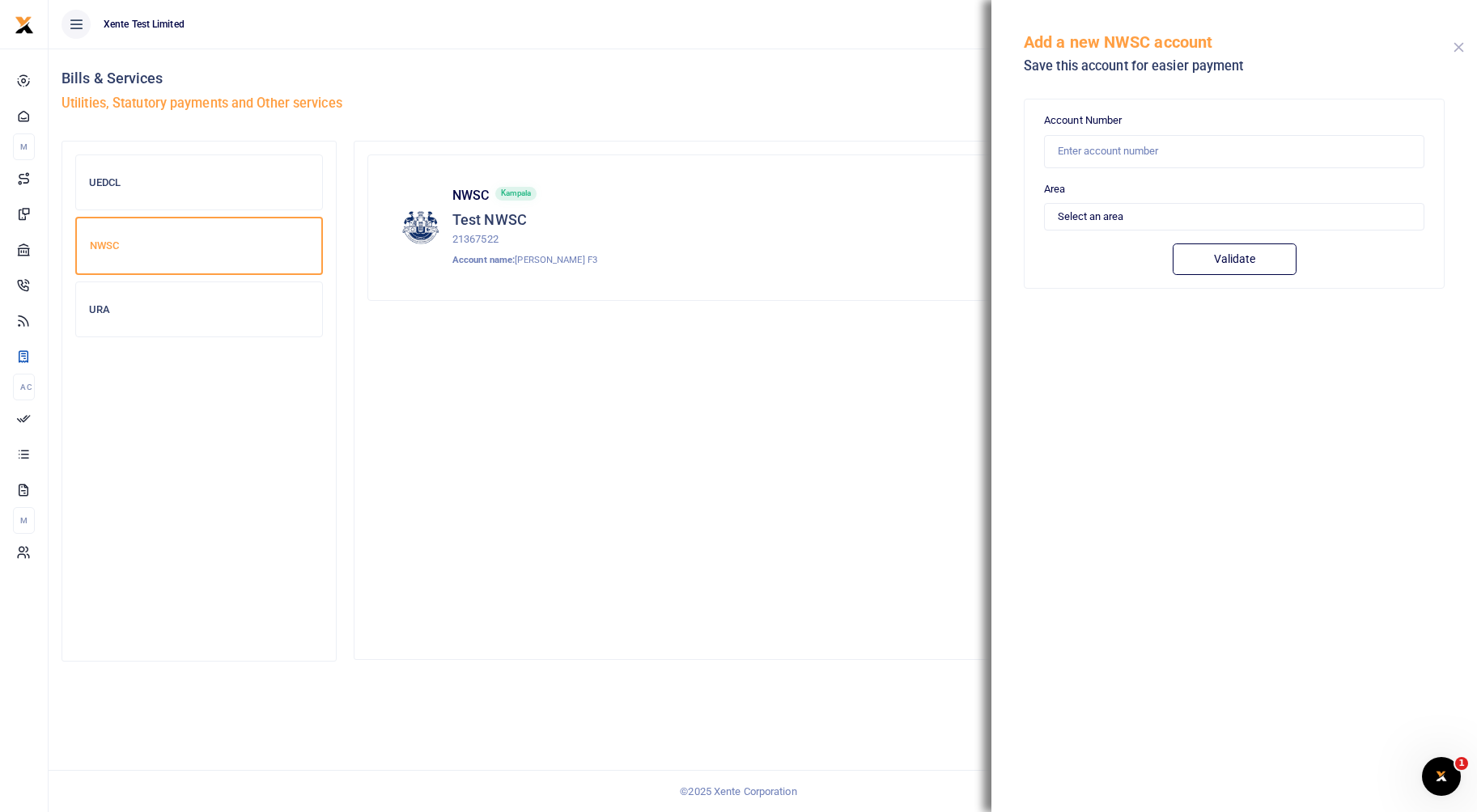
click at [1457, 49] on button "Close" at bounding box center [1459, 47] width 11 height 11
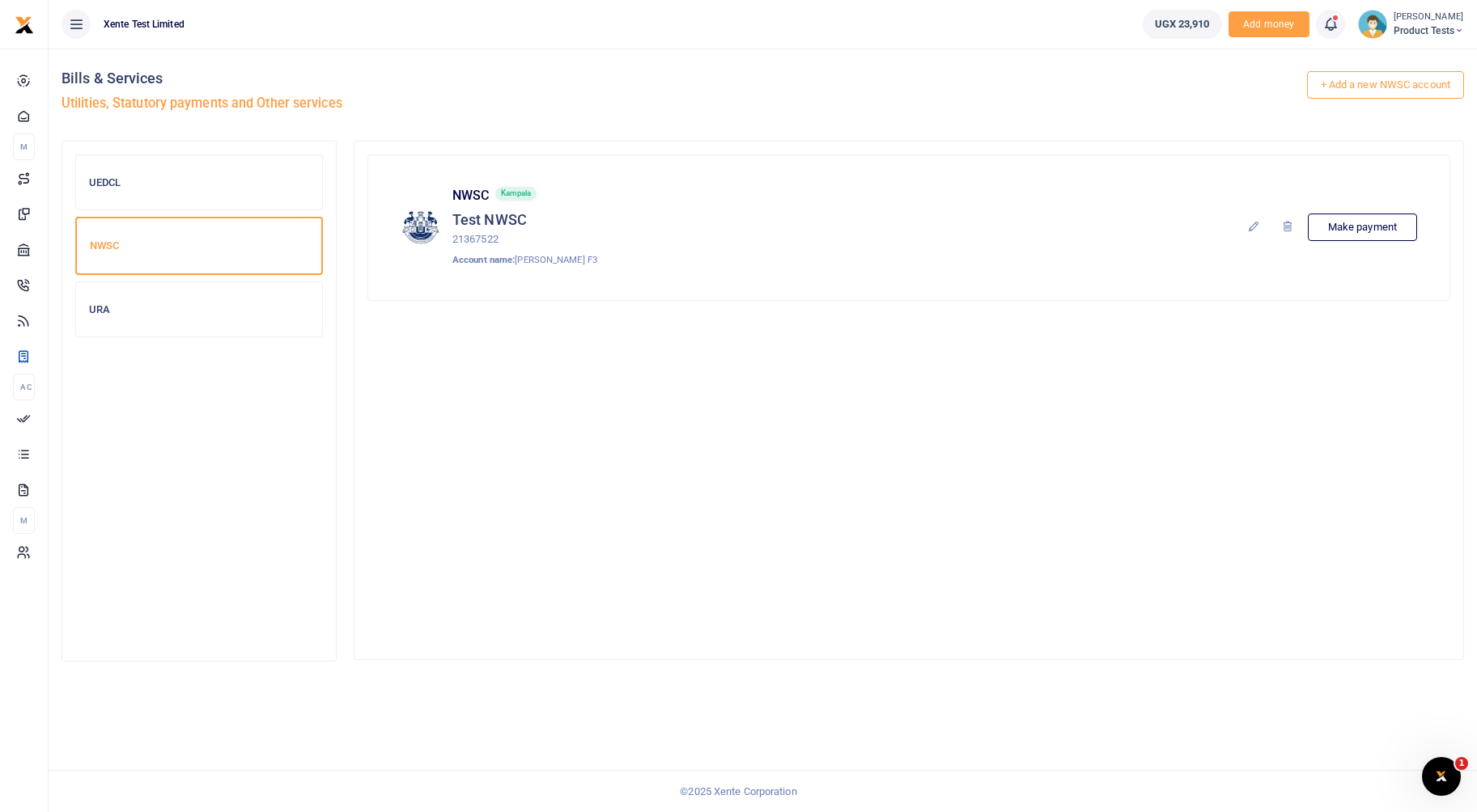
click at [124, 333] on div "URA" at bounding box center [199, 310] width 246 height 55
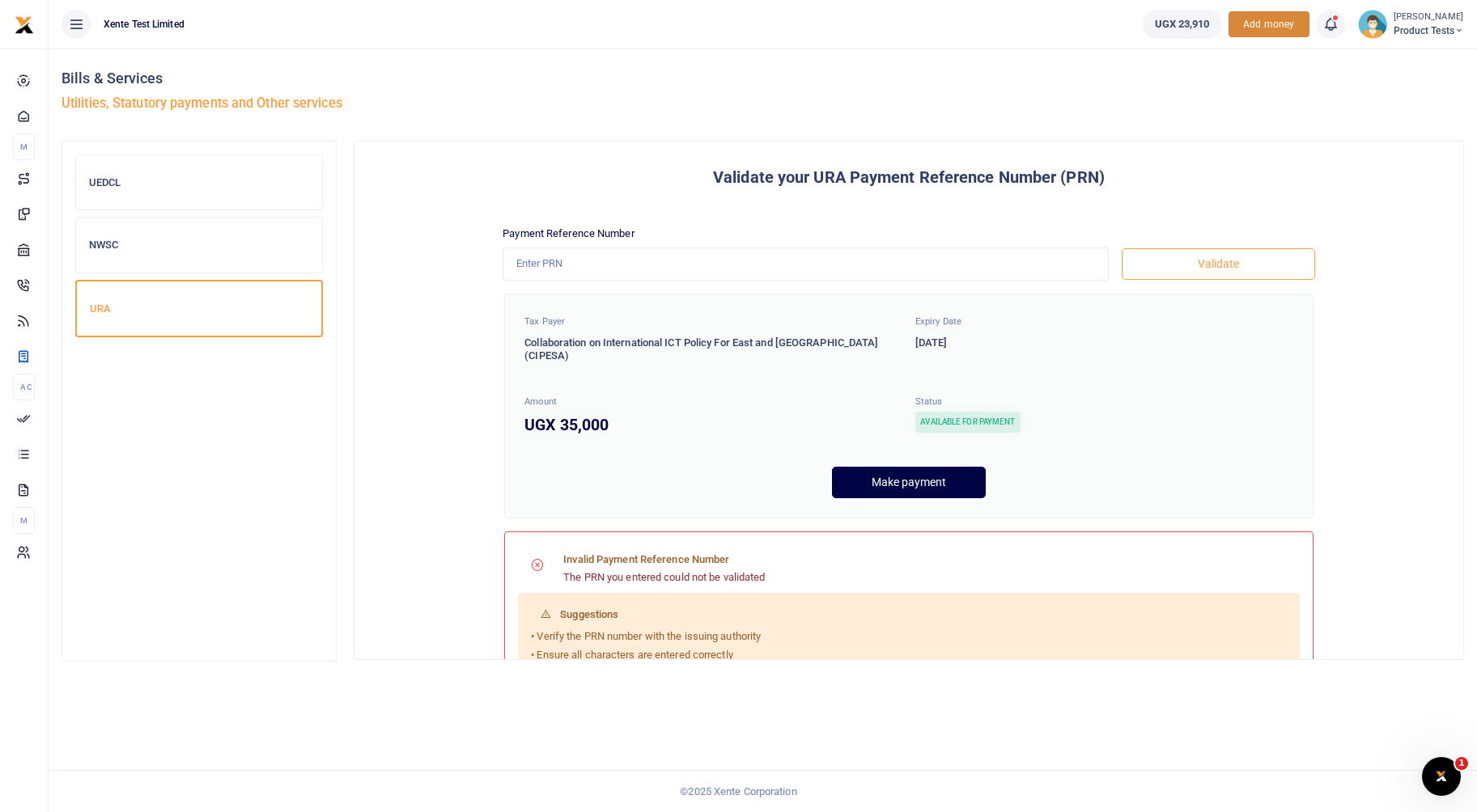
click at [1257, 31] on span "Add money" at bounding box center [1269, 25] width 81 height 27
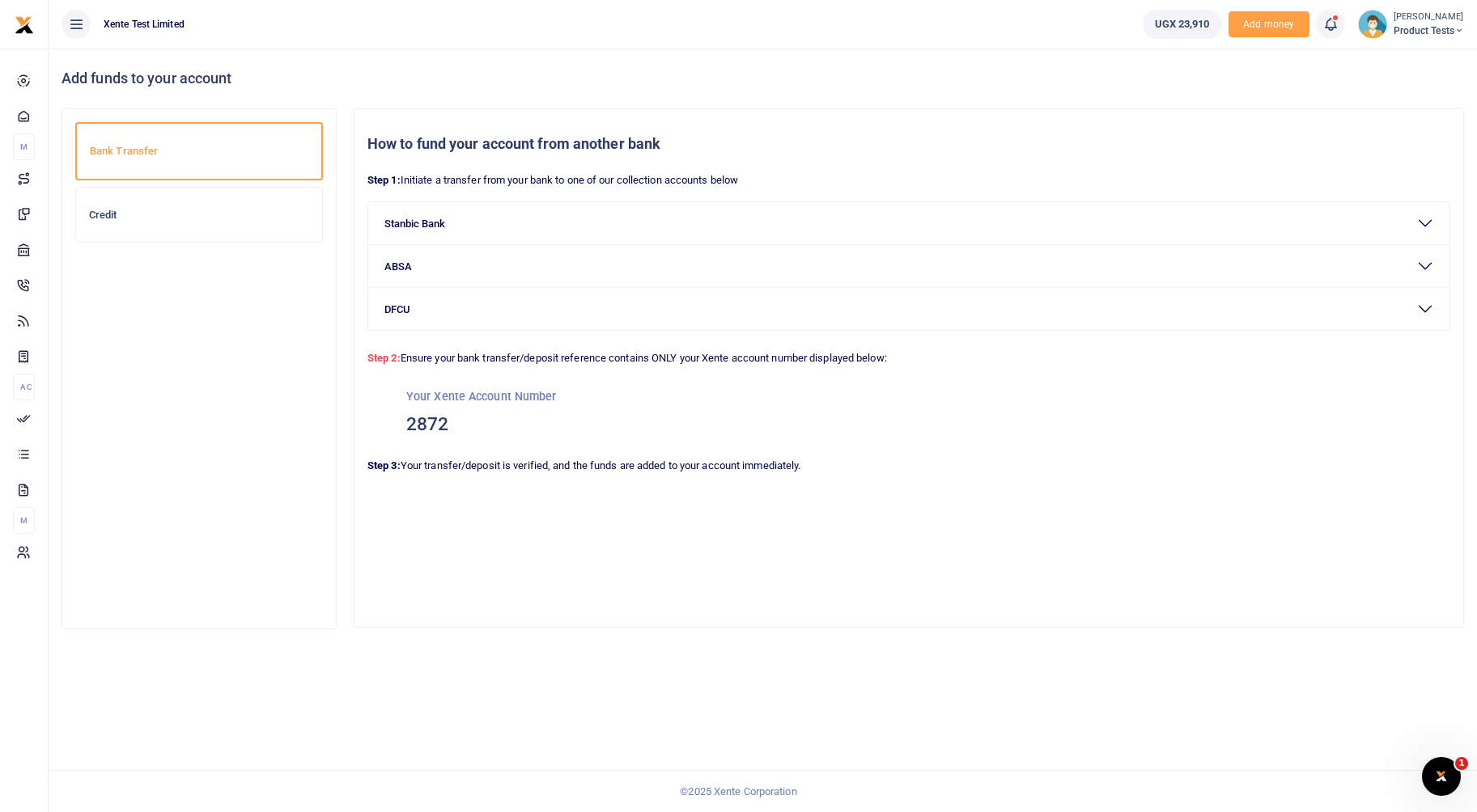
click at [182, 233] on div "Credit" at bounding box center [199, 215] width 246 height 55
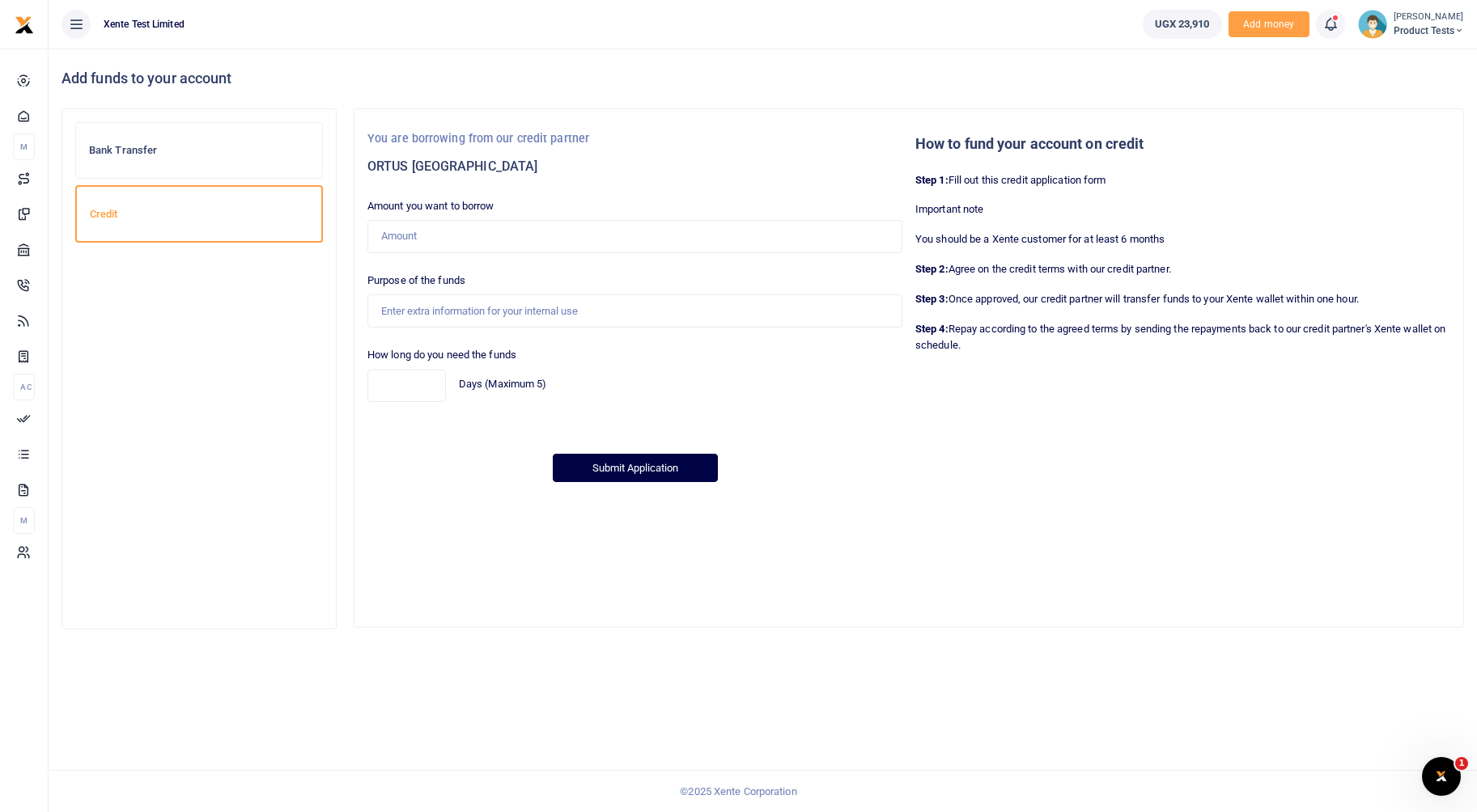
click at [191, 160] on div "Bank Transfer" at bounding box center [199, 150] width 246 height 55
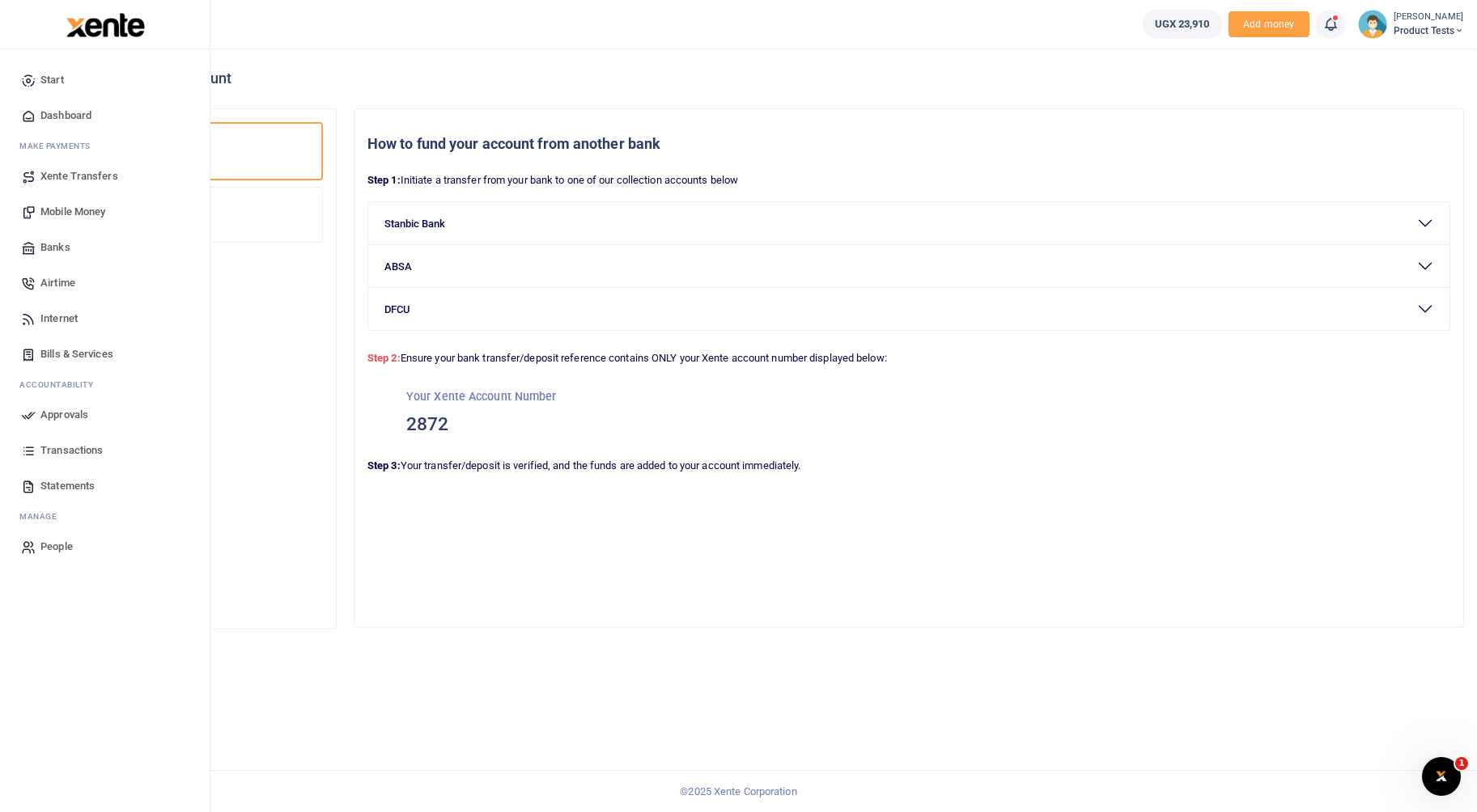
click at [73, 454] on span "Transactions" at bounding box center [71, 451] width 62 height 16
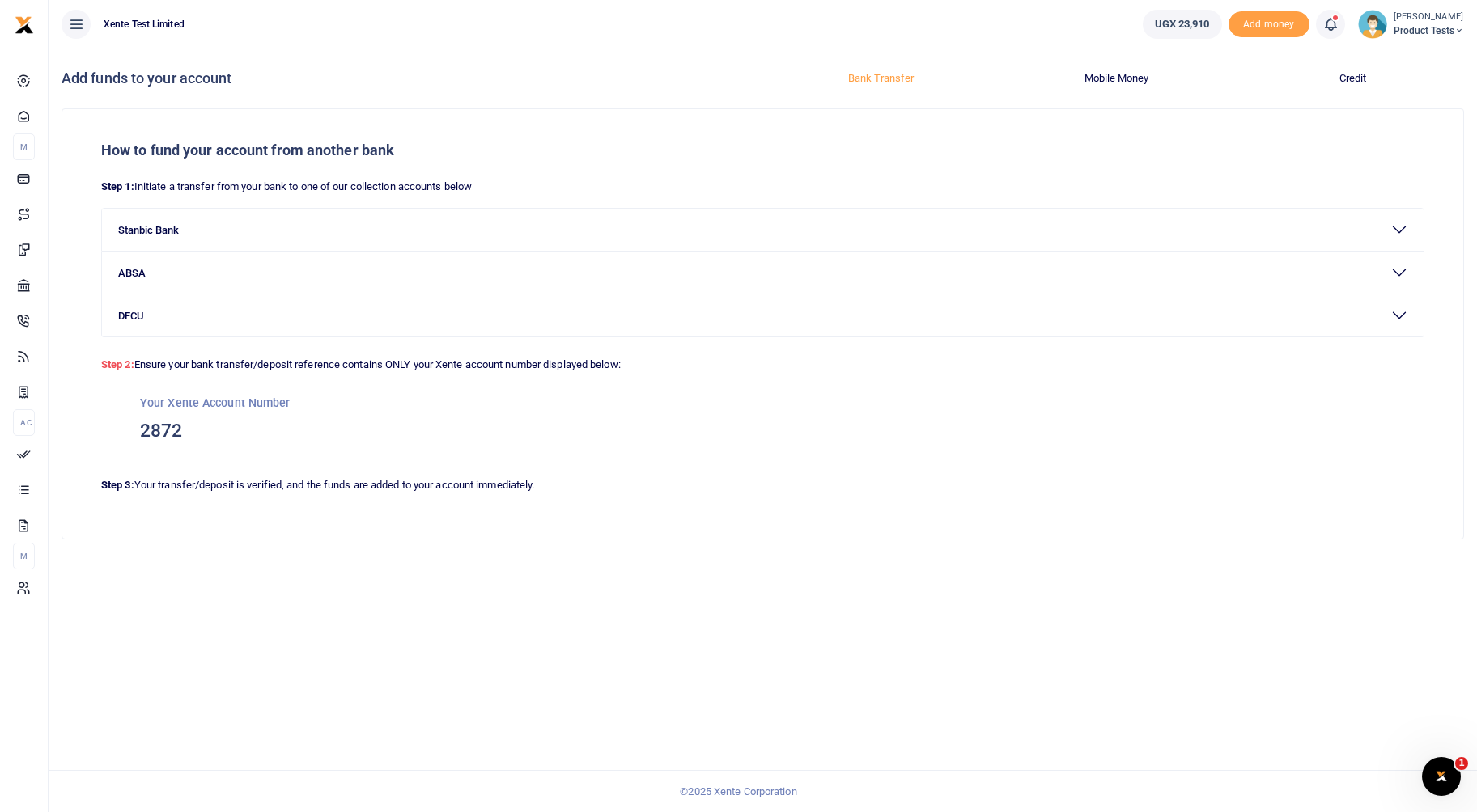
click at [1133, 82] on button "Mobile Money" at bounding box center [1117, 78] width 216 height 26
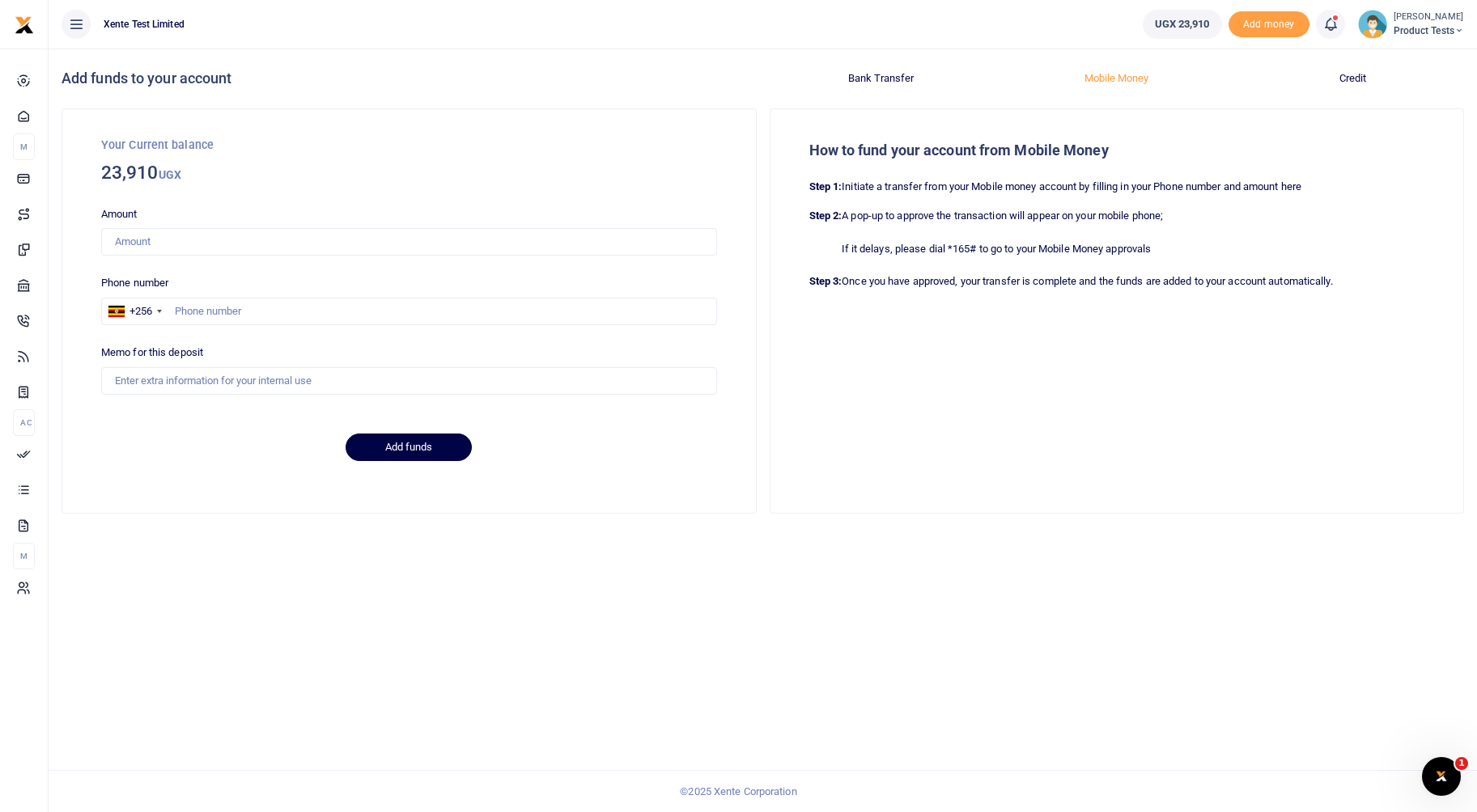
click at [1345, 75] on button "Credit" at bounding box center [1352, 78] width 216 height 26
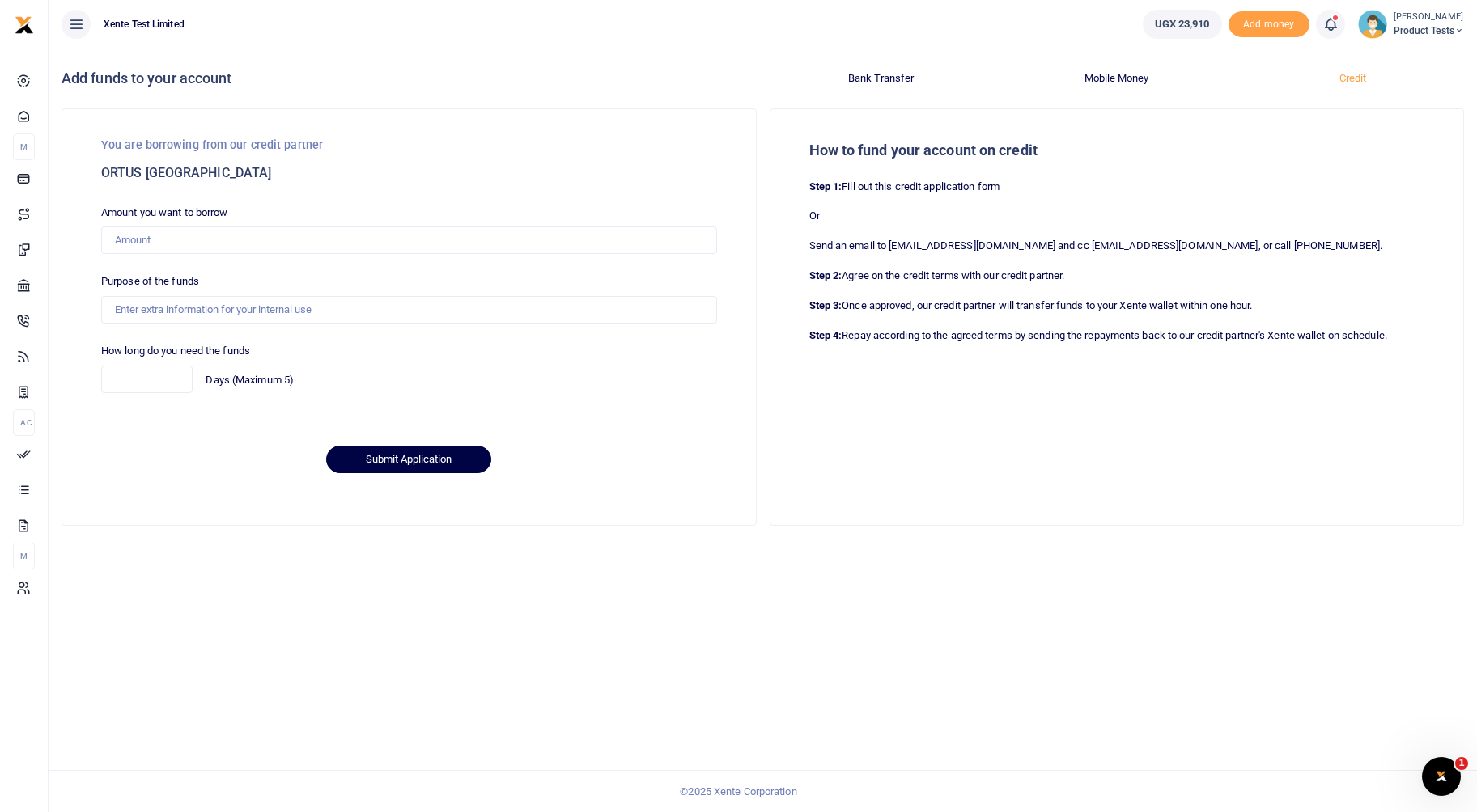
click at [877, 84] on button "Bank Transfer" at bounding box center [881, 78] width 216 height 26
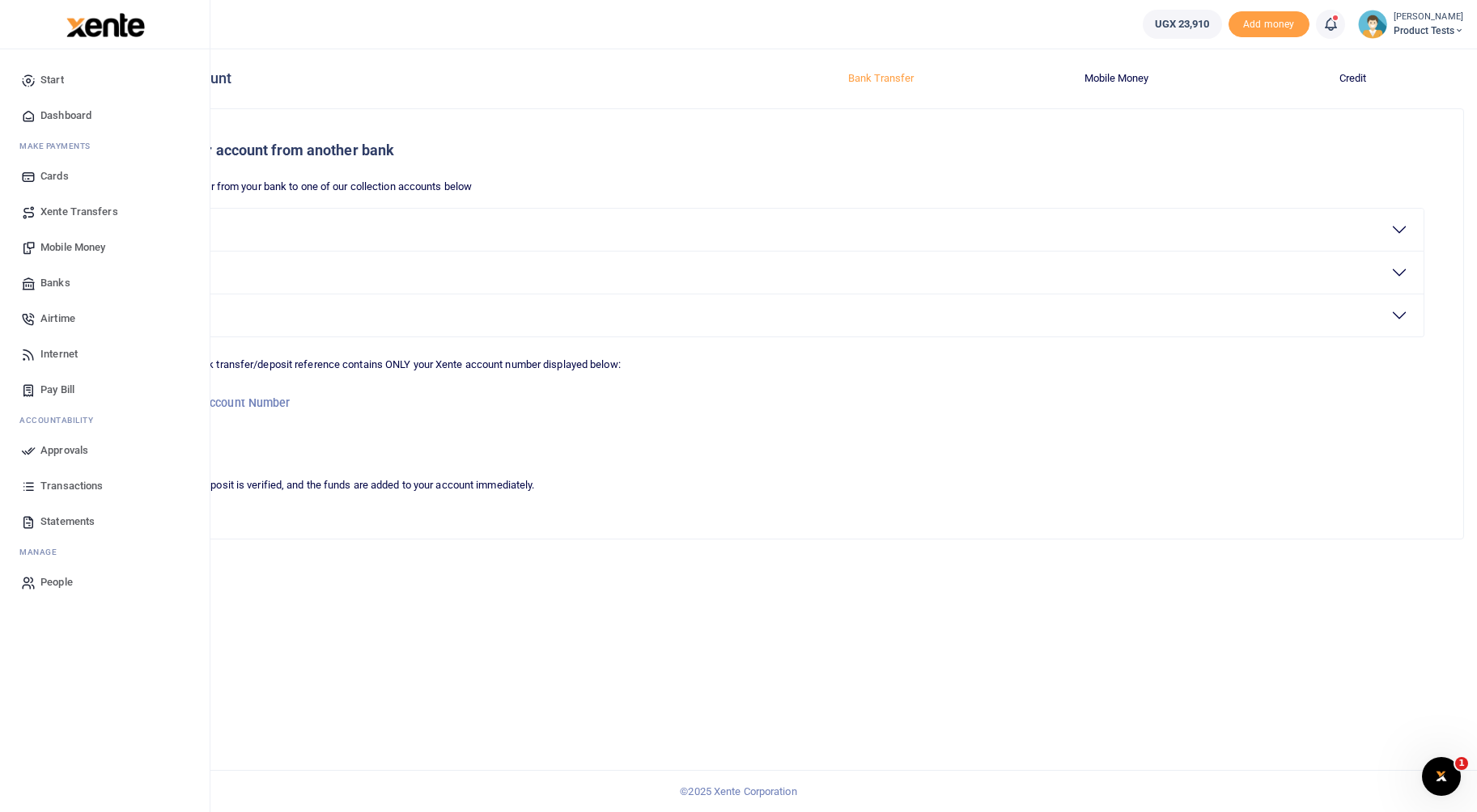
click at [53, 479] on span "Transactions" at bounding box center [71, 486] width 62 height 16
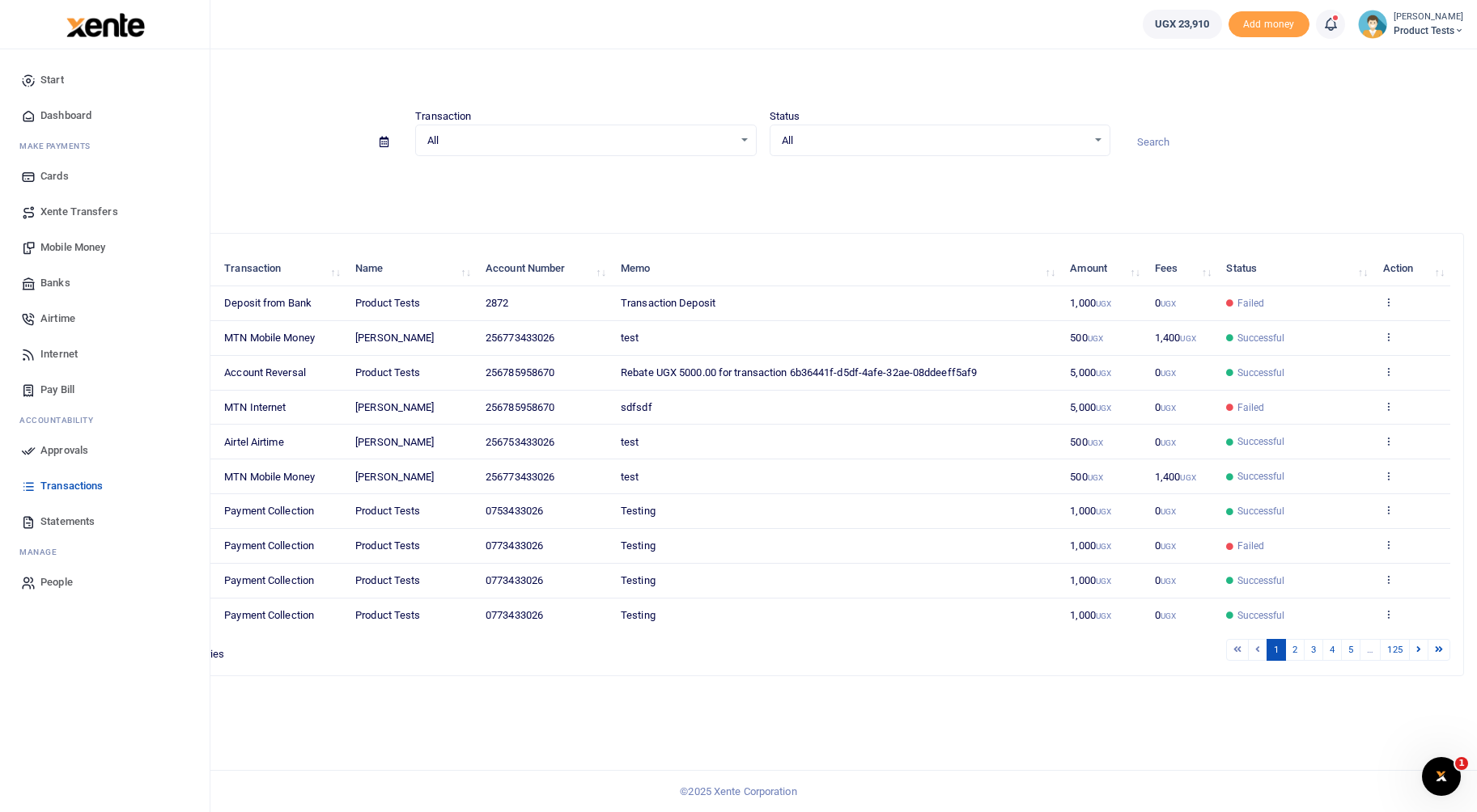
click at [51, 448] on span "Approvals" at bounding box center [64, 451] width 48 height 16
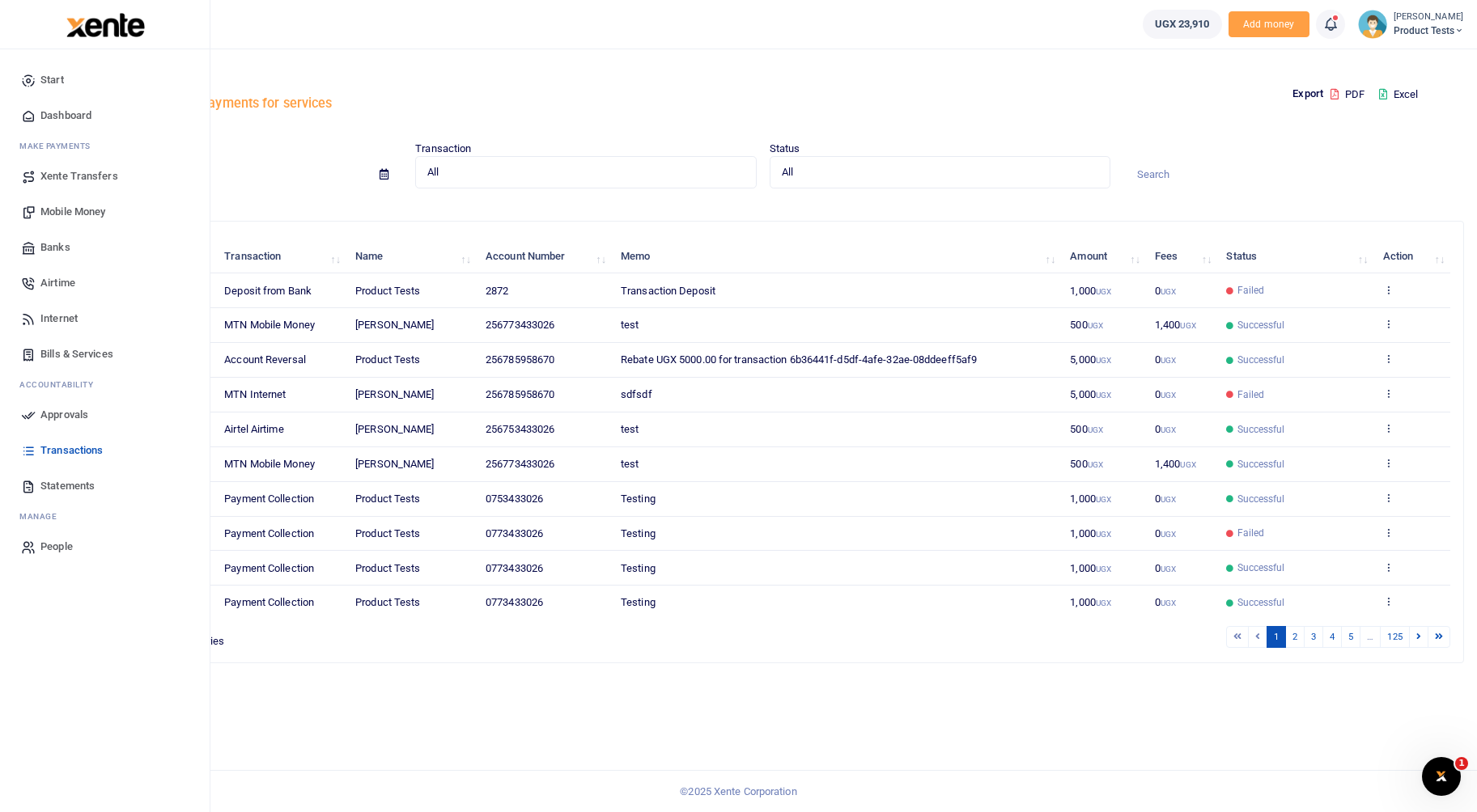
click at [44, 411] on span "Approvals" at bounding box center [64, 415] width 48 height 16
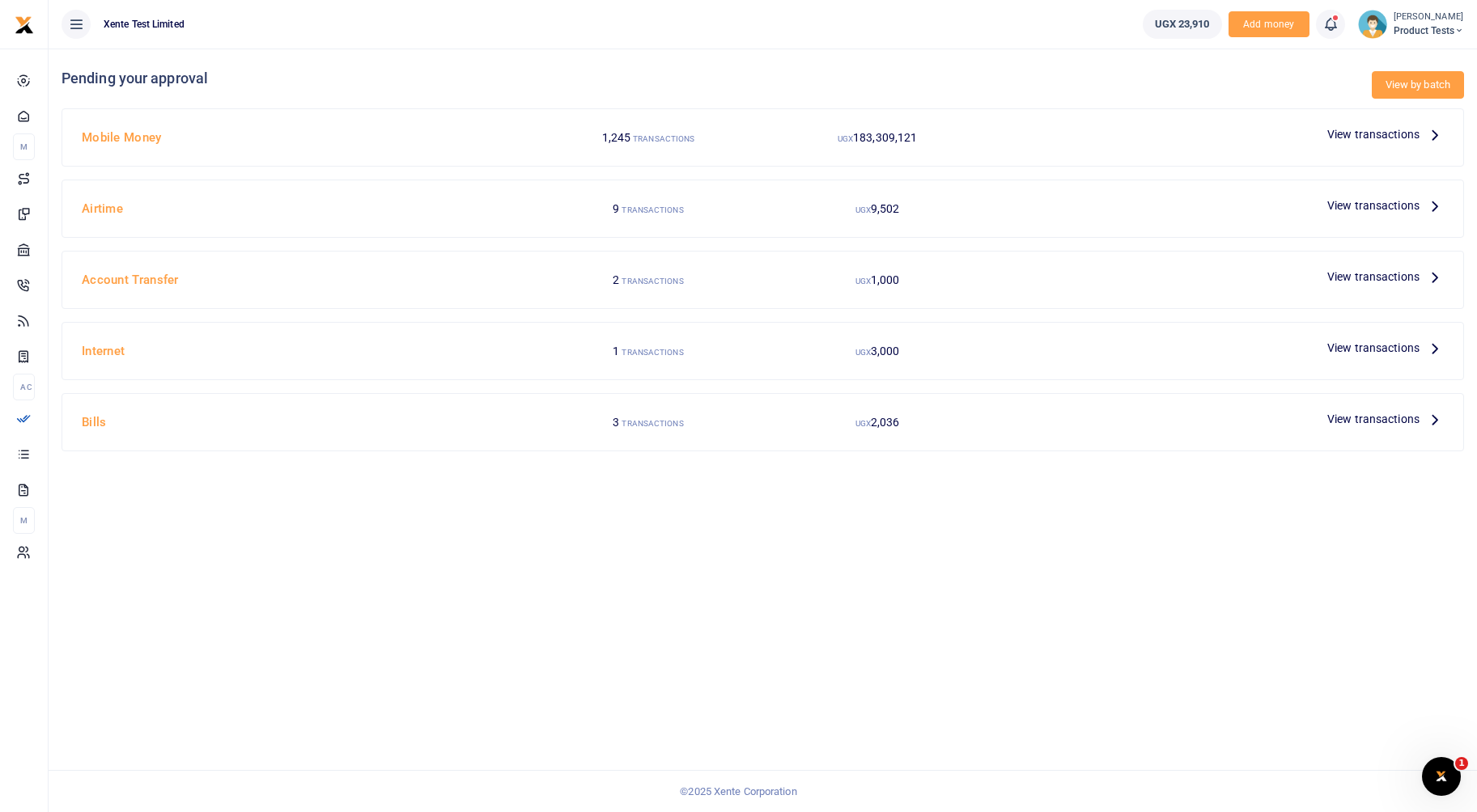
click at [1412, 73] on link "View by batch" at bounding box center [1418, 84] width 93 height 28
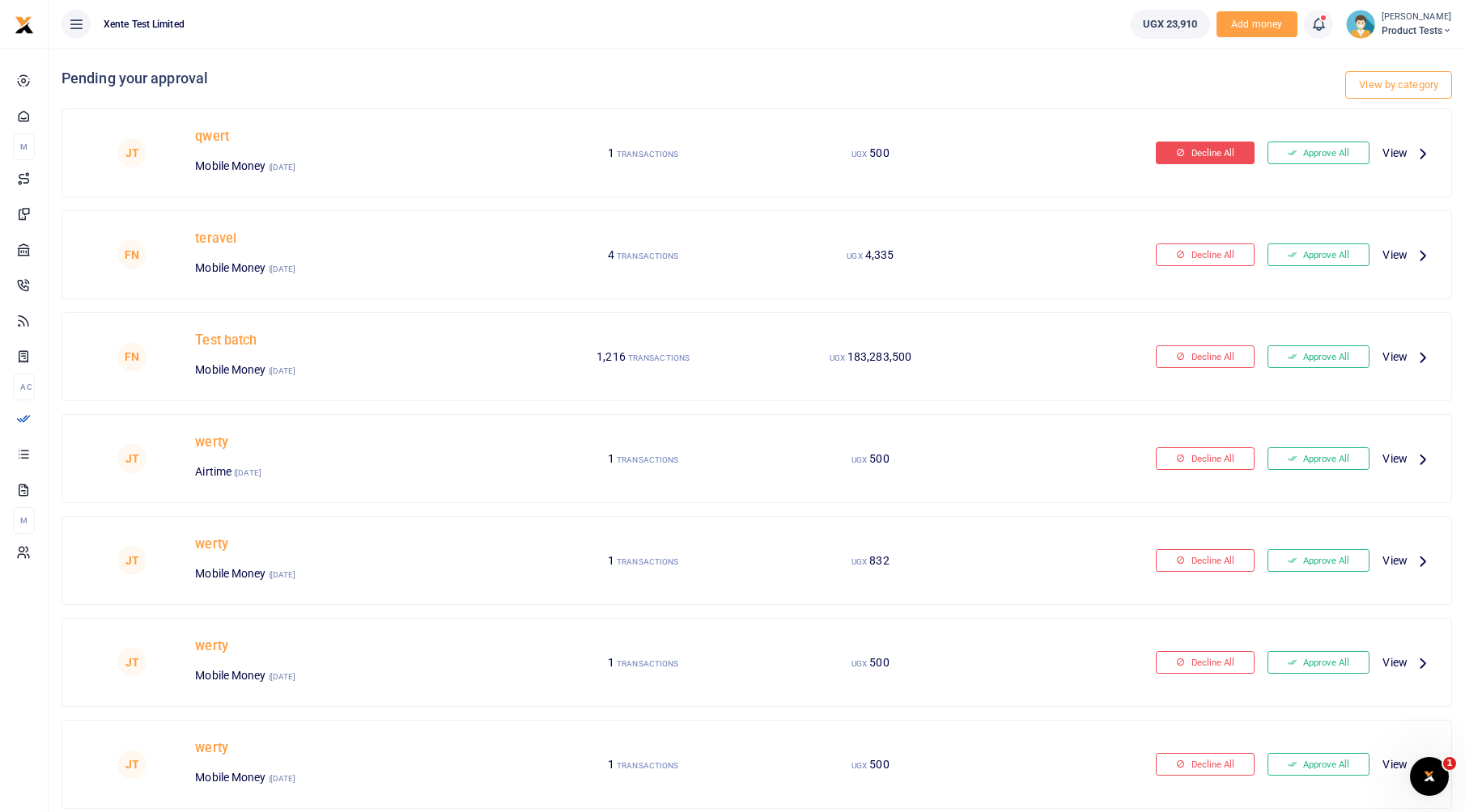
click at [1187, 146] on button "Decline All" at bounding box center [1204, 152] width 99 height 22
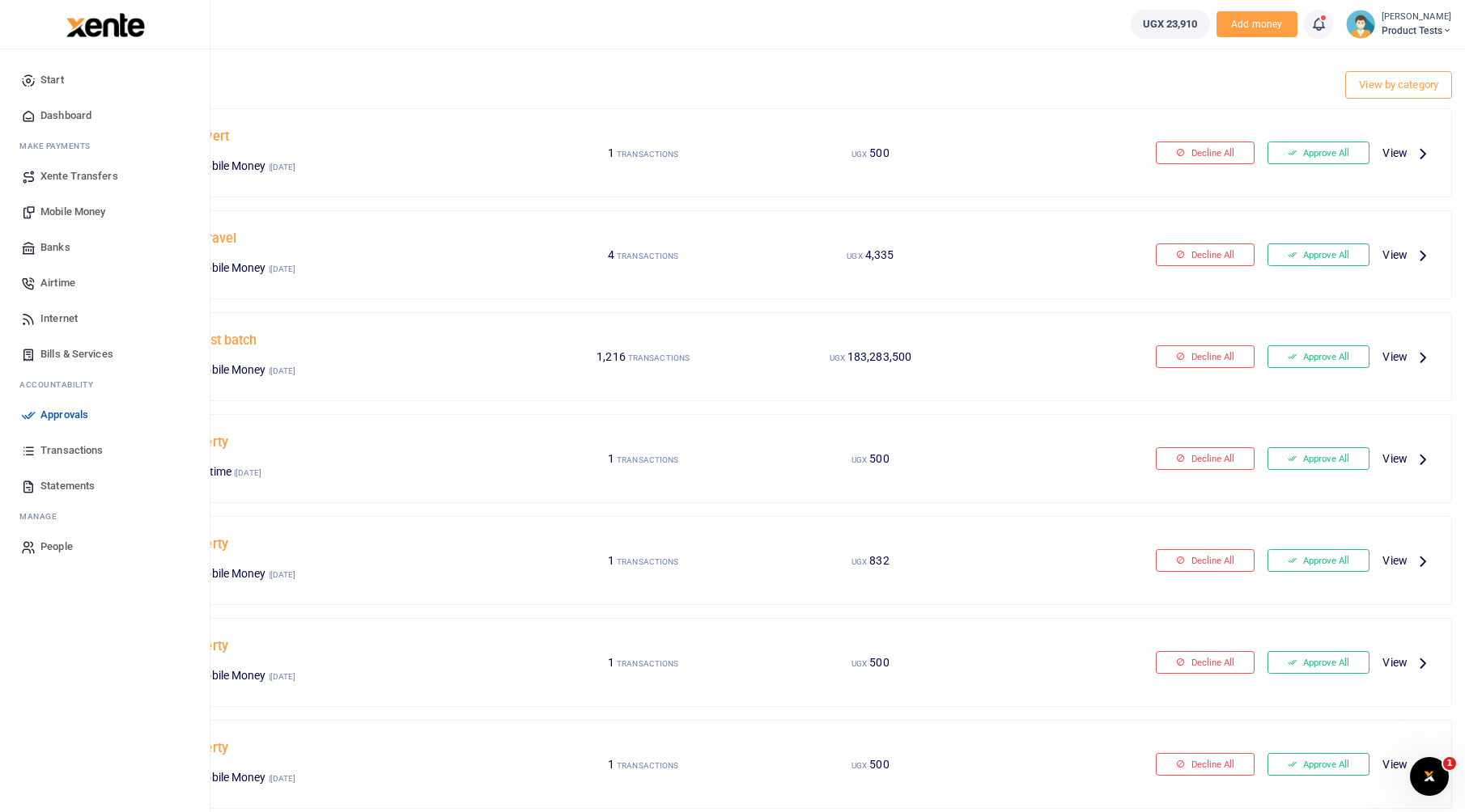
click at [68, 240] on span "Banks" at bounding box center [55, 247] width 30 height 16
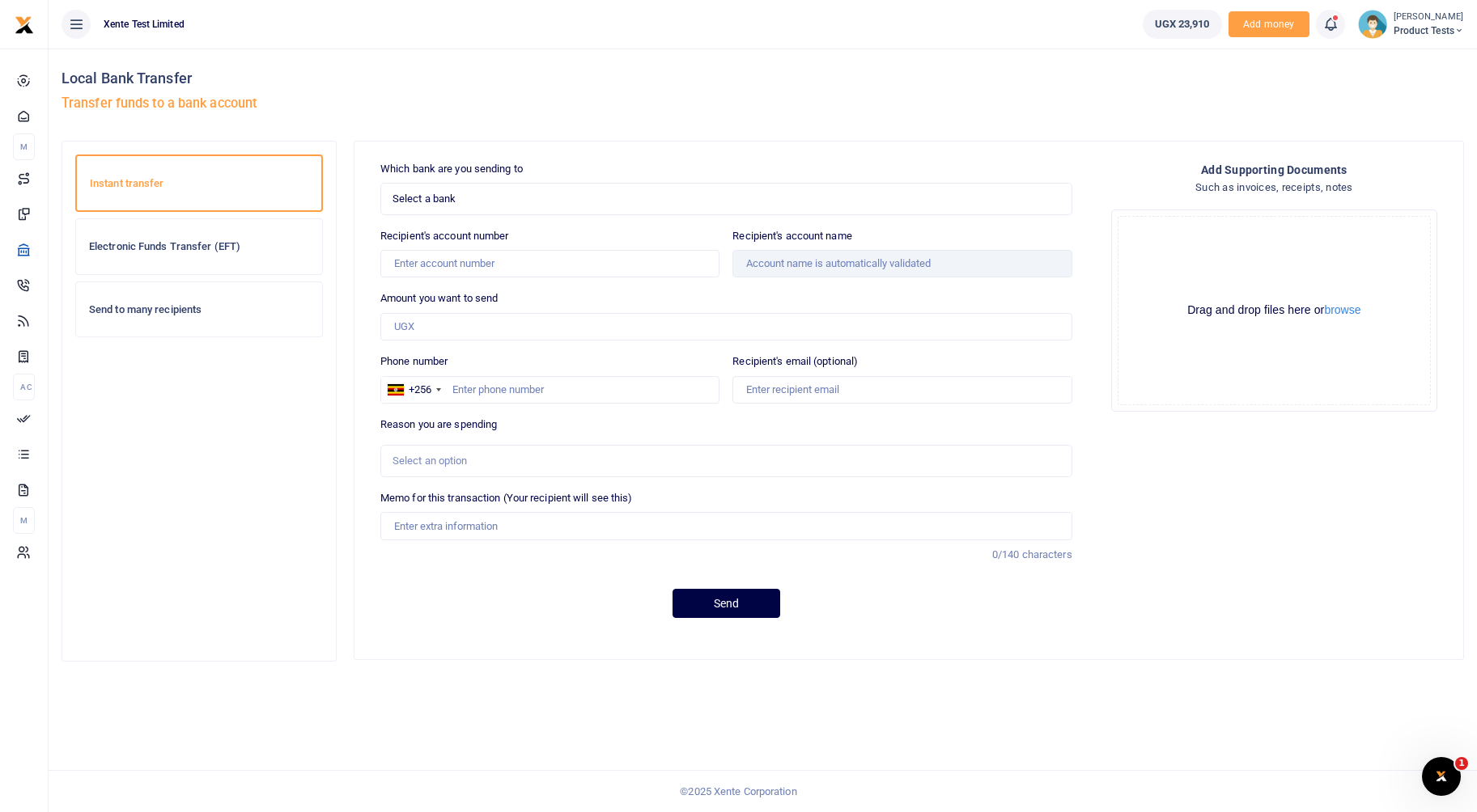
click at [229, 245] on h6 "Electronic Funds Transfer (EFT)" at bounding box center [198, 246] width 220 height 13
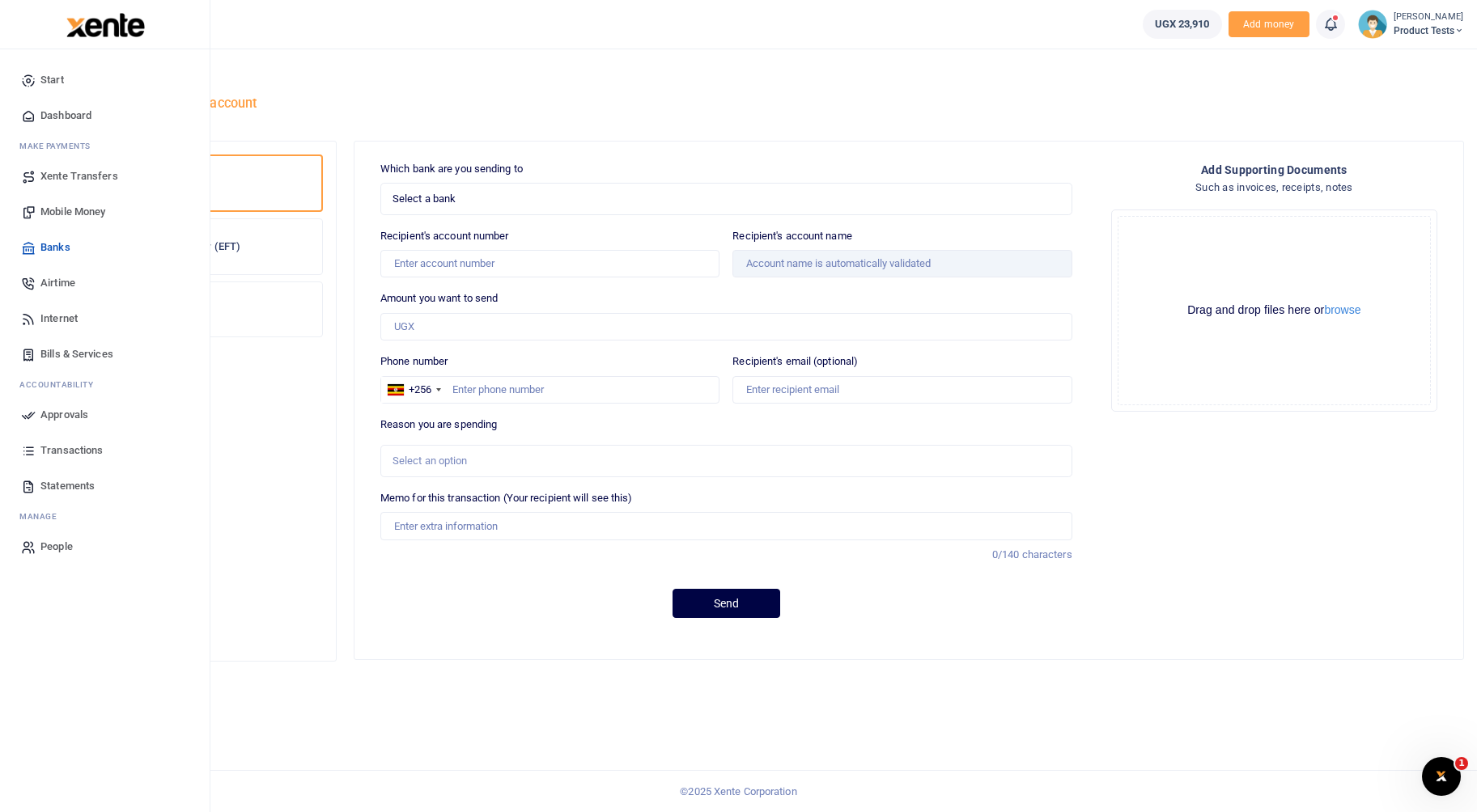
click at [59, 421] on span "Approvals" at bounding box center [64, 415] width 48 height 16
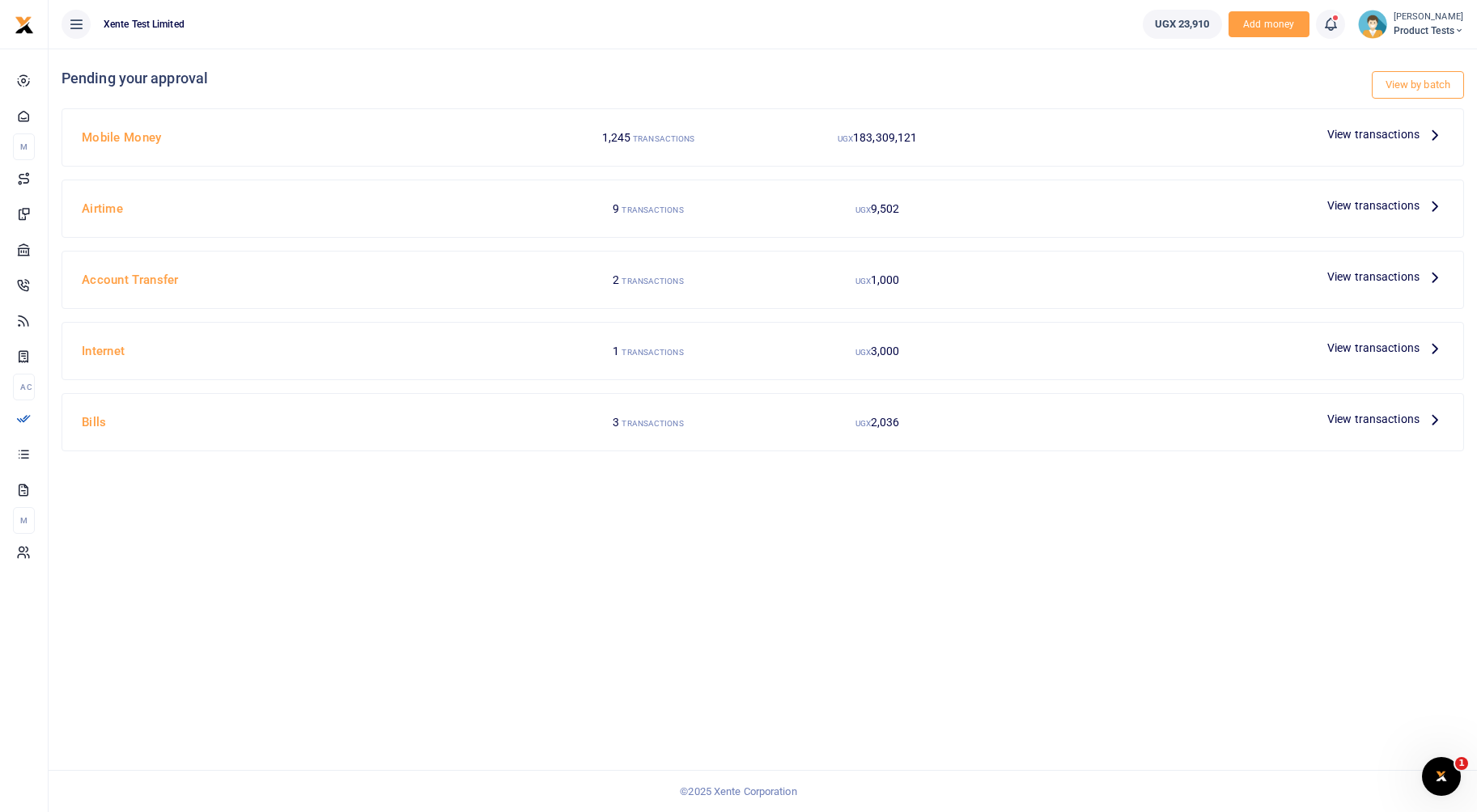
click at [1409, 29] on span "Product Tests" at bounding box center [1429, 30] width 70 height 14
click at [1399, 52] on link "Switch accounts" at bounding box center [1396, 59] width 141 height 22
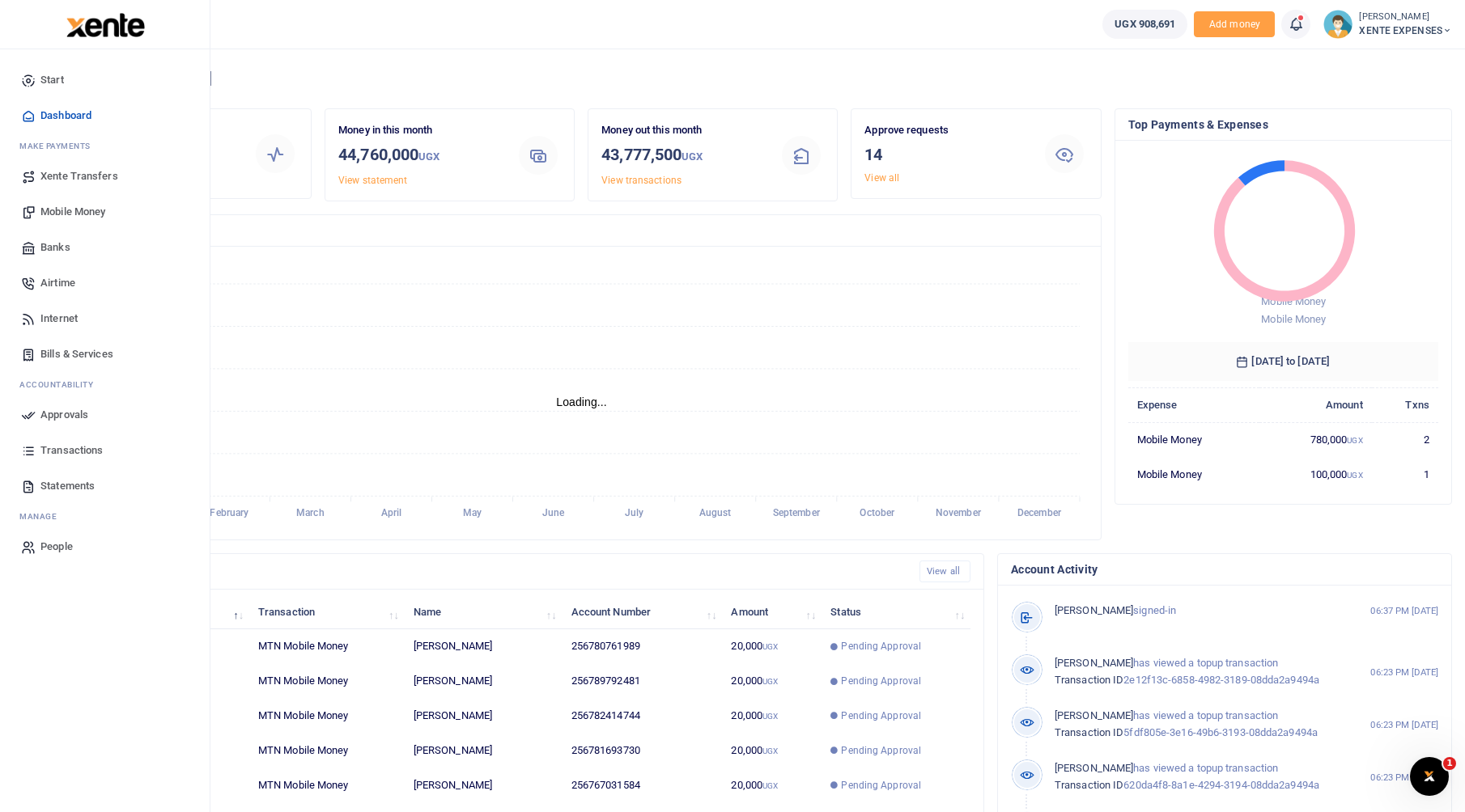
scroll to position [13, 13]
click at [74, 416] on span "Approvals" at bounding box center [64, 415] width 48 height 16
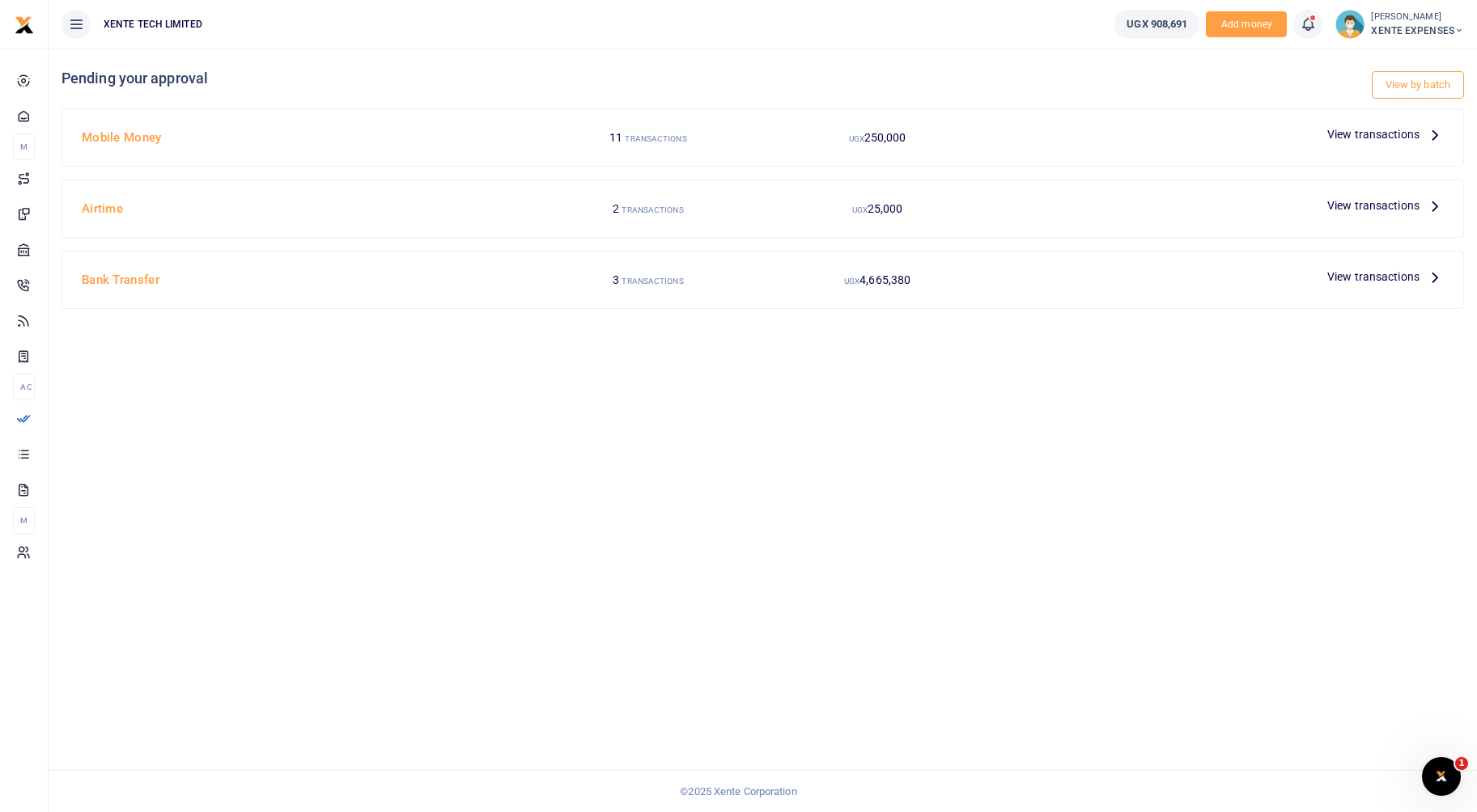
click at [1376, 142] on span "View transactions" at bounding box center [1374, 134] width 93 height 18
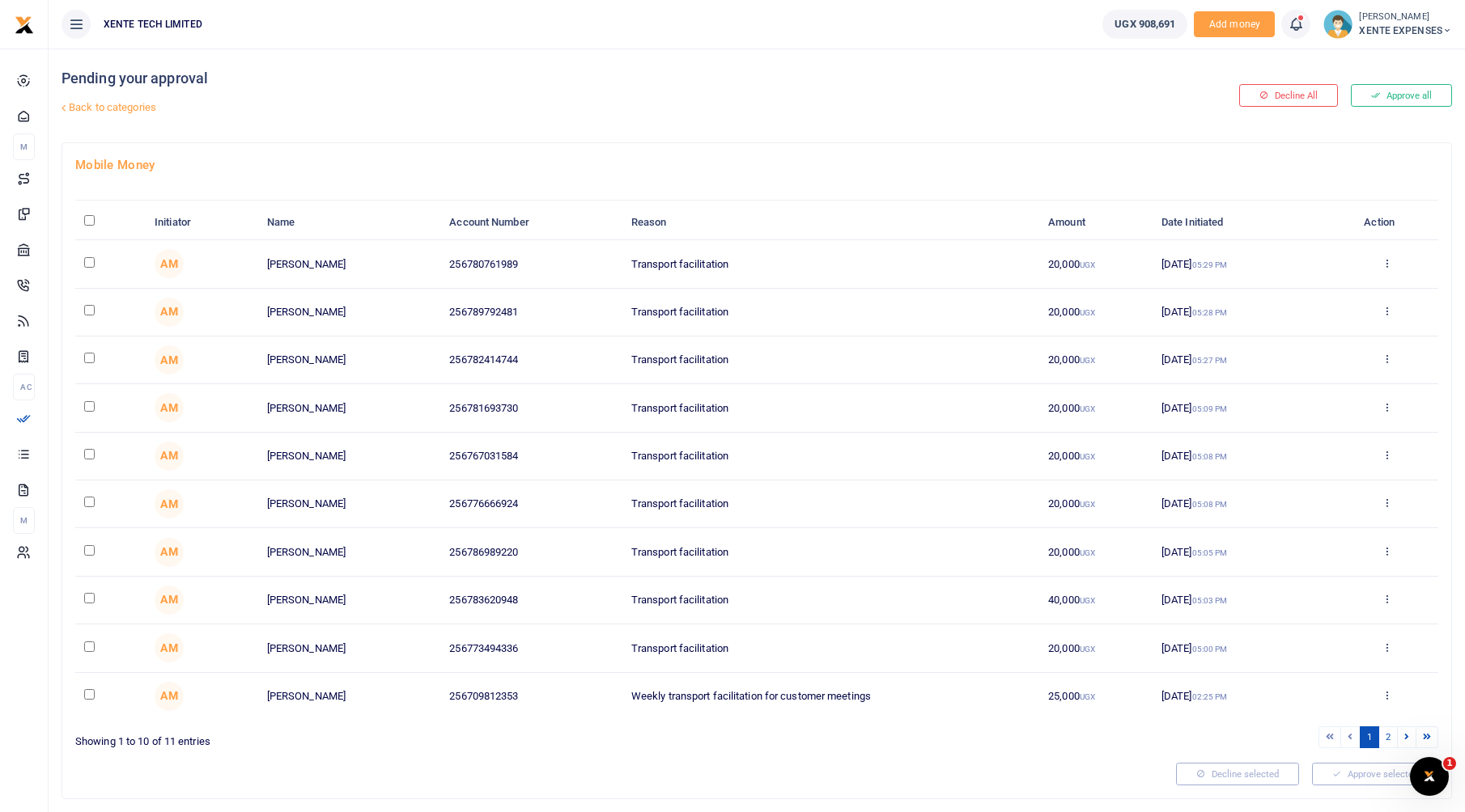
click at [89, 220] on input "\a \a : activate to sort column descending" at bounding box center [90, 221] width 11 height 11
checkbox input "true"
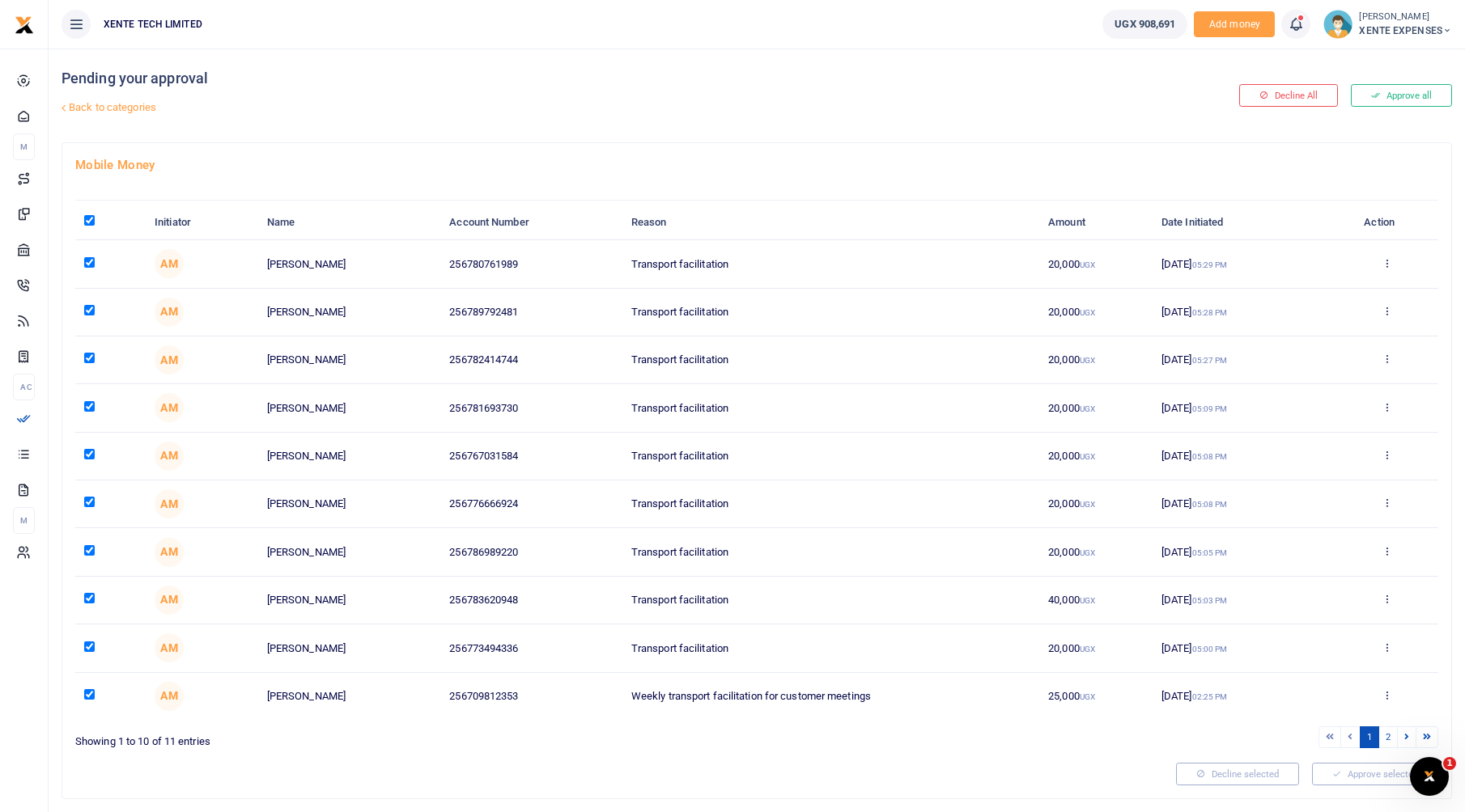
checkbox input "true"
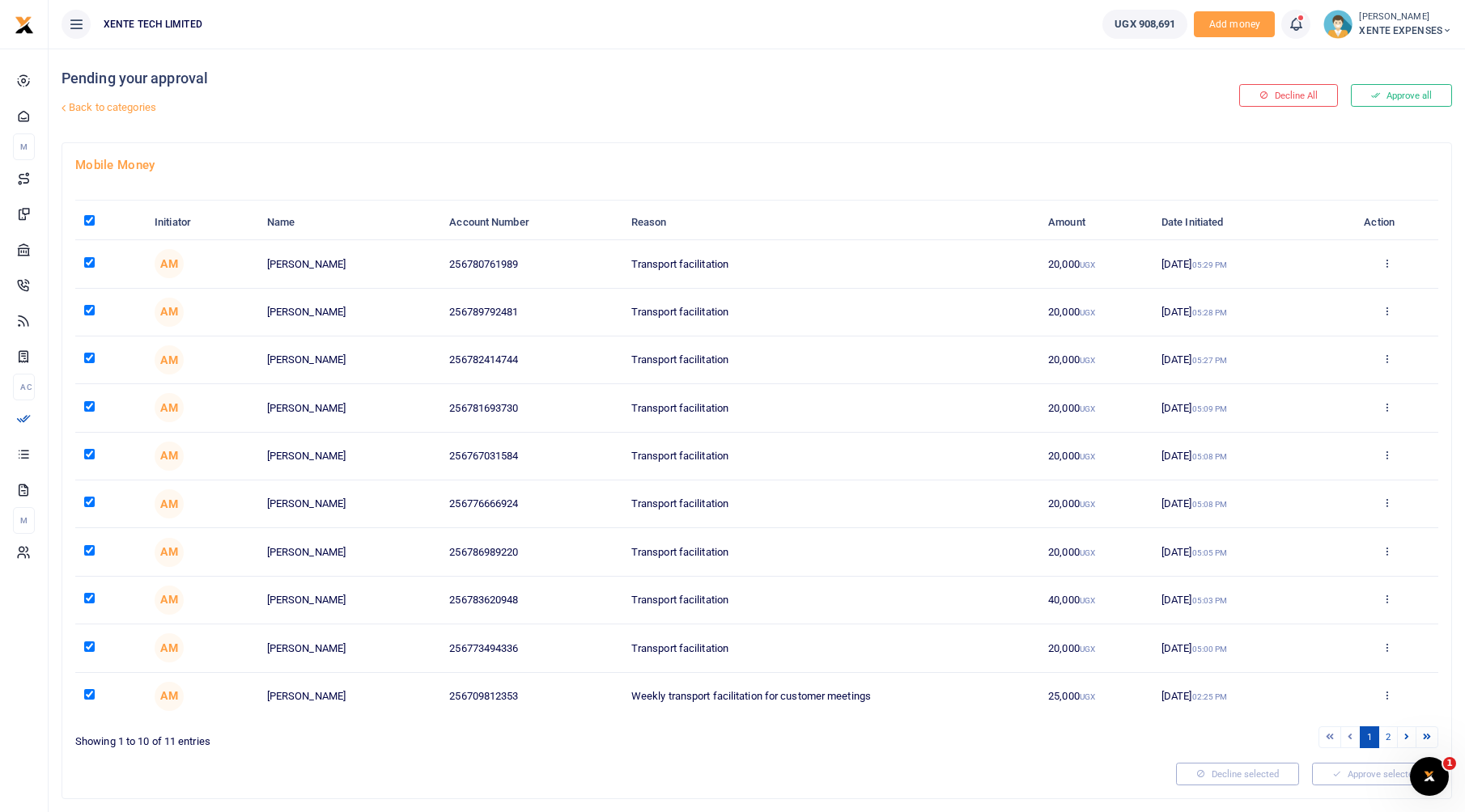
checkbox input "true"
click at [89, 695] on input "checkbox" at bounding box center [90, 695] width 11 height 11
checkbox input "false"
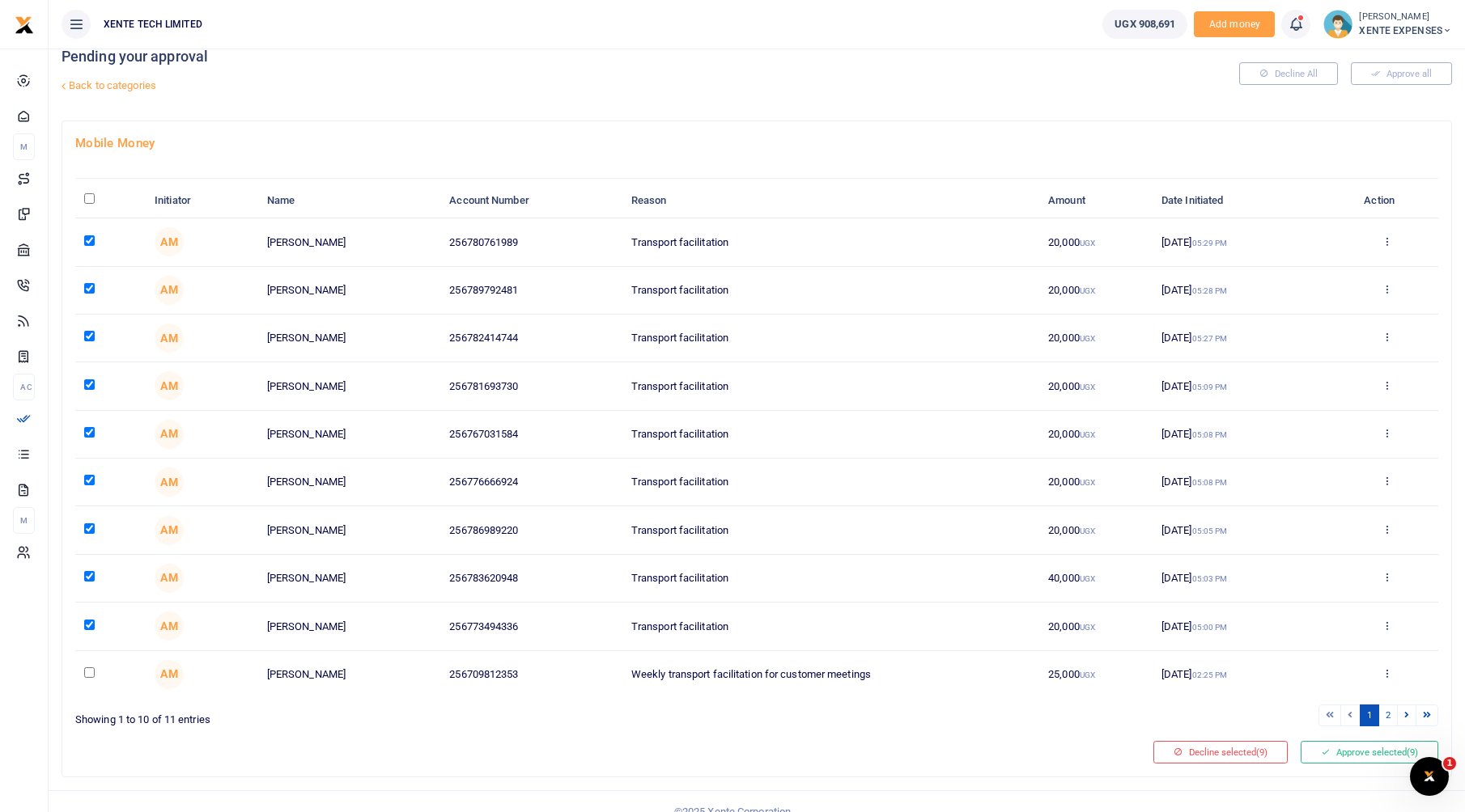
scroll to position [42, 0]
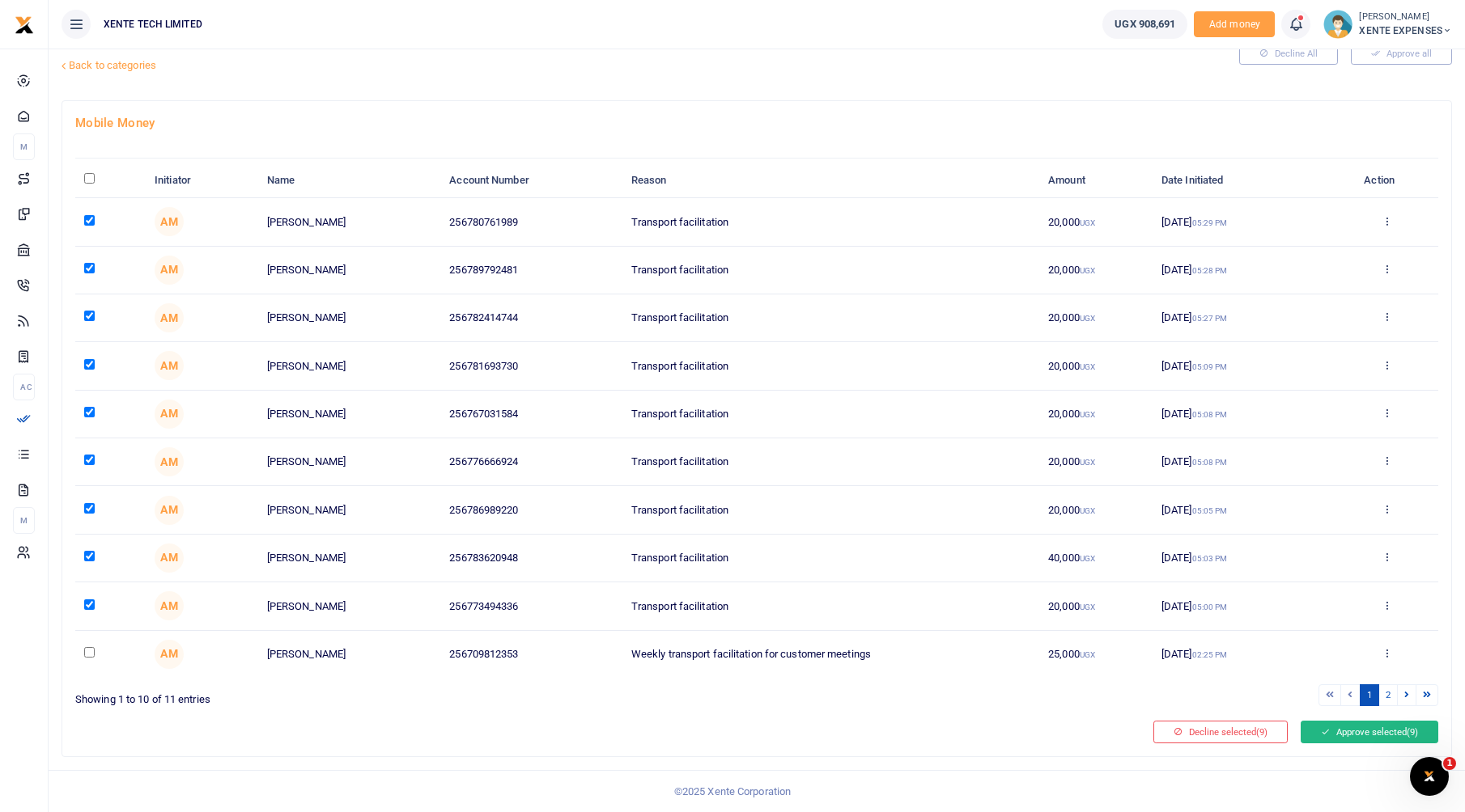
click at [1357, 736] on button "Approve selected (9)" at bounding box center [1369, 732] width 138 height 22
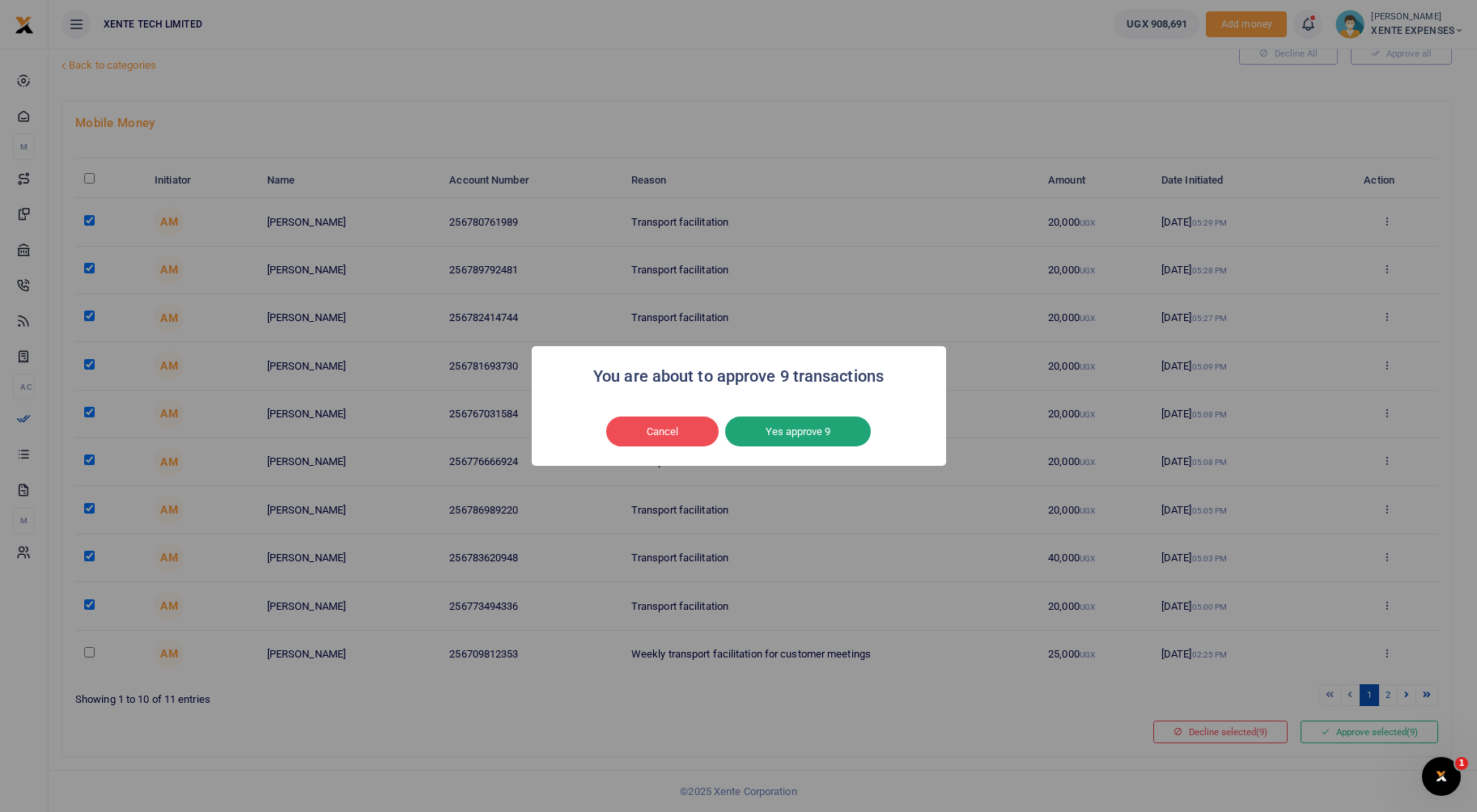
click at [771, 423] on button "Yes approve 9" at bounding box center [798, 432] width 146 height 31
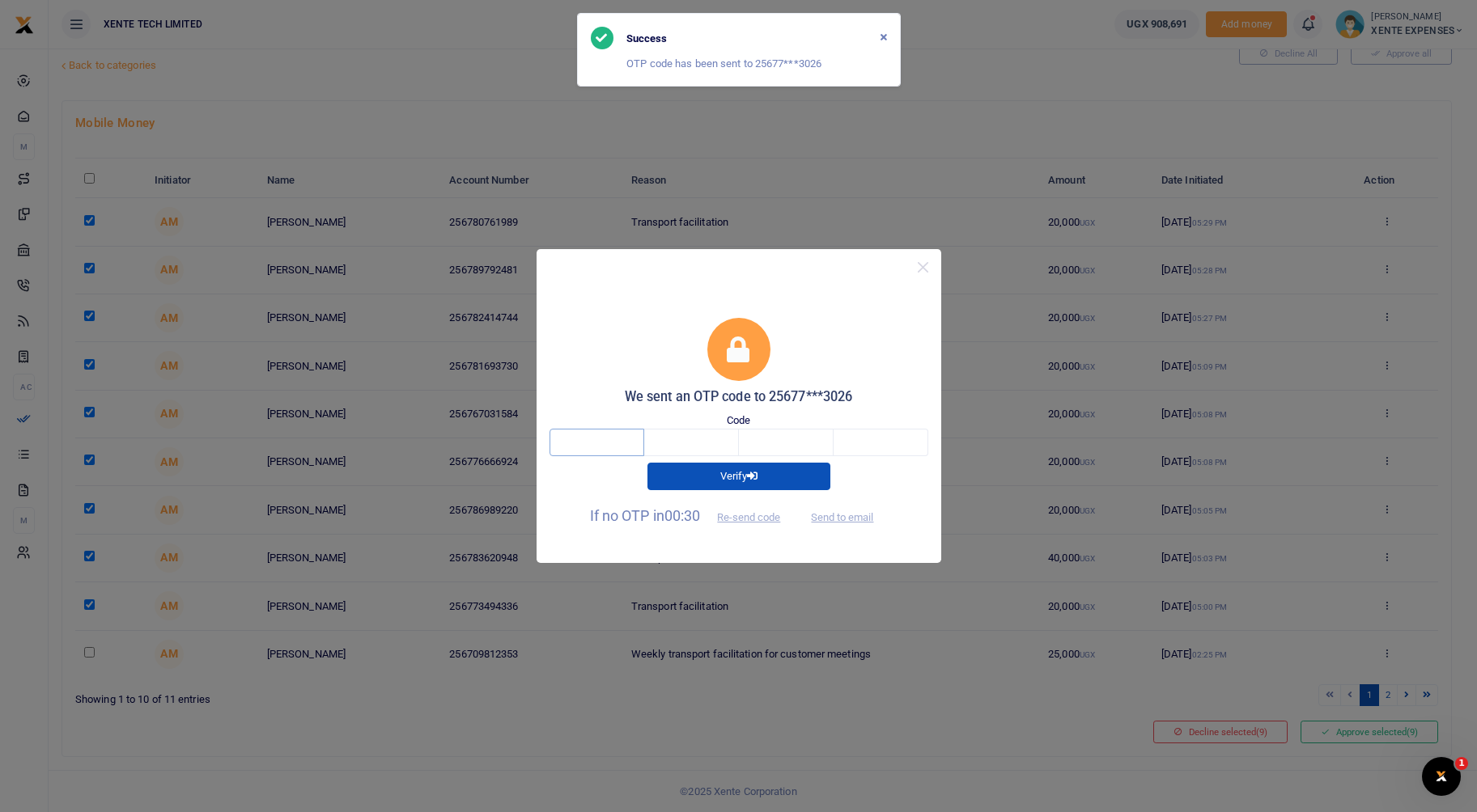
click at [616, 443] on input "text" at bounding box center [597, 442] width 94 height 28
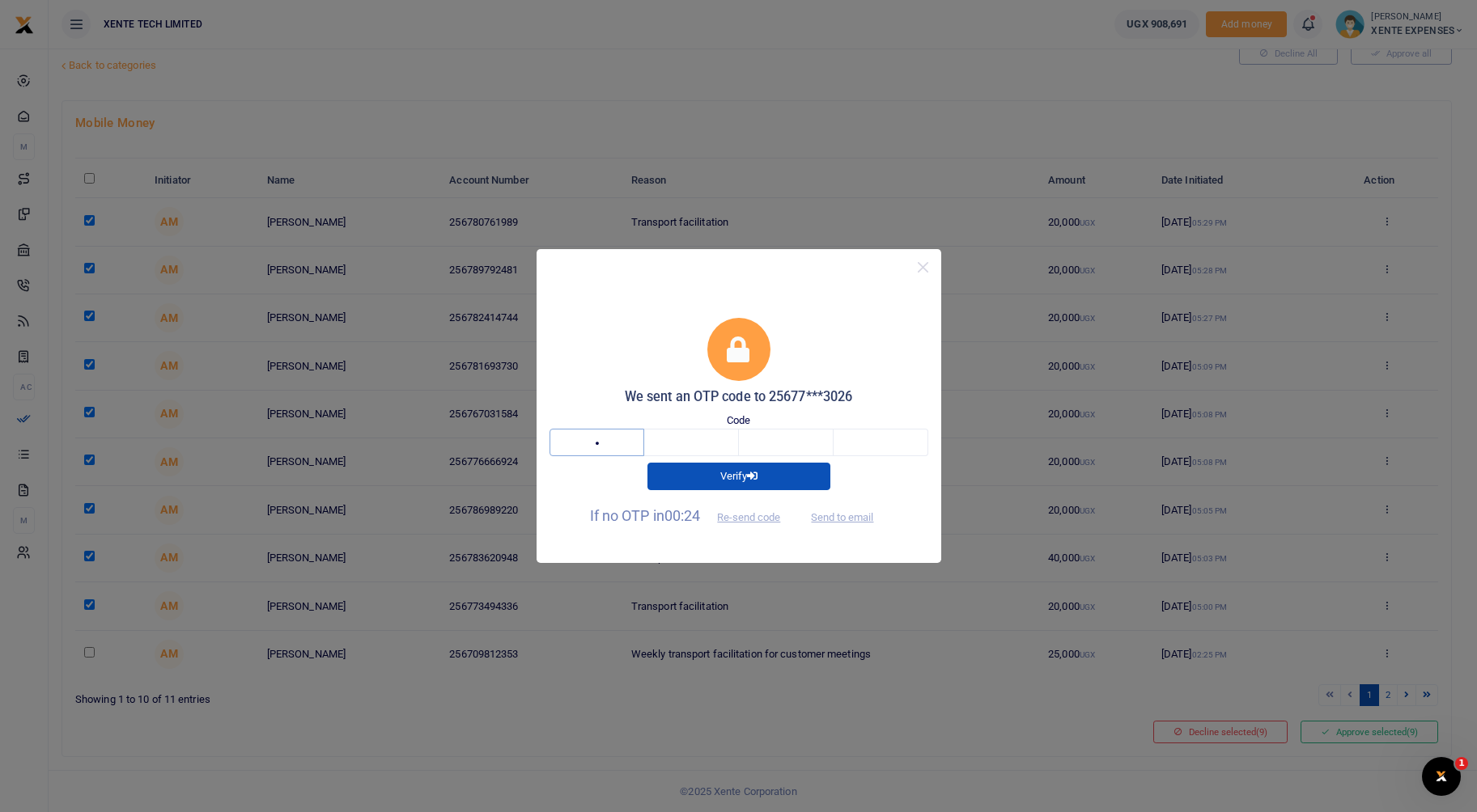
type input "1"
type input "4"
type input "8"
type input "6"
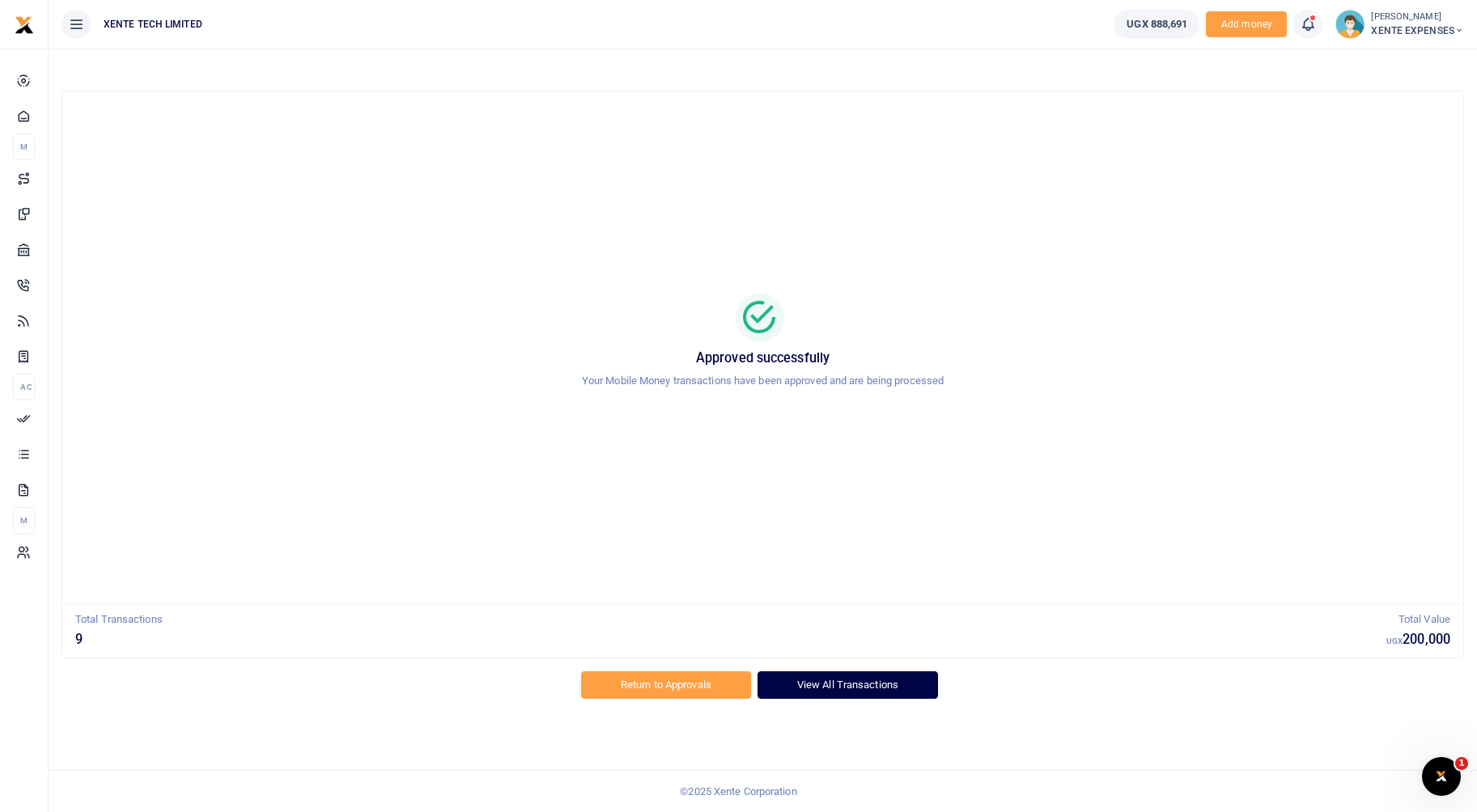
click at [892, 675] on link "View All Transactions" at bounding box center [848, 685] width 181 height 28
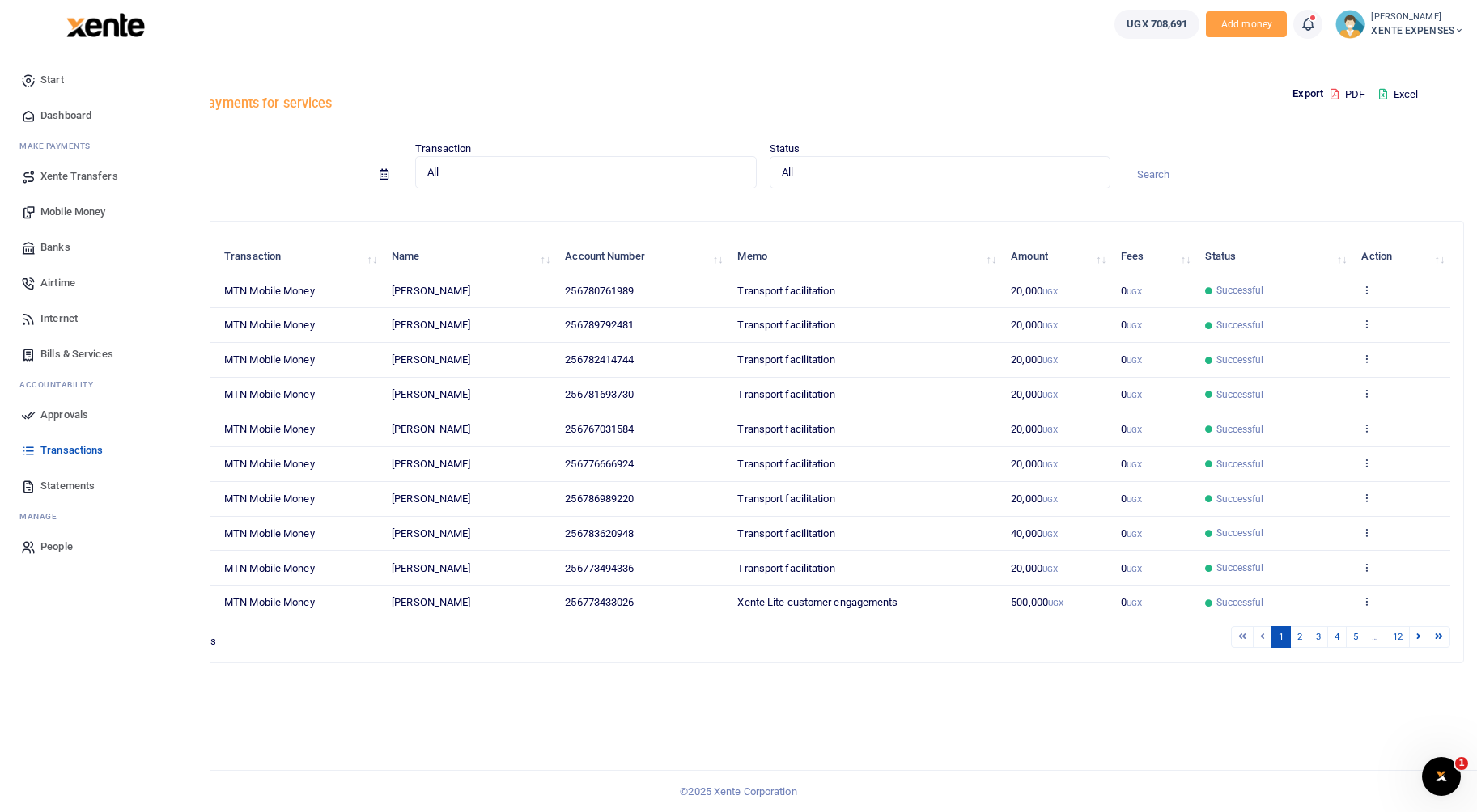
click at [47, 243] on span "Banks" at bounding box center [55, 247] width 30 height 16
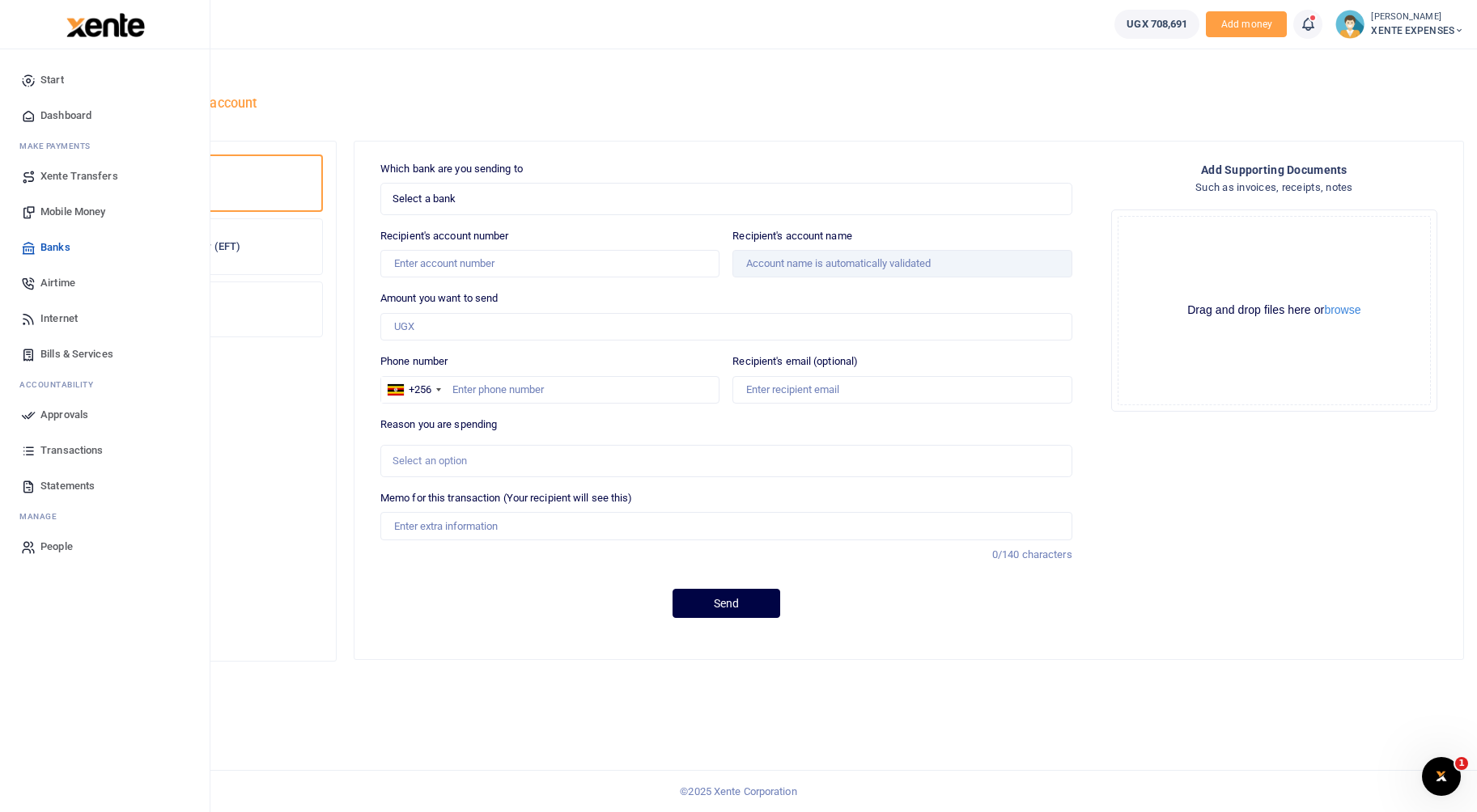
click at [53, 279] on span "Airtime" at bounding box center [57, 283] width 35 height 16
